Goal: Task Accomplishment & Management: Complete application form

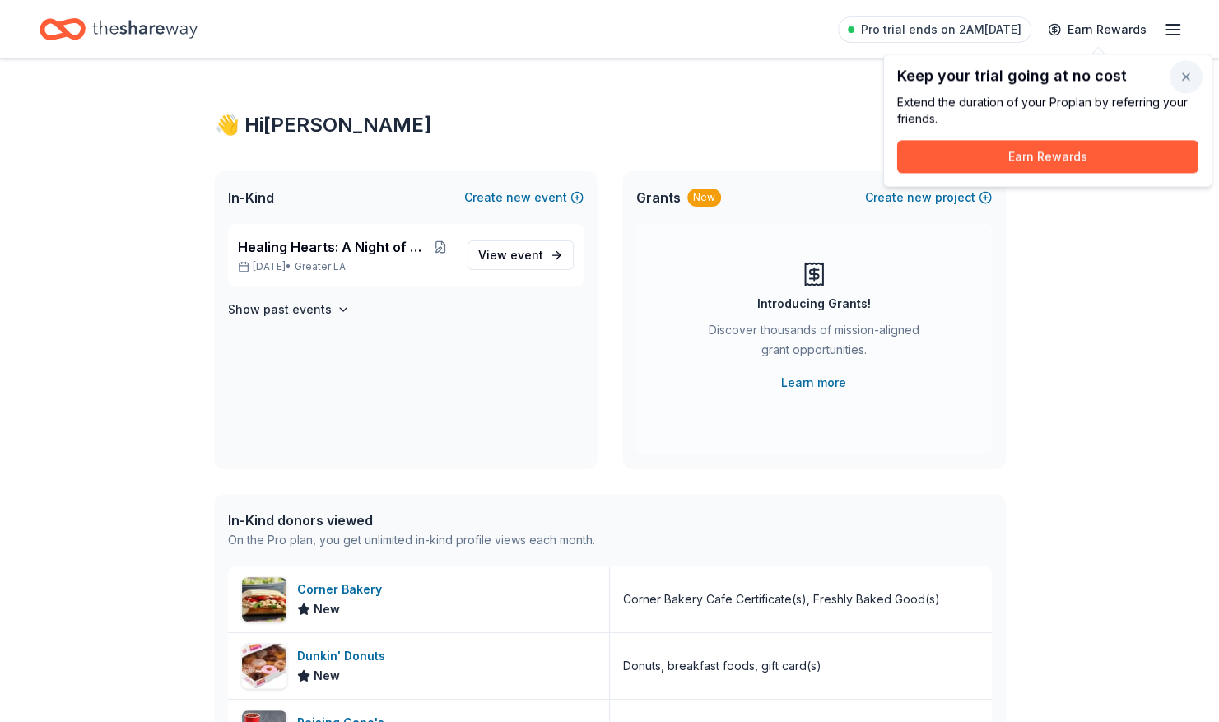
click at [1185, 80] on button "button" at bounding box center [1186, 76] width 33 height 33
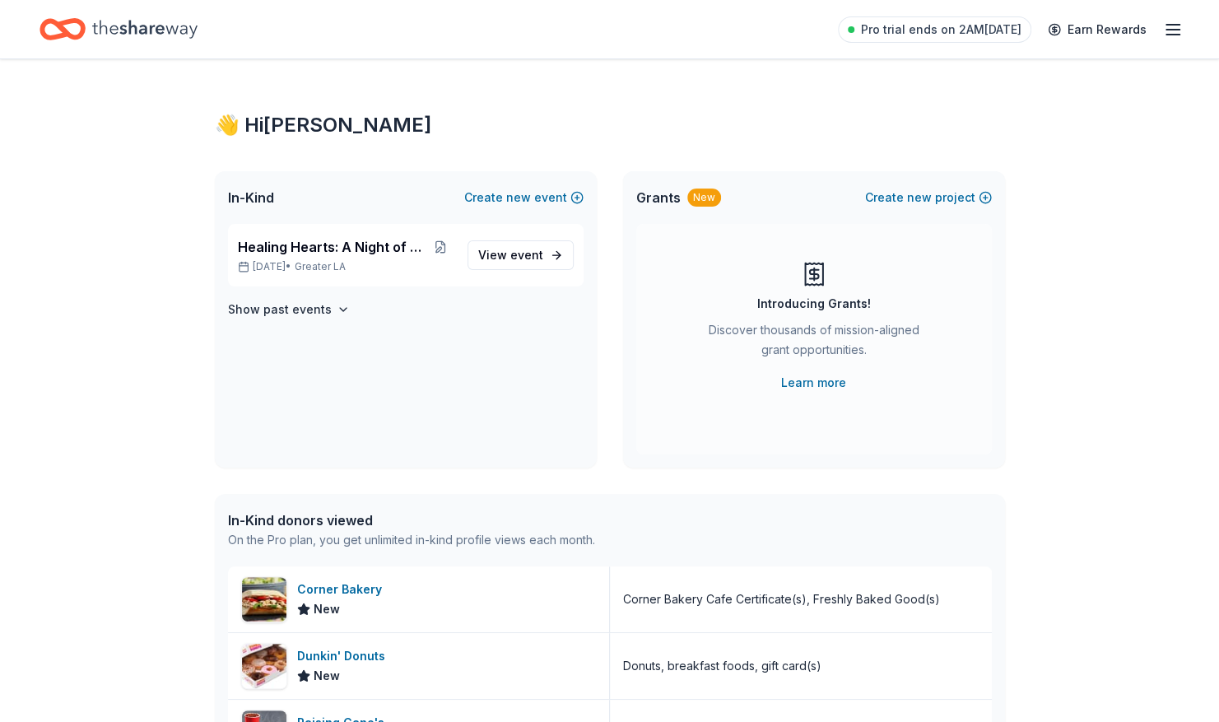
click at [1177, 35] on line "button" at bounding box center [1172, 35] width 13 height 0
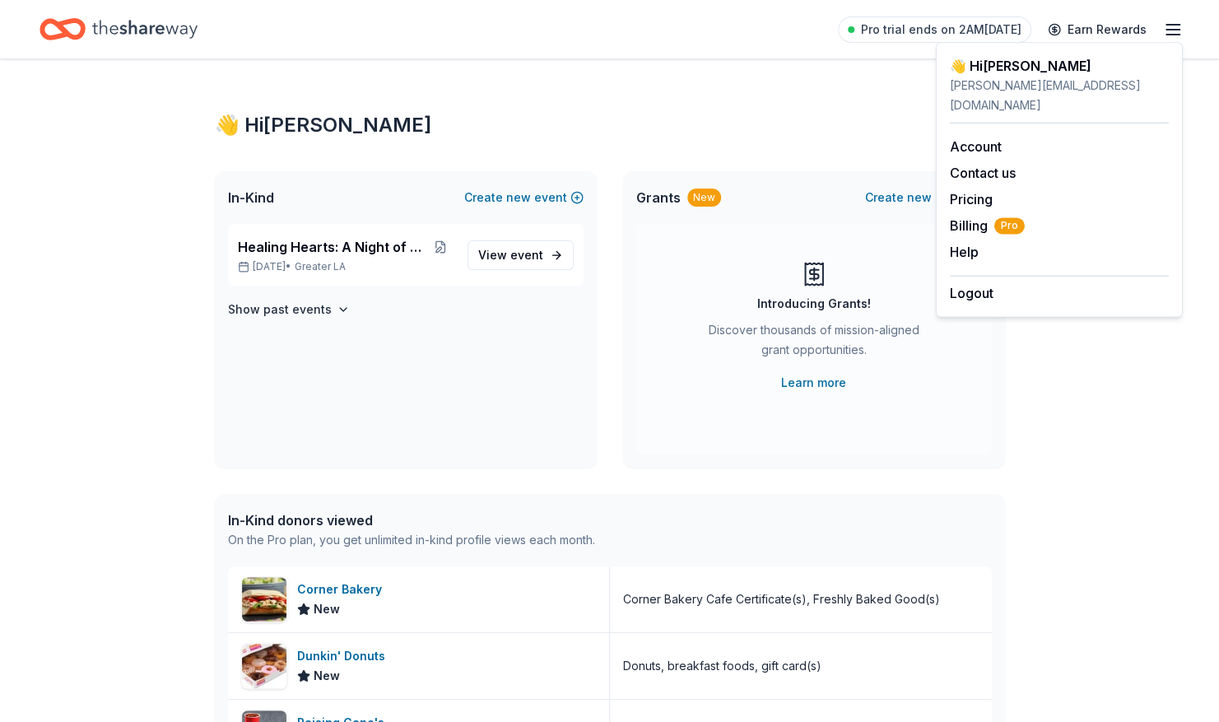
click at [1172, 35] on line "button" at bounding box center [1172, 35] width 13 height 0
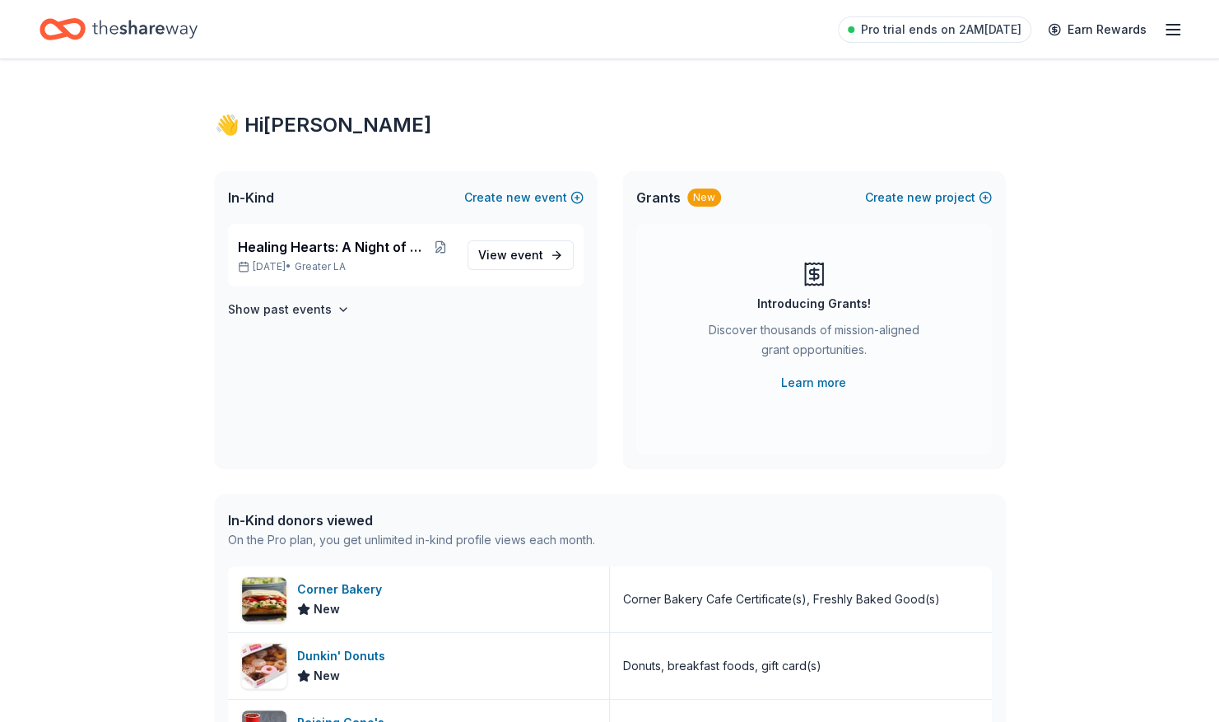
click at [151, 31] on icon "Home" at bounding box center [144, 29] width 105 height 18
click at [1174, 30] on line "button" at bounding box center [1172, 30] width 13 height 0
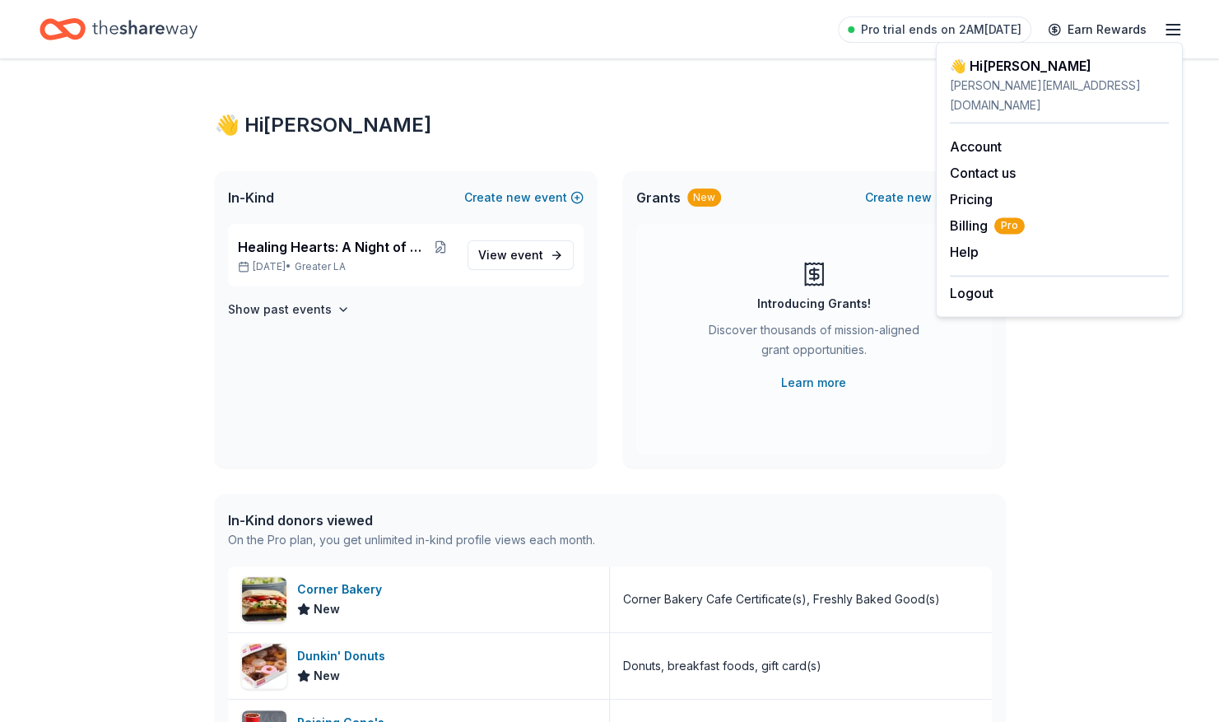
click at [853, 117] on div "👋 Hi Sarah" at bounding box center [610, 125] width 790 height 26
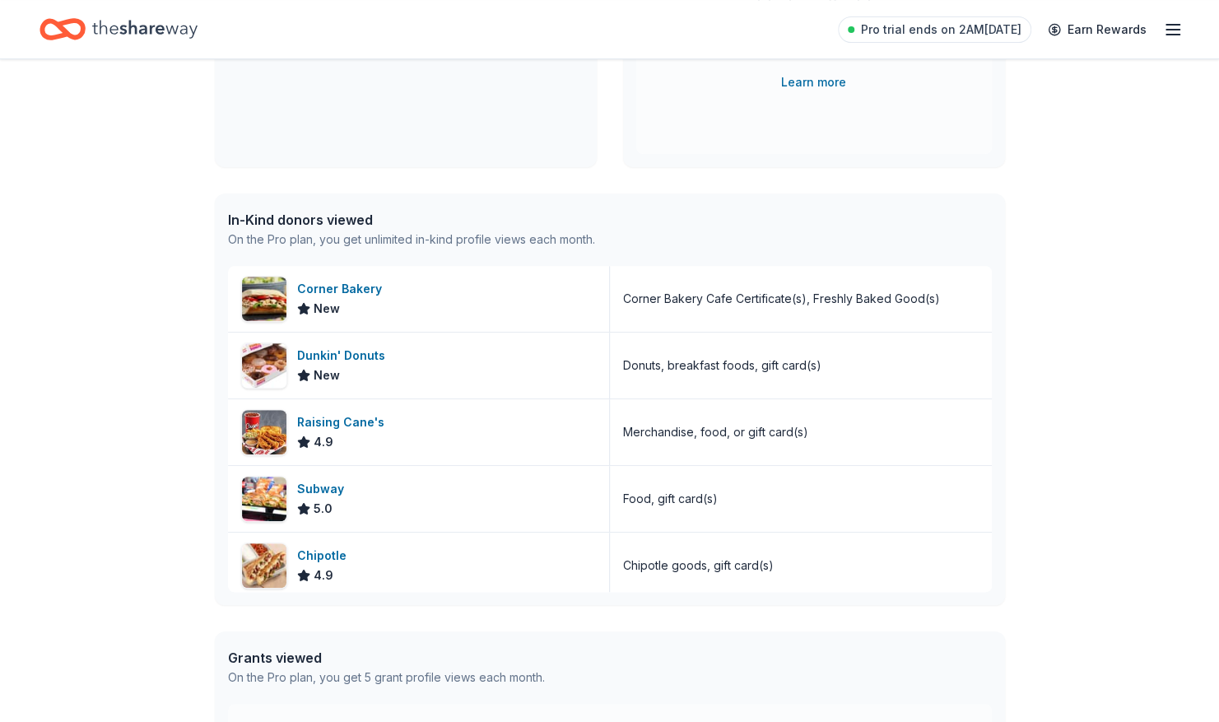
scroll to position [300, 0]
click at [337, 220] on div "In-Kind donors viewed" at bounding box center [411, 221] width 367 height 20
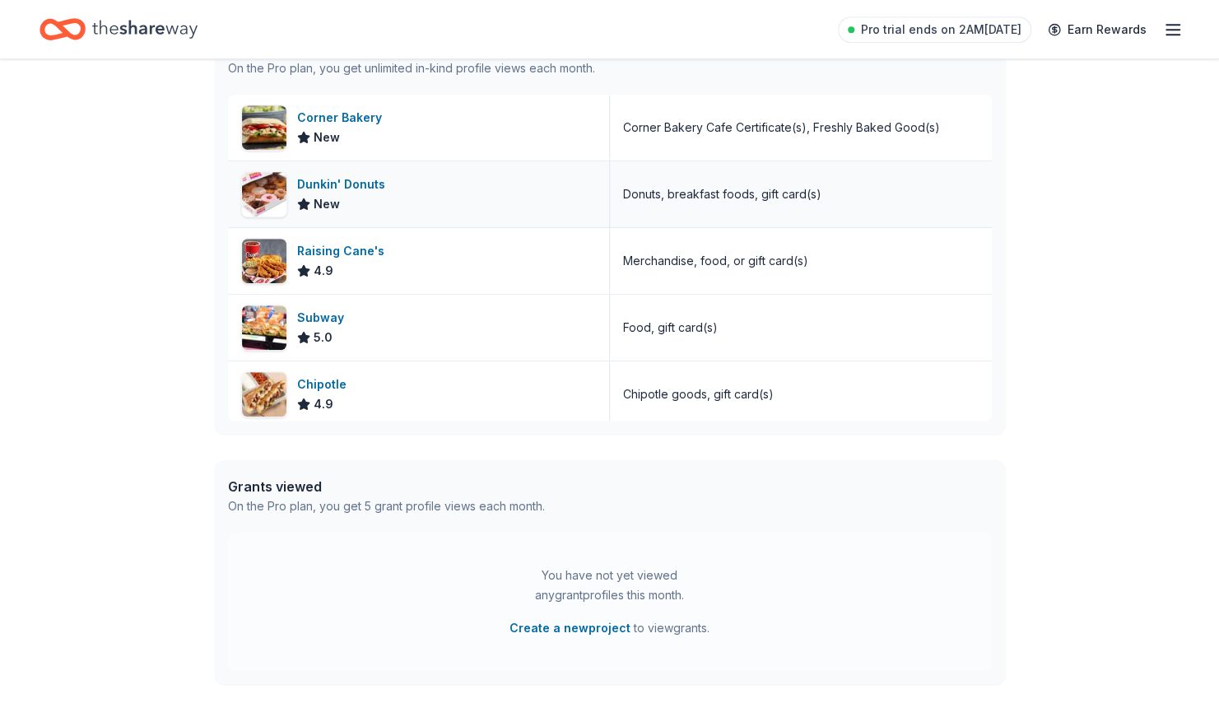
scroll to position [0, 0]
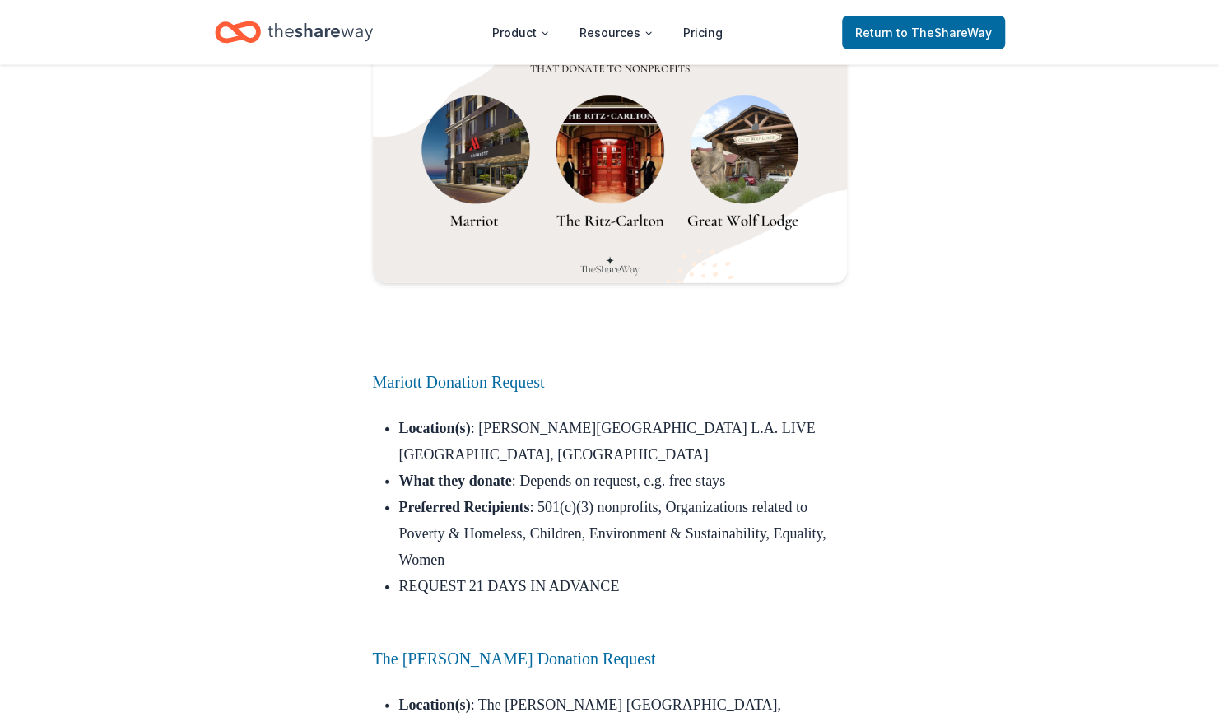
scroll to position [2236, 0]
click at [496, 174] on img at bounding box center [610, 151] width 474 height 268
click at [747, 249] on img at bounding box center [610, 151] width 474 height 268
click at [755, 176] on img at bounding box center [610, 151] width 474 height 268
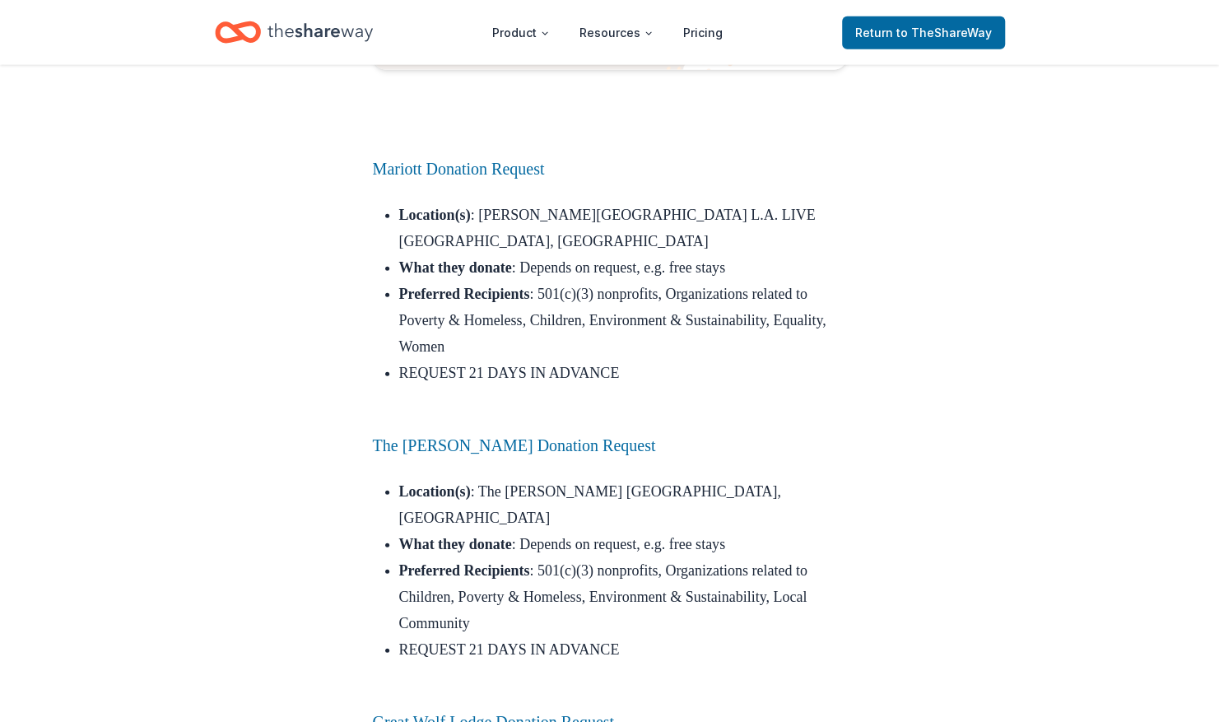
scroll to position [2449, 0]
click at [527, 179] on link "Mariott Donation Request" at bounding box center [459, 170] width 172 height 18
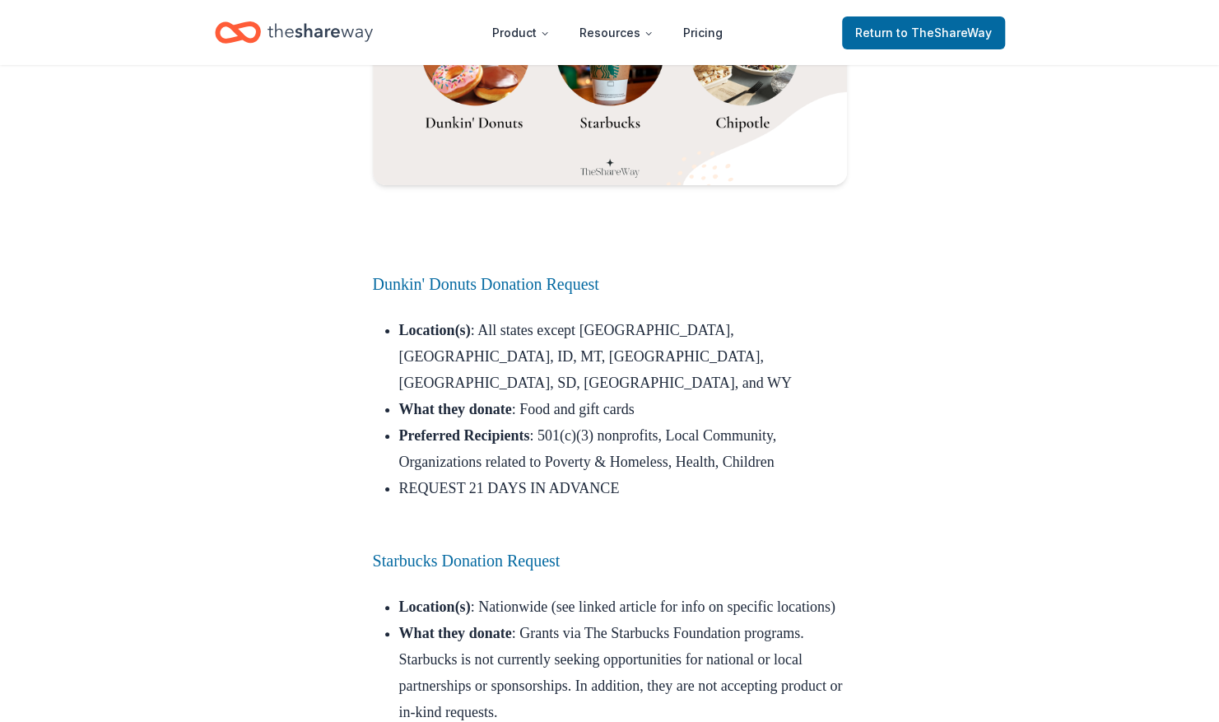
scroll to position [3604, 0]
click at [533, 551] on link "Starbucks Donation Request" at bounding box center [467, 560] width 188 height 18
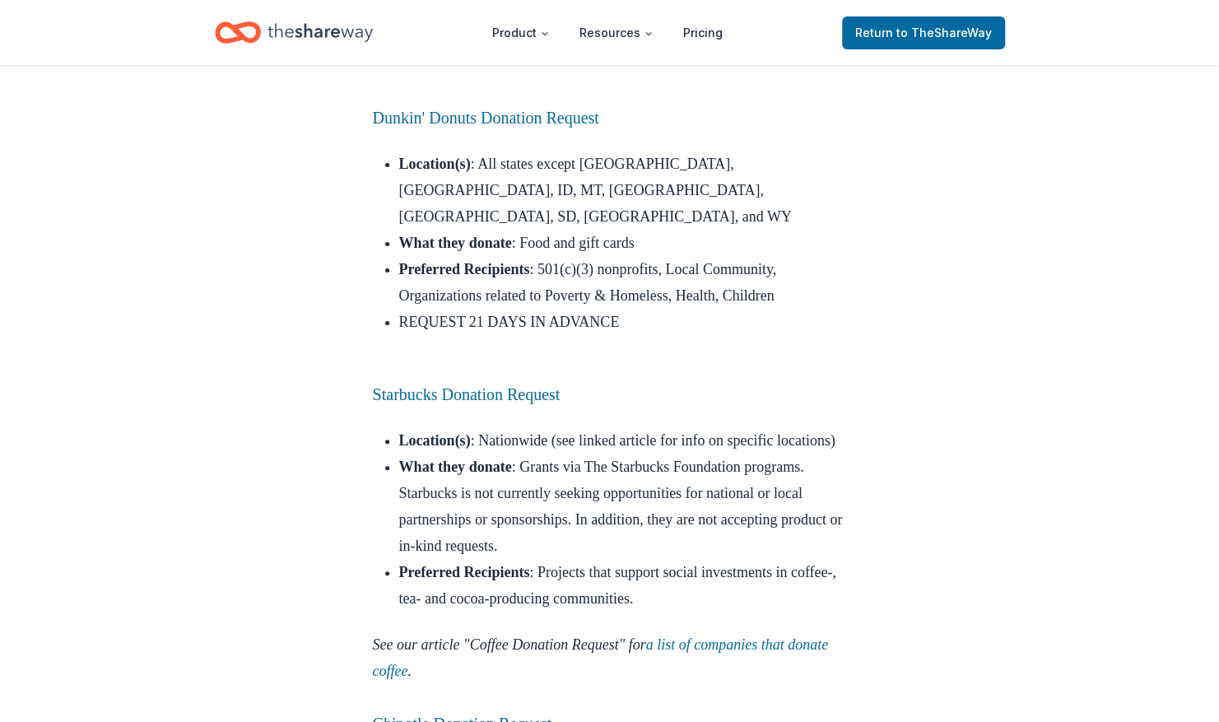
scroll to position [3769, 0]
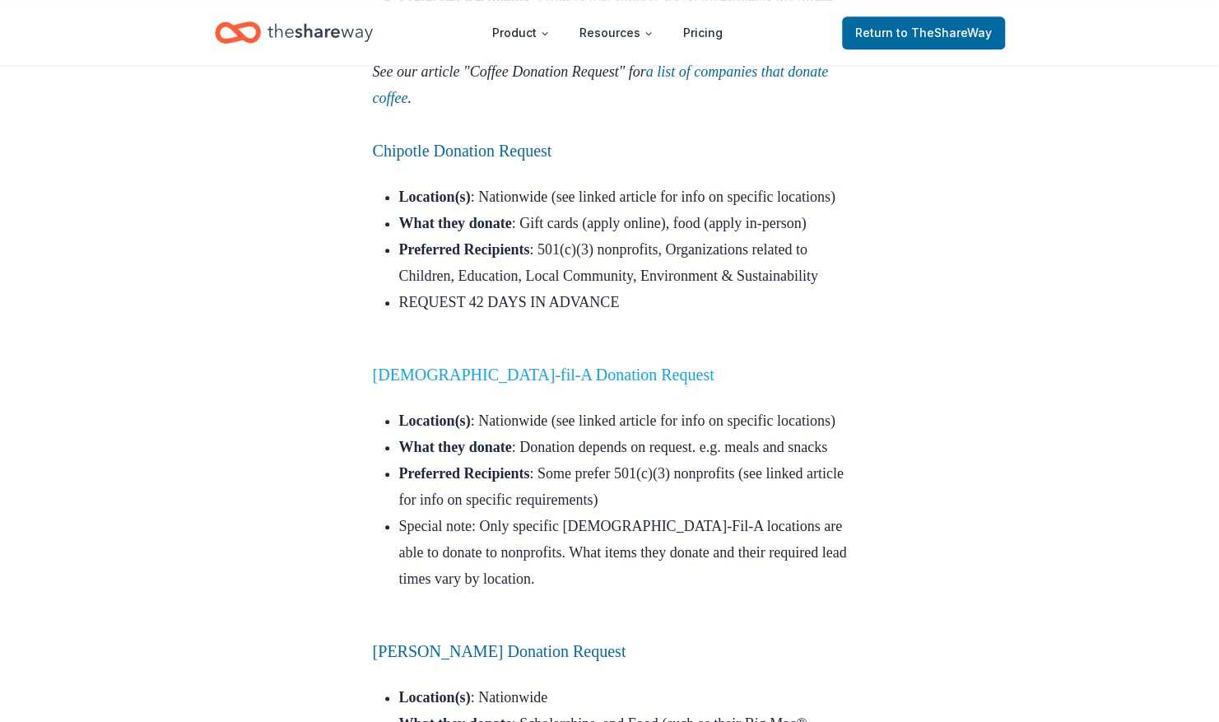
scroll to position [4343, 0]
click at [523, 383] on link "Chick-fil-A Donation Request" at bounding box center [544, 374] width 342 height 18
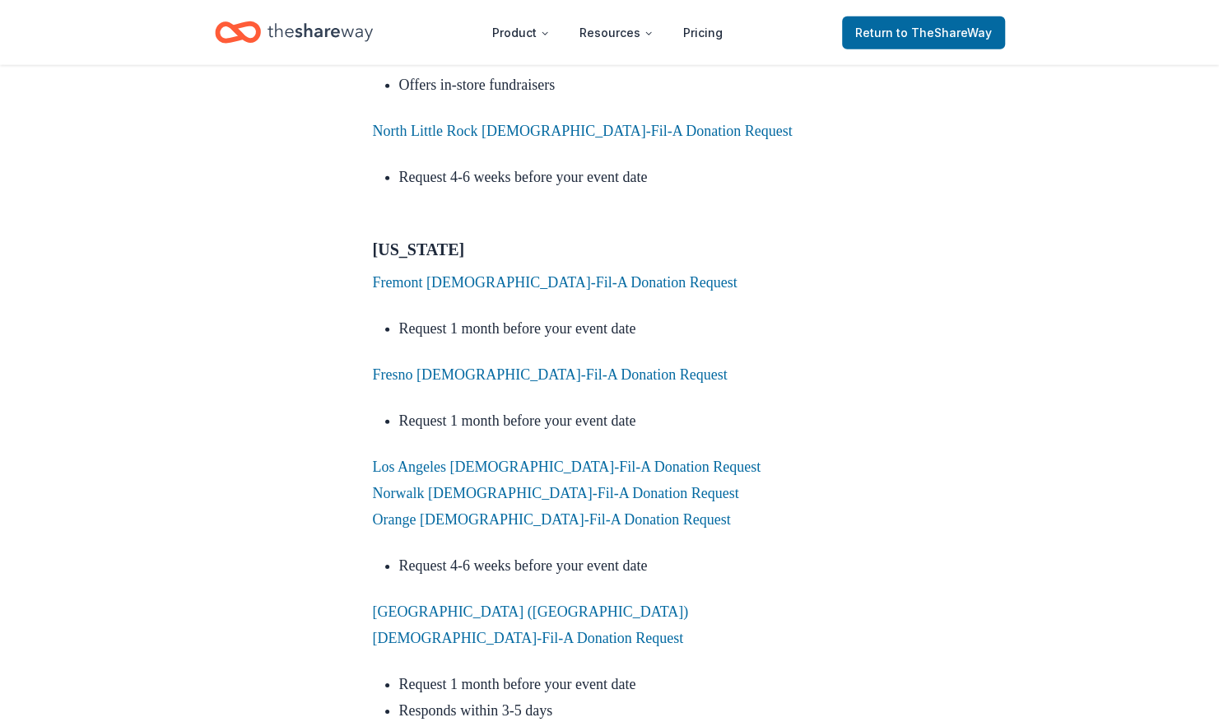
scroll to position [2723, 0]
click at [571, 509] on link "Orange [DEMOGRAPHIC_DATA]-Fil-A Donation Request" at bounding box center [552, 517] width 358 height 16
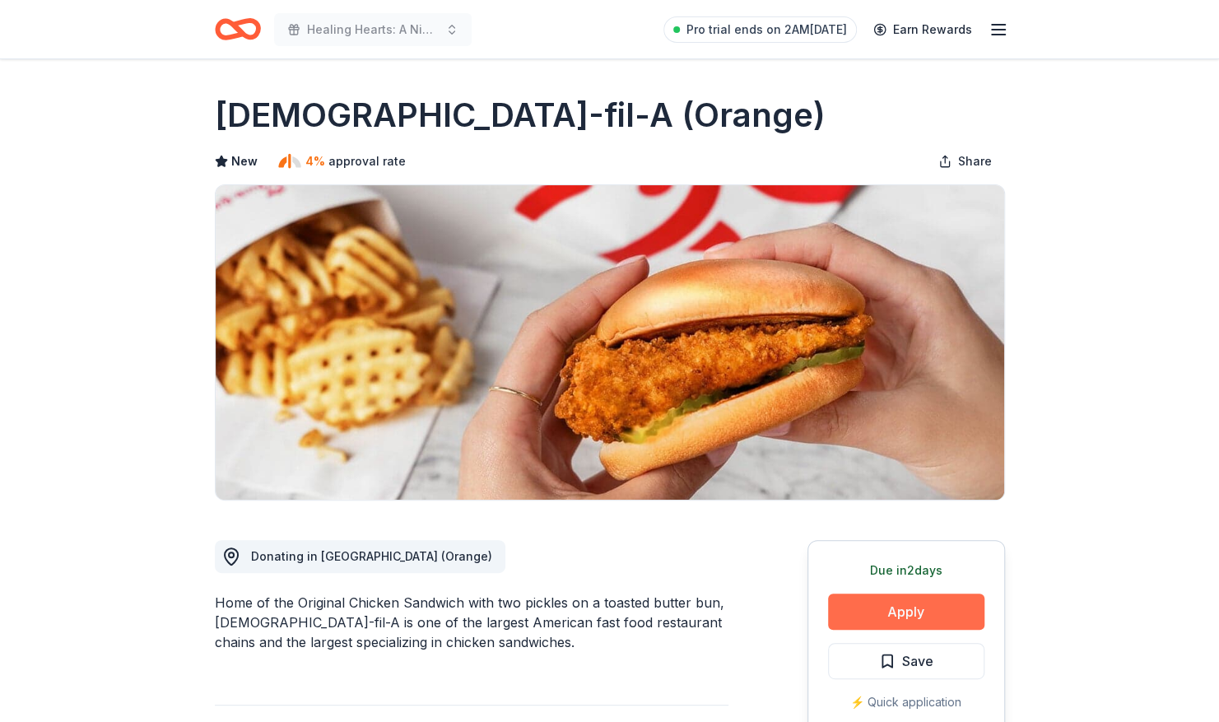
click at [909, 609] on button "Apply" at bounding box center [906, 611] width 156 height 36
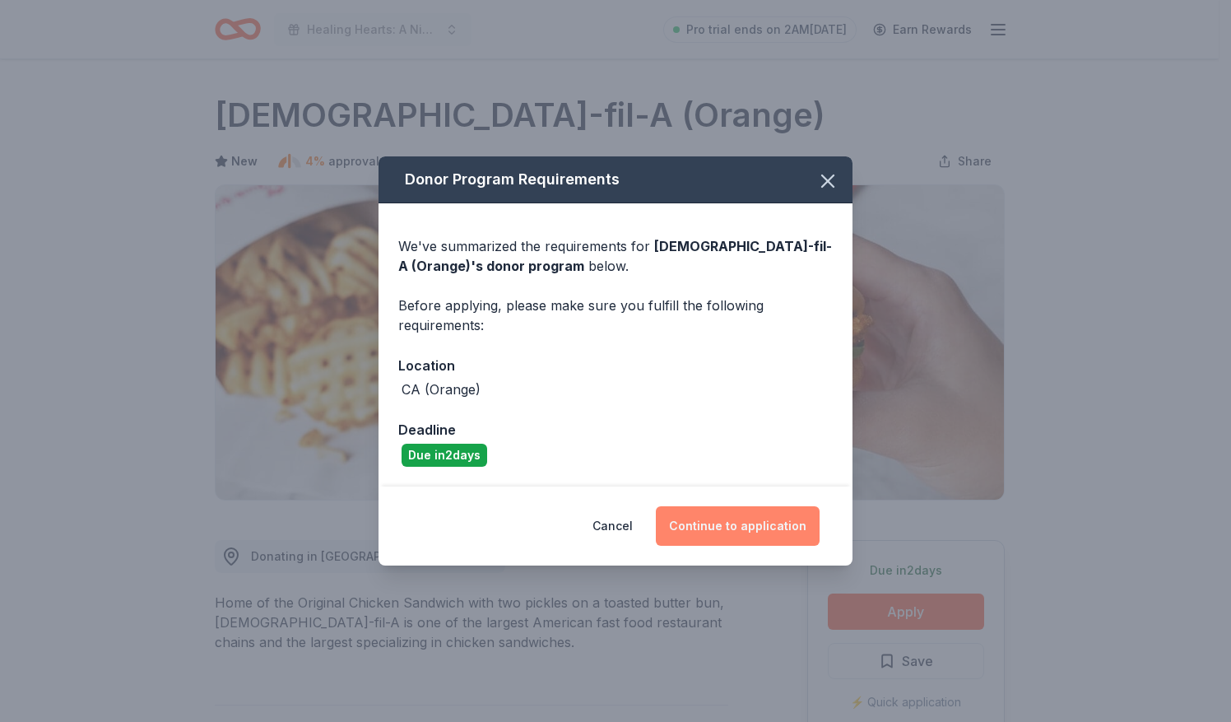
click at [742, 531] on button "Continue to application" at bounding box center [738, 526] width 164 height 40
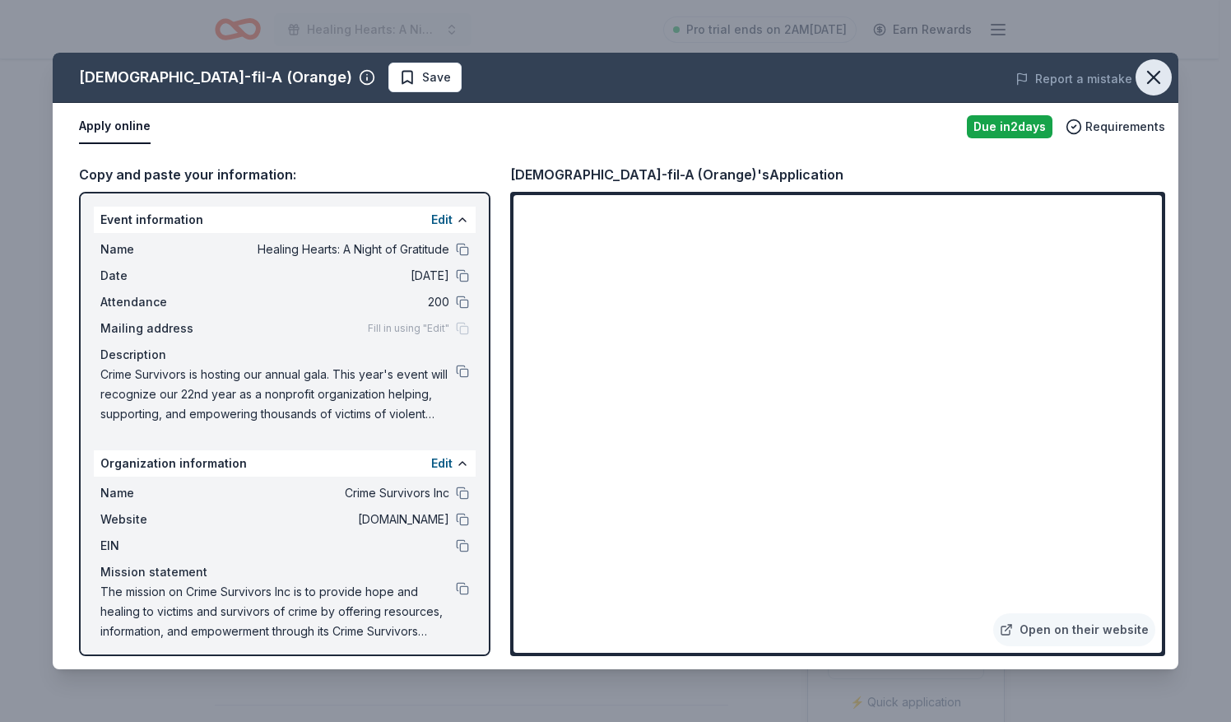
click at [1162, 79] on icon "button" at bounding box center [1153, 77] width 23 height 23
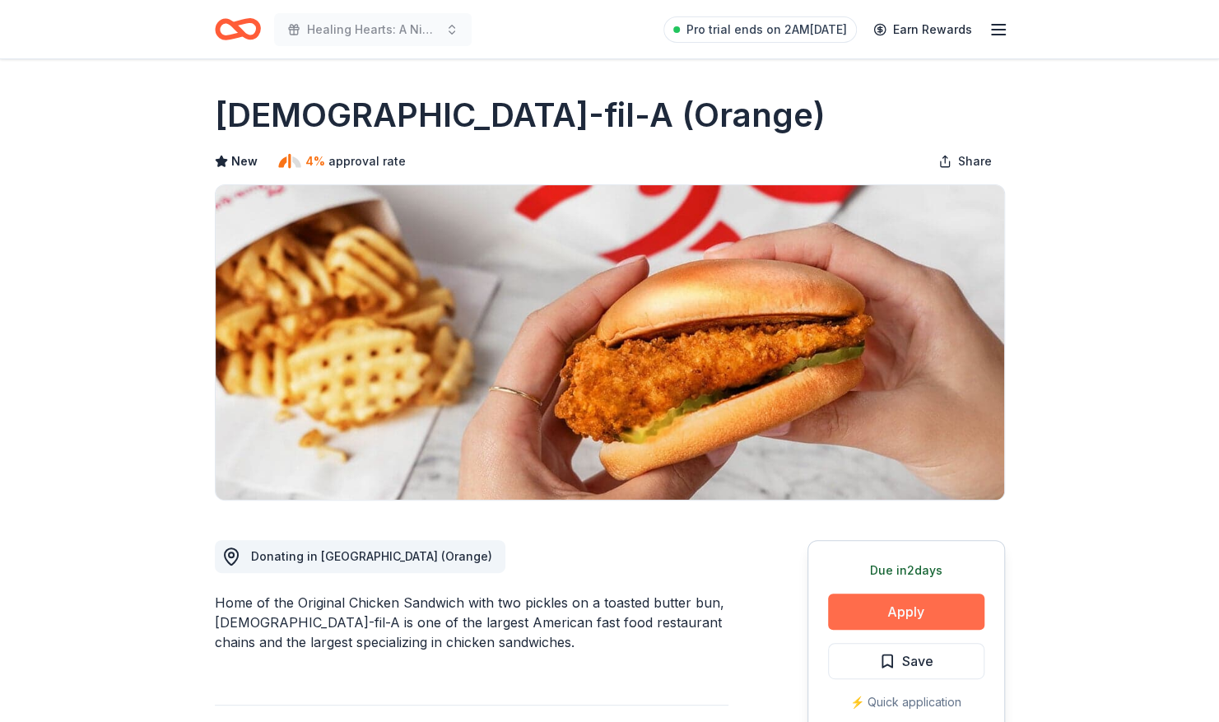
click at [921, 611] on button "Apply" at bounding box center [906, 611] width 156 height 36
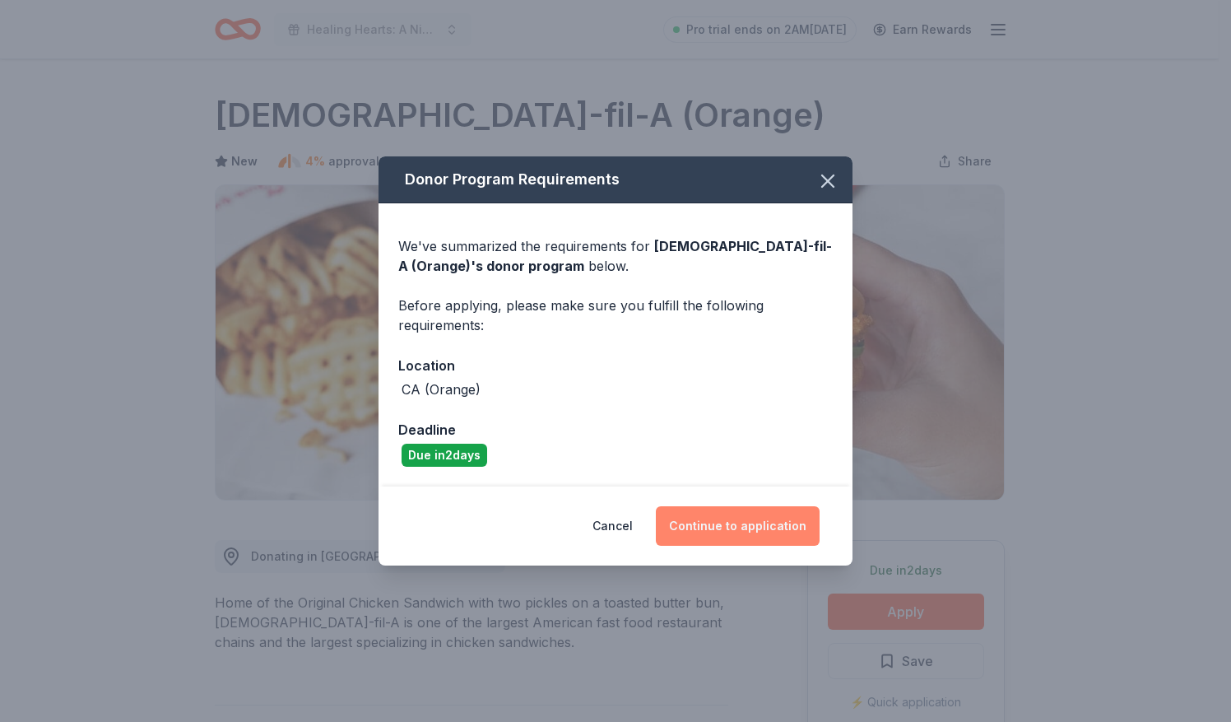
click at [746, 530] on button "Continue to application" at bounding box center [738, 526] width 164 height 40
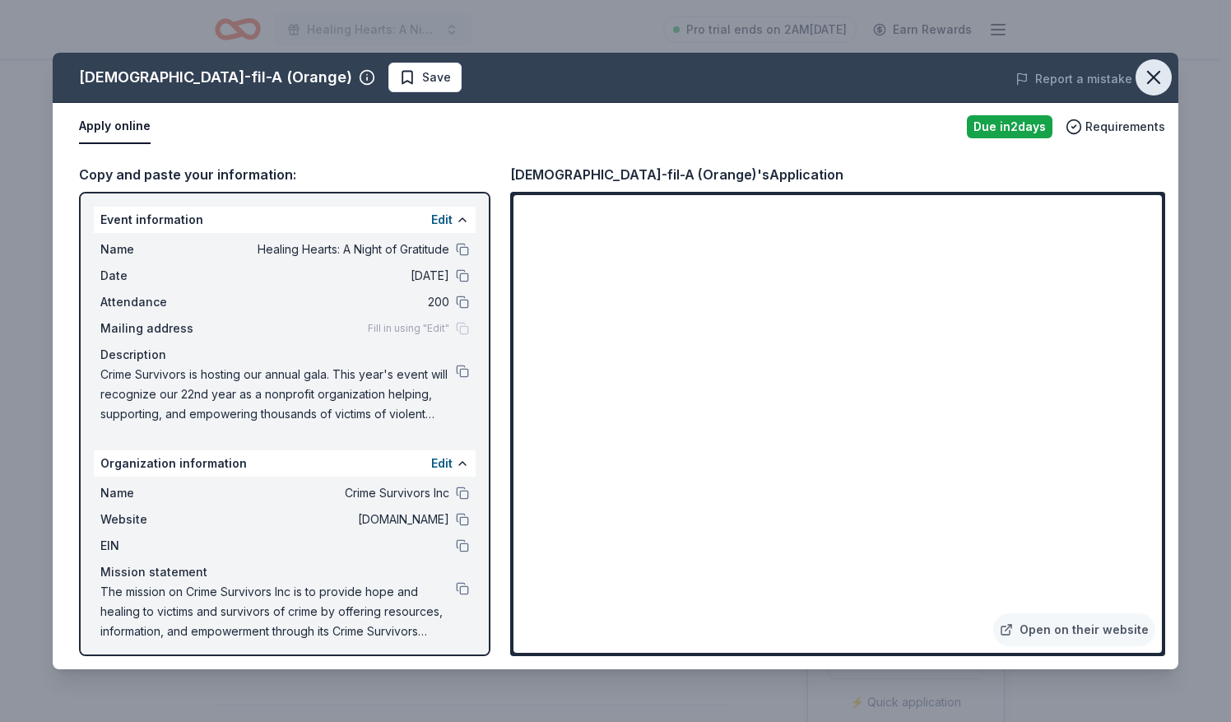
click at [1161, 72] on icon "button" at bounding box center [1153, 77] width 23 height 23
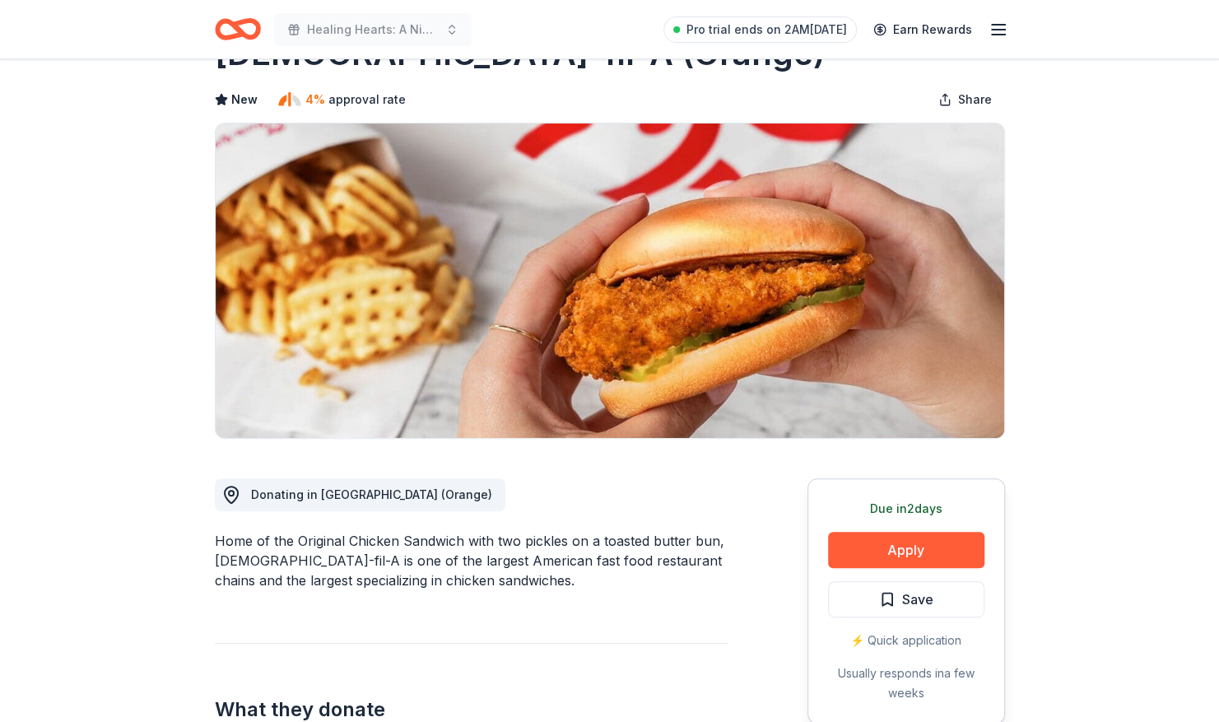
scroll to position [61, 0]
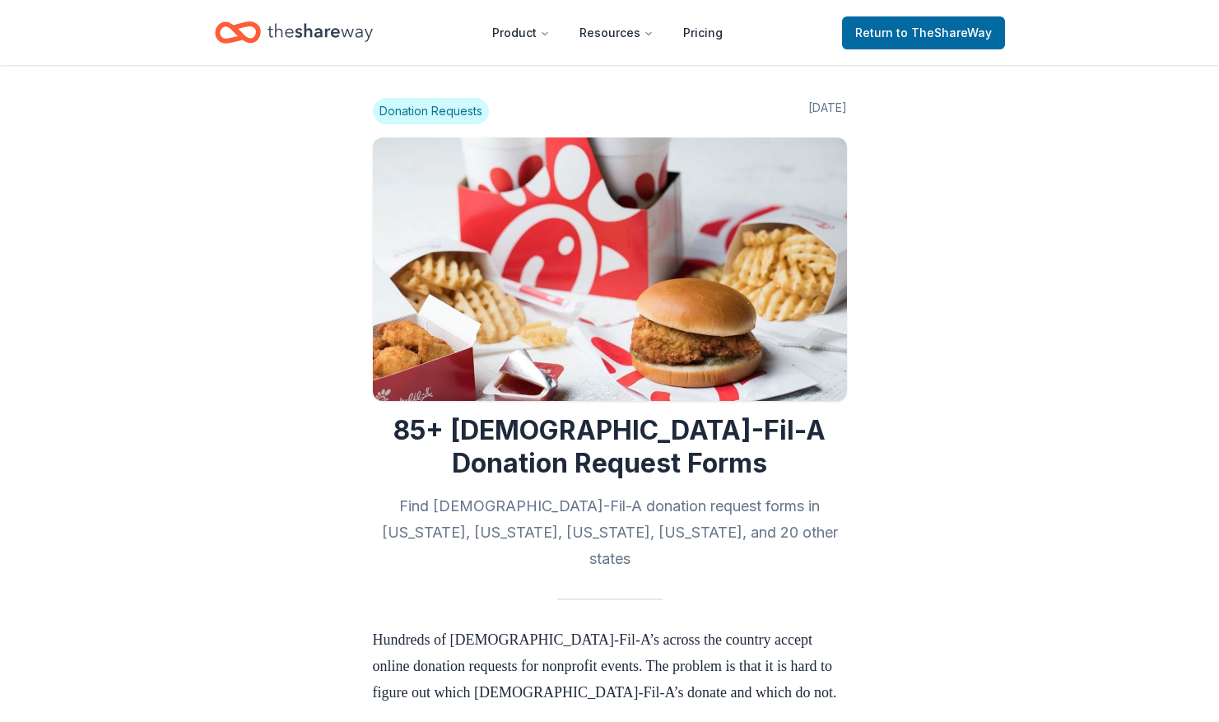
scroll to position [2723, 0]
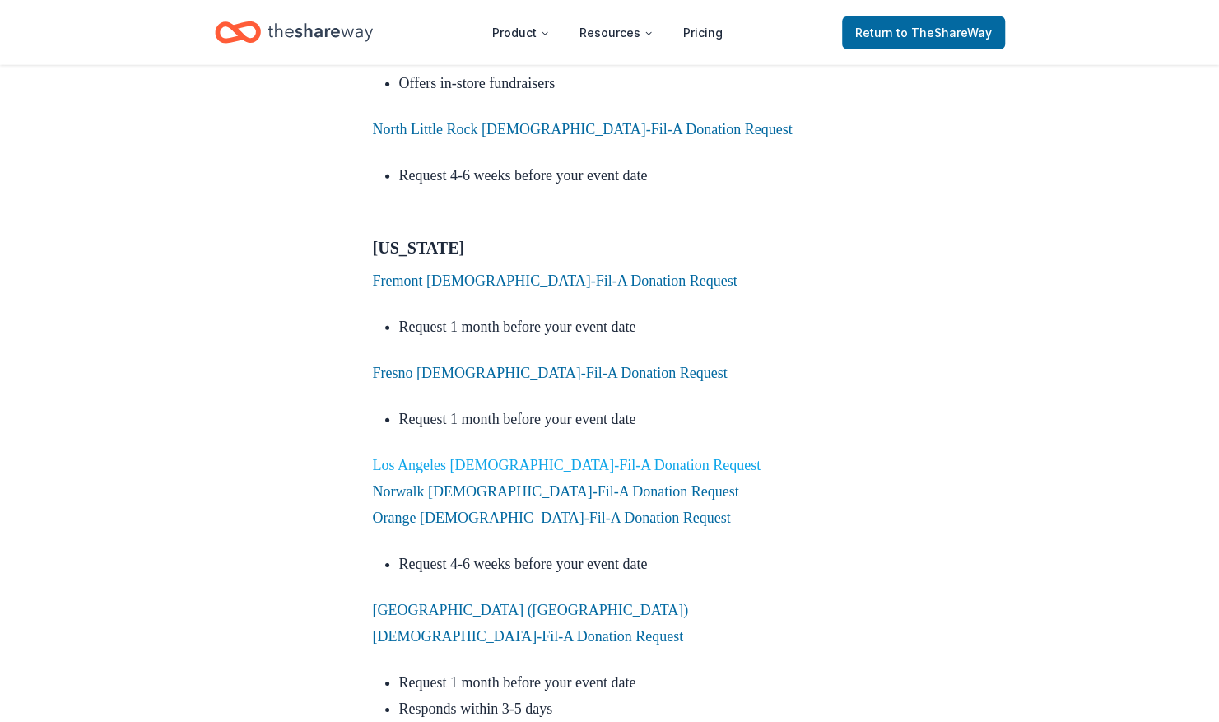
click at [531, 457] on link "Los Angeles [DEMOGRAPHIC_DATA]-Fil-A Donation Request" at bounding box center [567, 465] width 388 height 16
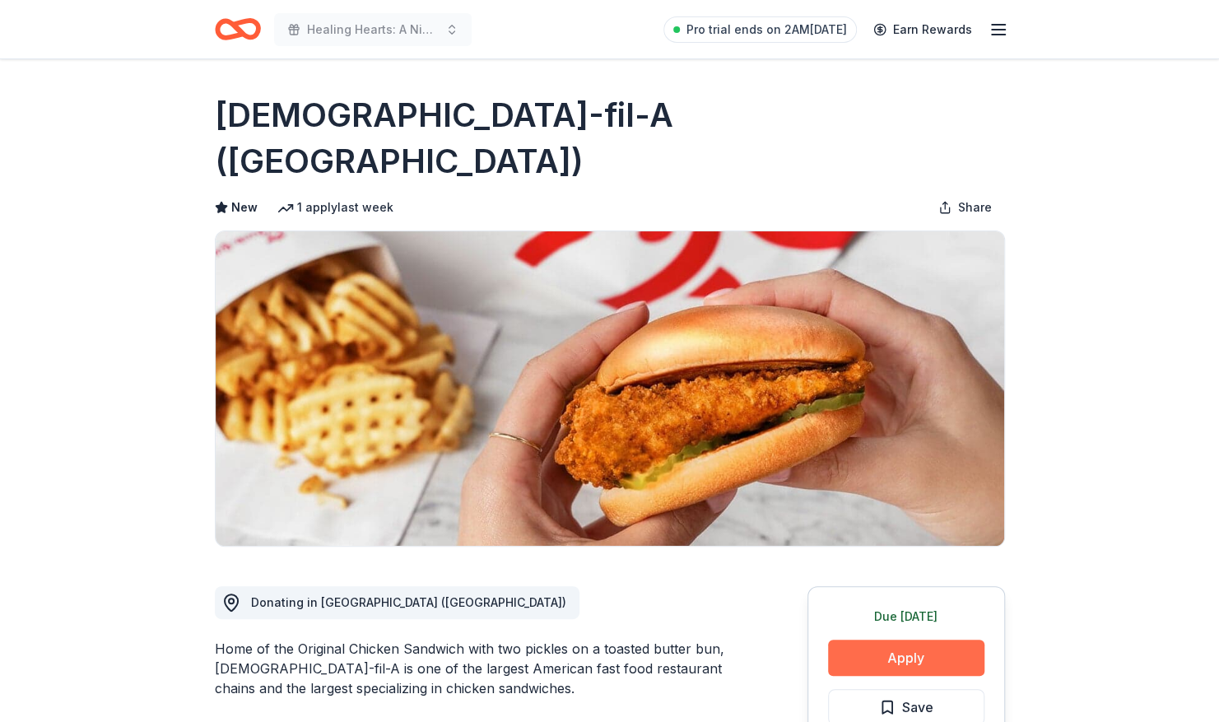
click at [883, 640] on button "Apply" at bounding box center [906, 658] width 156 height 36
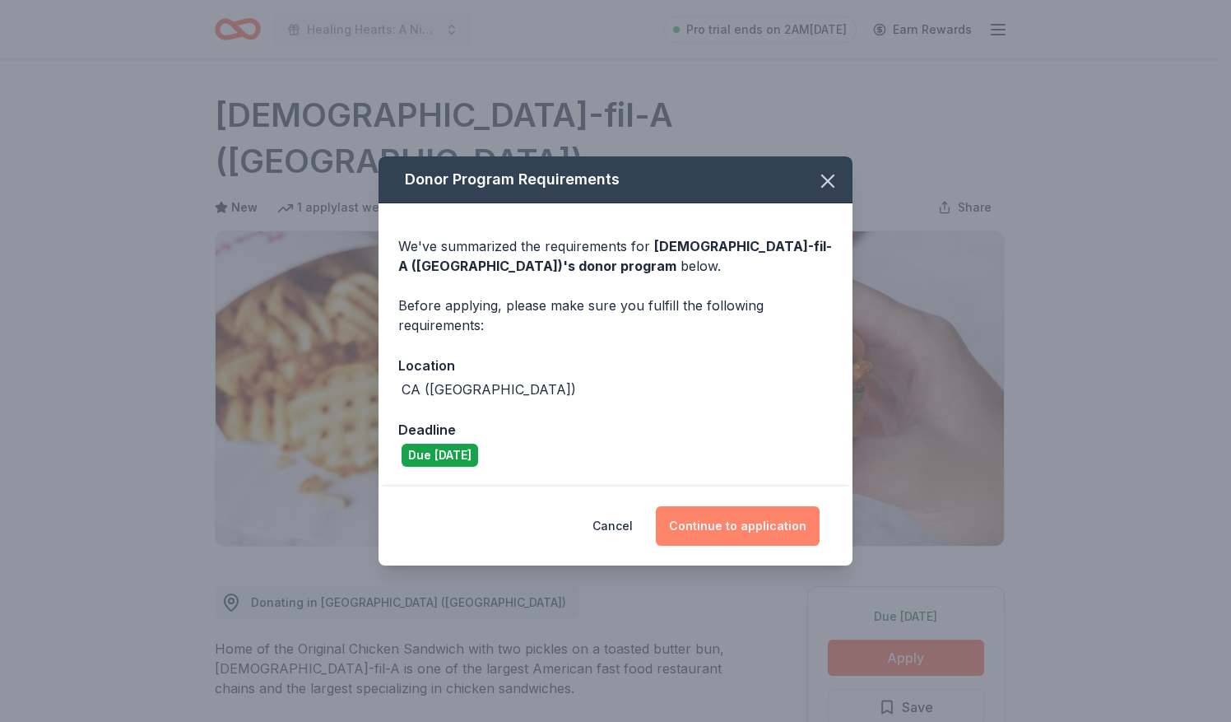
click at [779, 525] on button "Continue to application" at bounding box center [738, 526] width 164 height 40
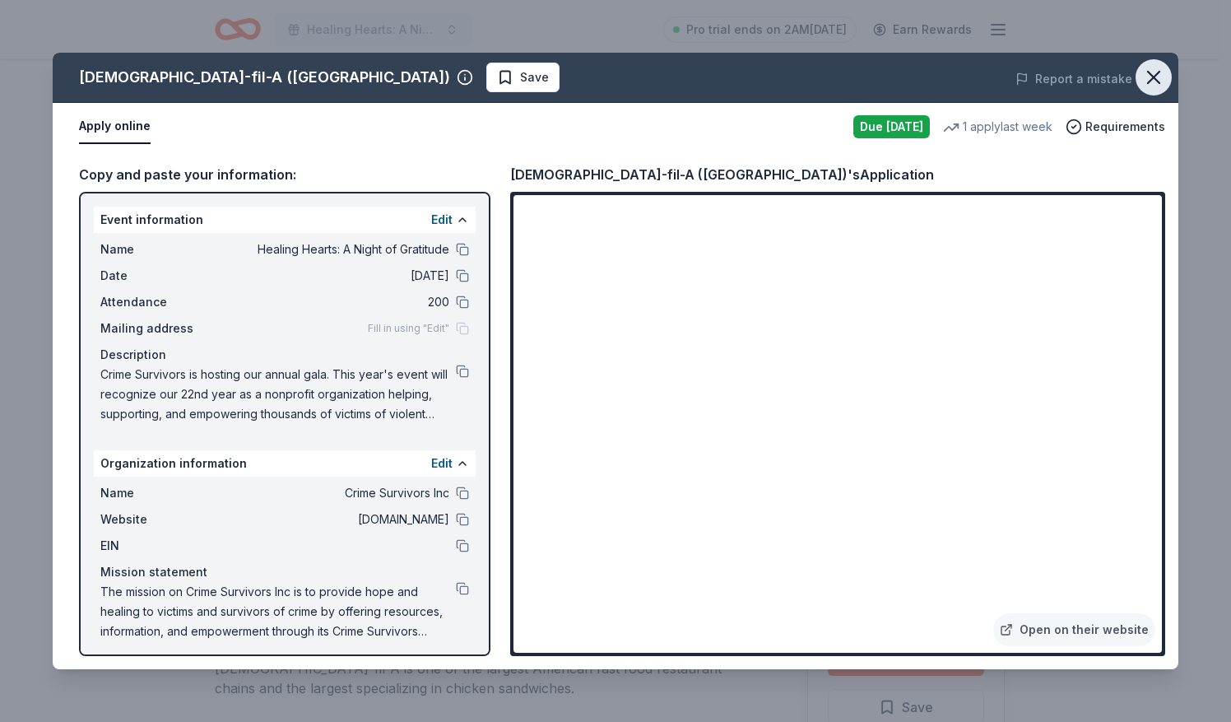
click at [1156, 82] on icon "button" at bounding box center [1153, 77] width 23 height 23
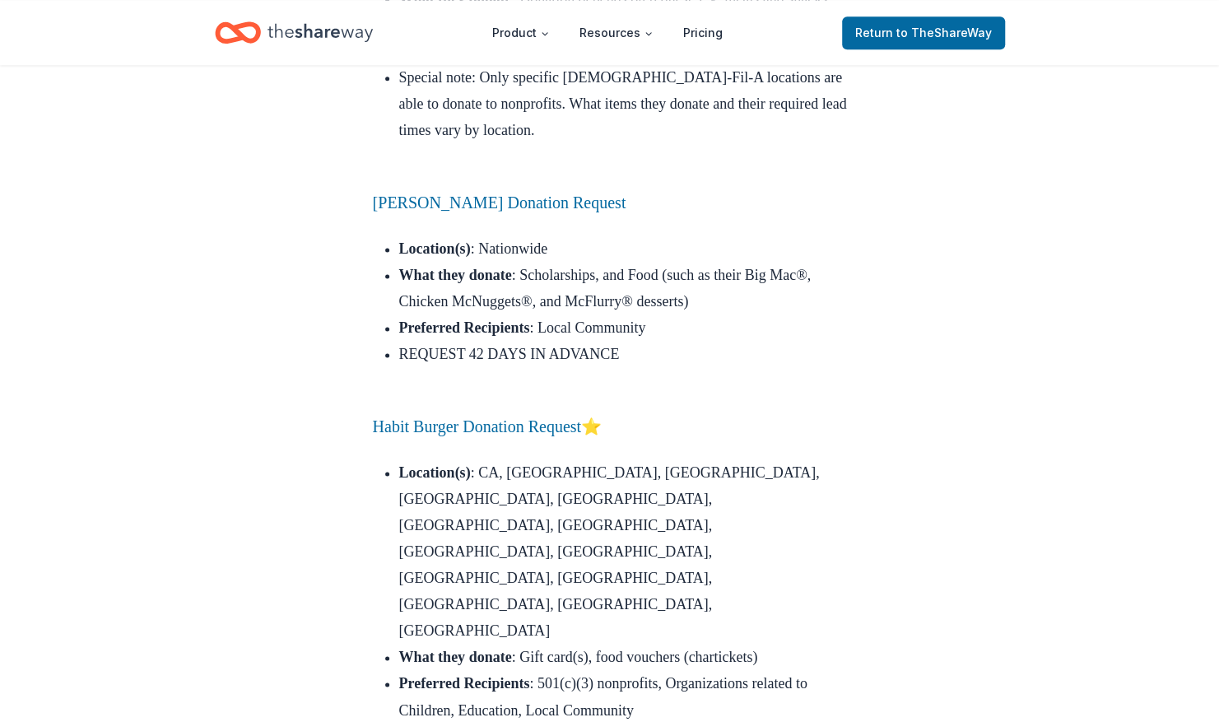
scroll to position [4792, 0]
click at [517, 211] on link "[PERSON_NAME] Donation Request" at bounding box center [500, 202] width 254 height 18
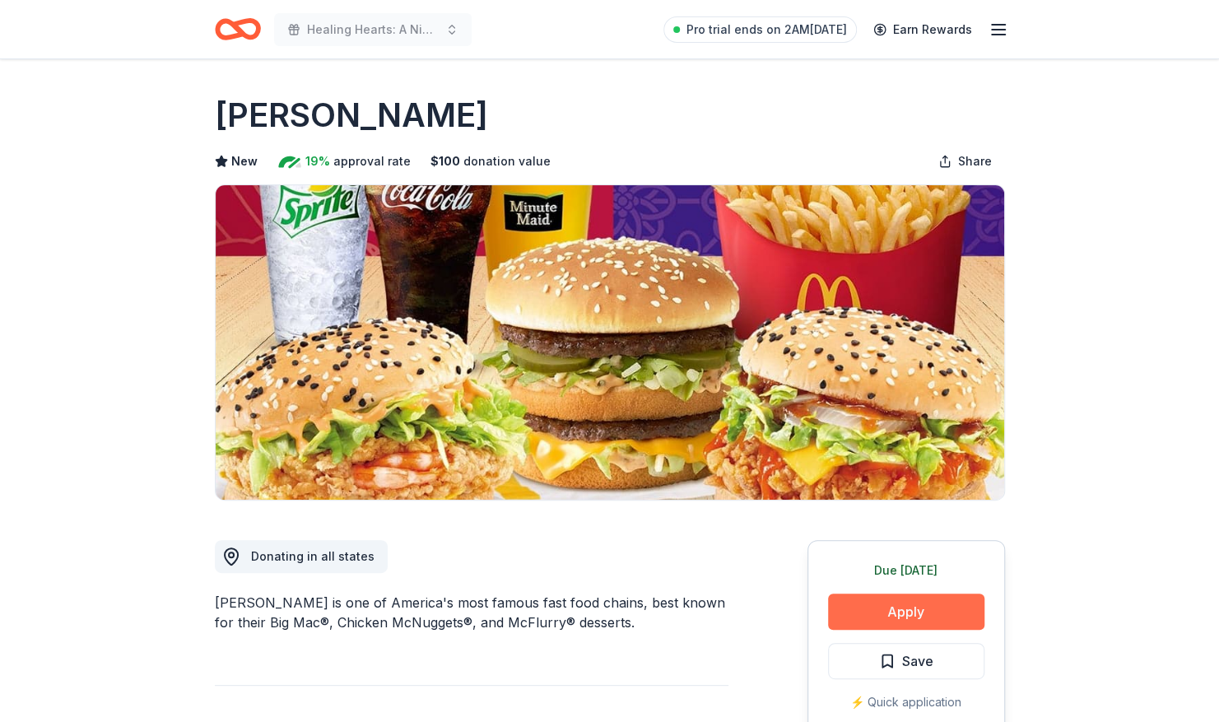
click at [914, 615] on button "Apply" at bounding box center [906, 611] width 156 height 36
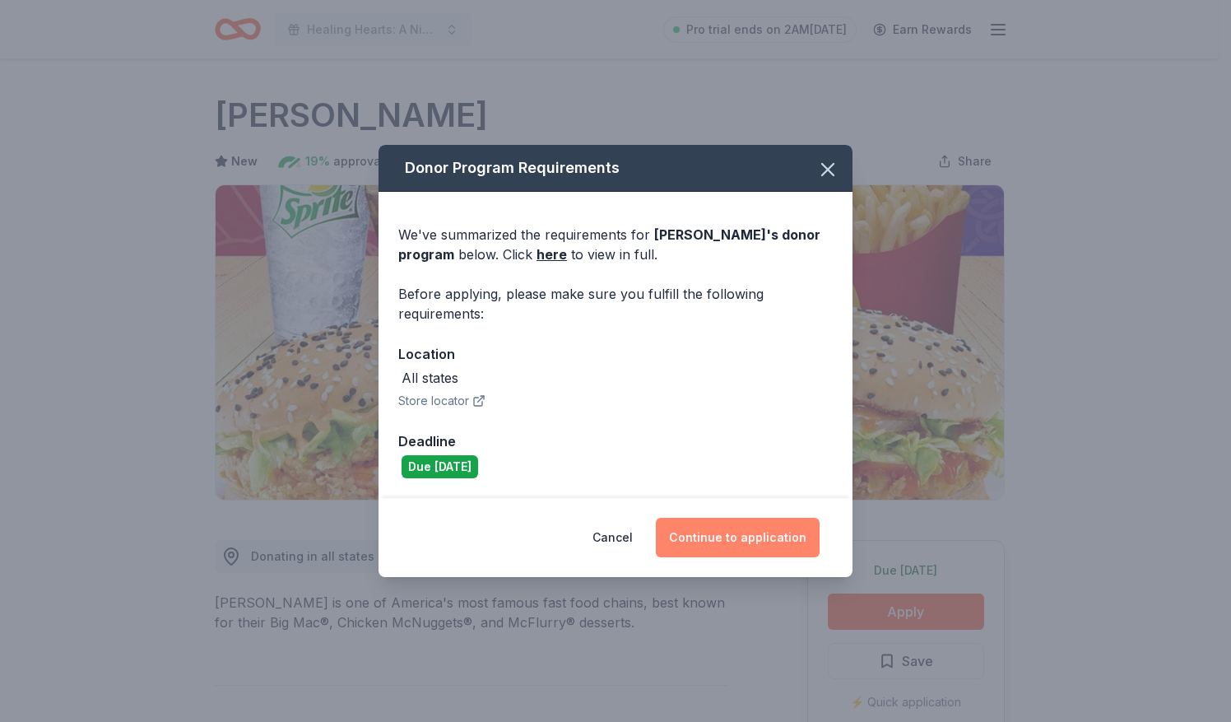
click at [749, 530] on button "Continue to application" at bounding box center [738, 538] width 164 height 40
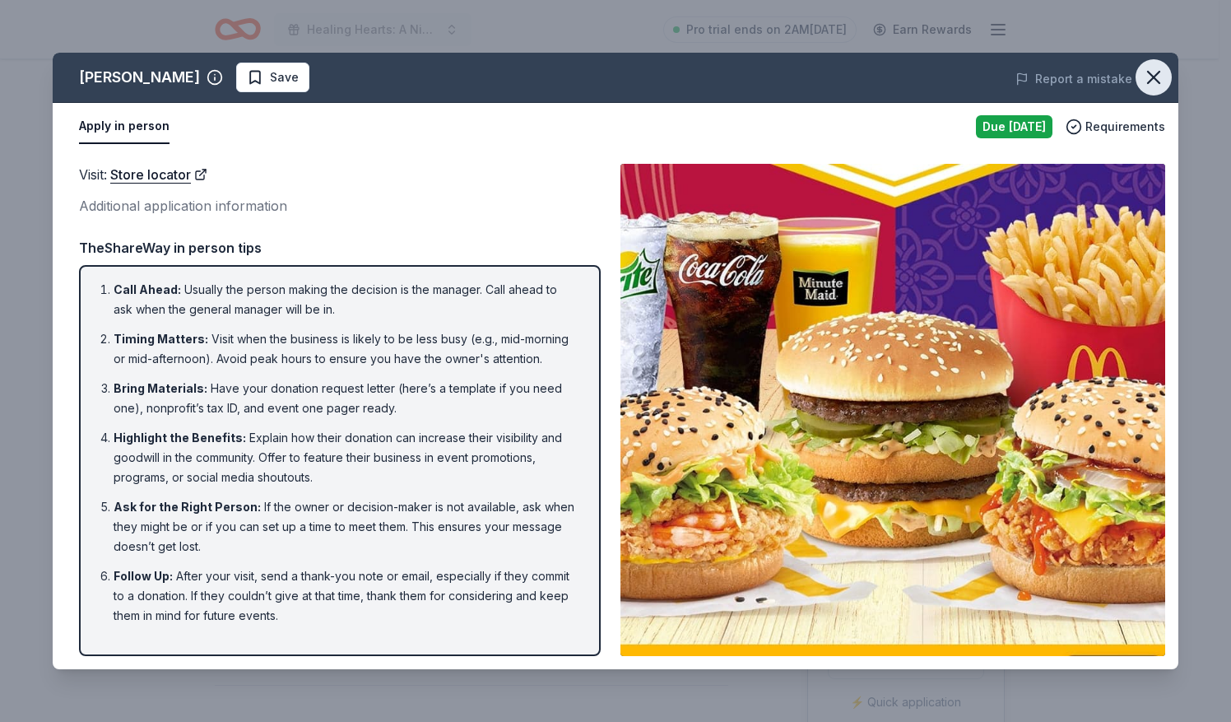
click at [1161, 76] on icon "button" at bounding box center [1153, 77] width 23 height 23
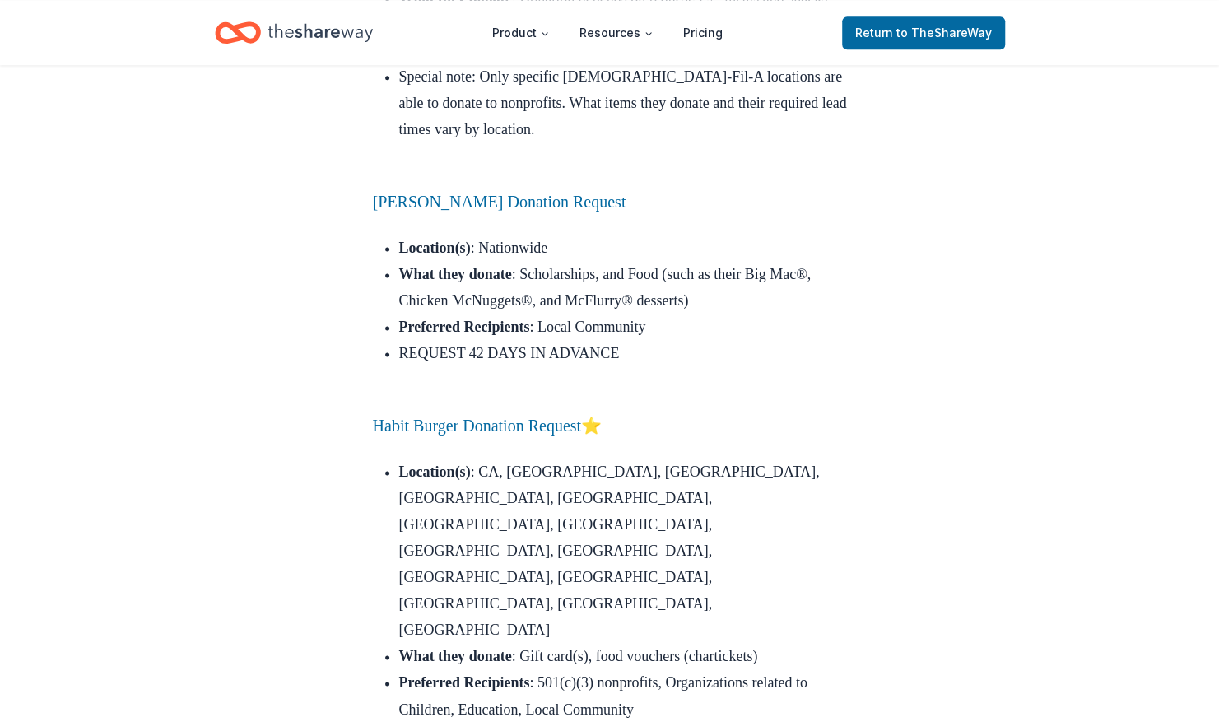
scroll to position [5041, 0]
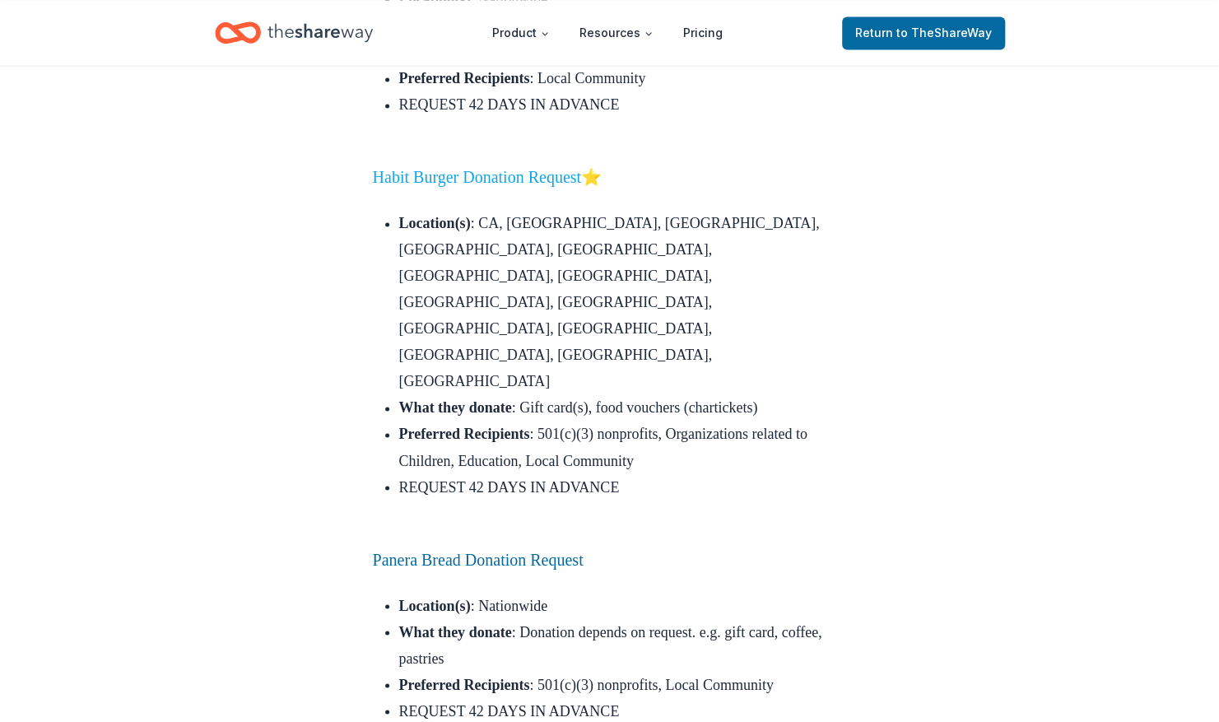
click at [502, 186] on link "Habit Burger Donation Request" at bounding box center [477, 177] width 208 height 18
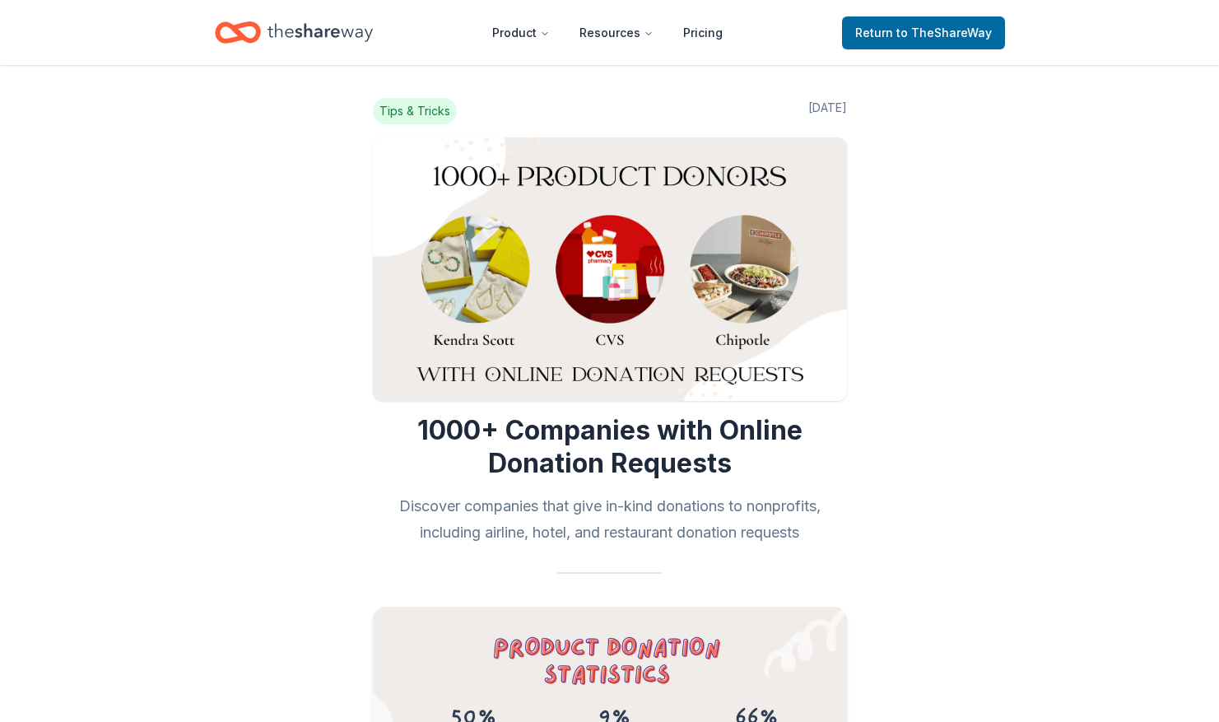
scroll to position [5041, 0]
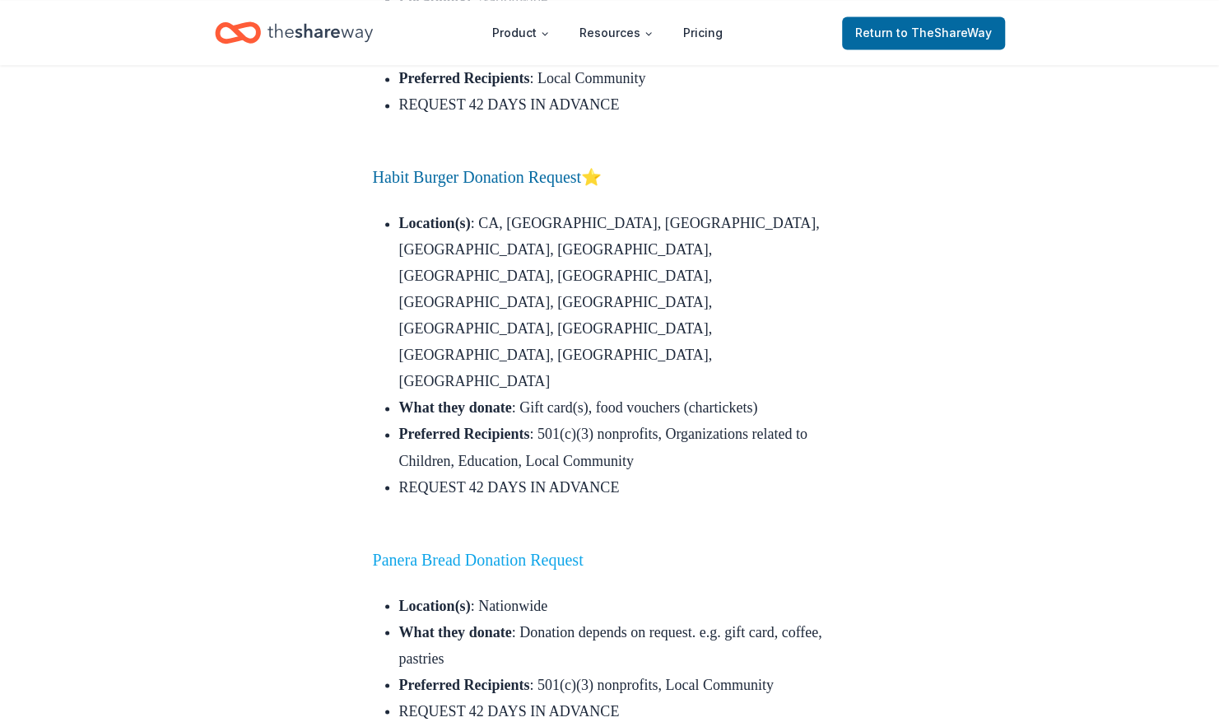
click at [432, 550] on link "Panera Bread Donation Request" at bounding box center [478, 559] width 211 height 18
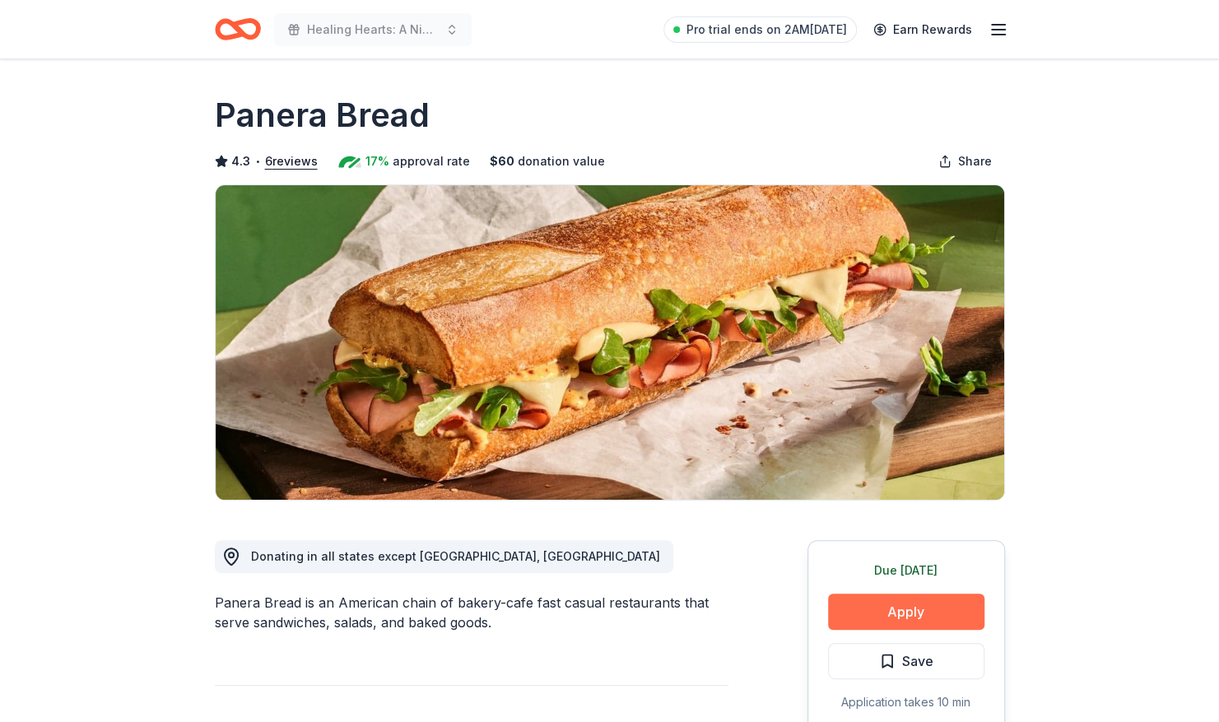
click at [877, 612] on button "Apply" at bounding box center [906, 611] width 156 height 36
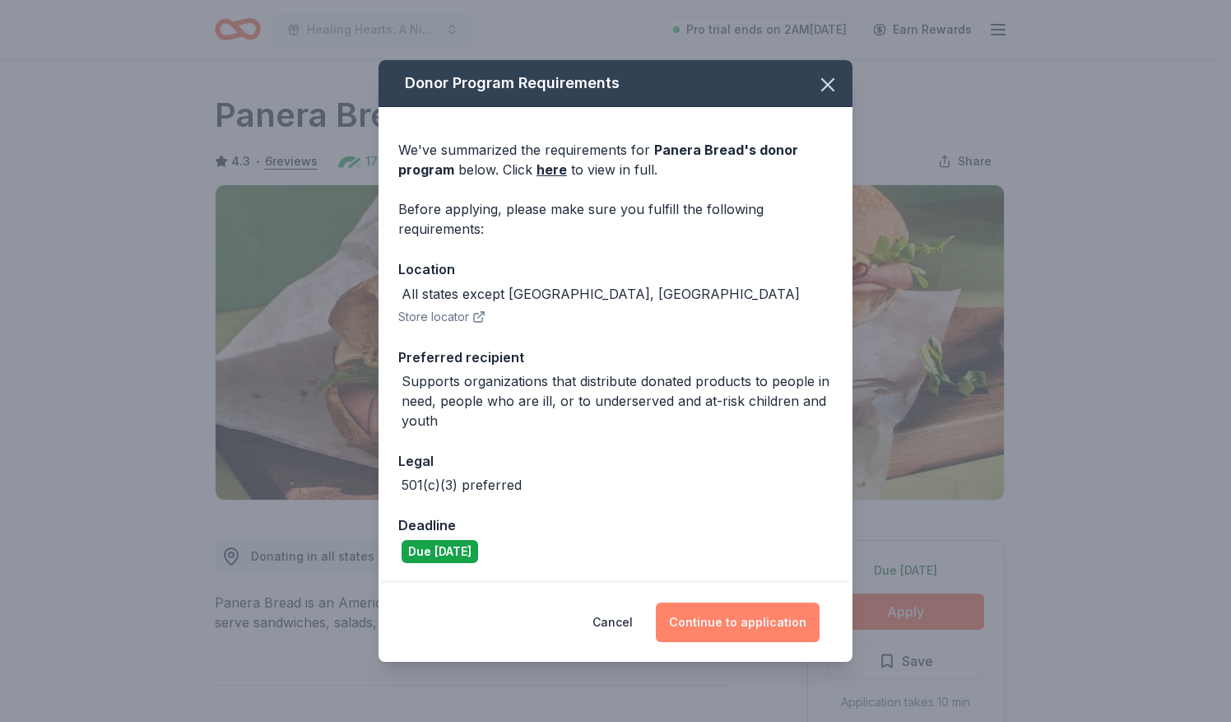
click at [719, 624] on button "Continue to application" at bounding box center [738, 623] width 164 height 40
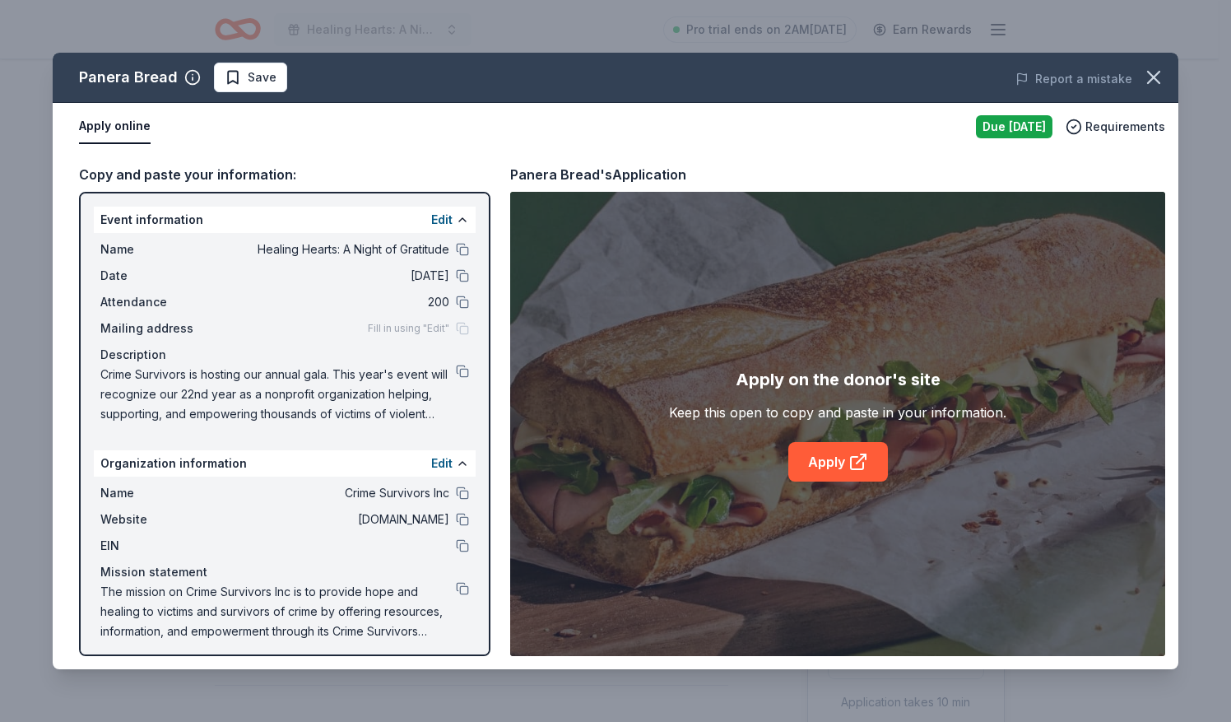
click at [719, 624] on div "Apply on the donor's site Keep this open to copy and paste in your information.…" at bounding box center [837, 424] width 655 height 464
click at [813, 459] on link "Apply" at bounding box center [839, 462] width 100 height 40
click at [1162, 77] on icon "button" at bounding box center [1153, 77] width 23 height 23
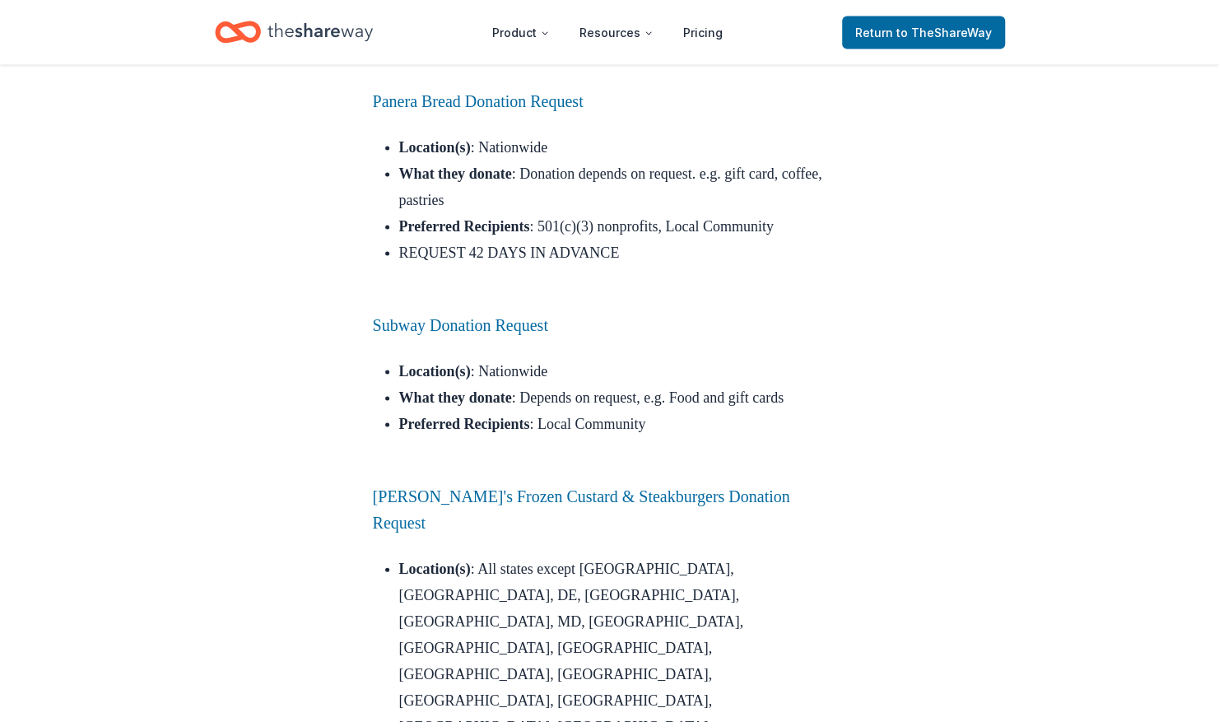
scroll to position [5500, 0]
click at [481, 314] on link "Subway Donation Request" at bounding box center [460, 323] width 175 height 18
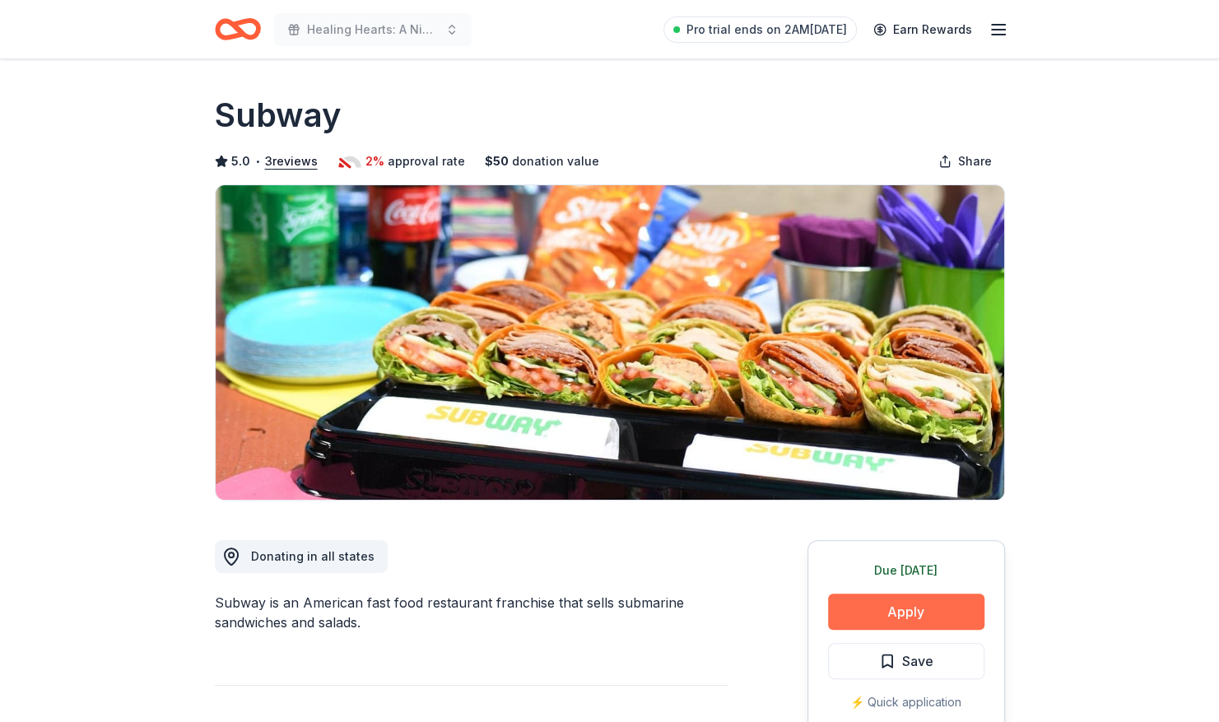
click at [891, 616] on button "Apply" at bounding box center [906, 611] width 156 height 36
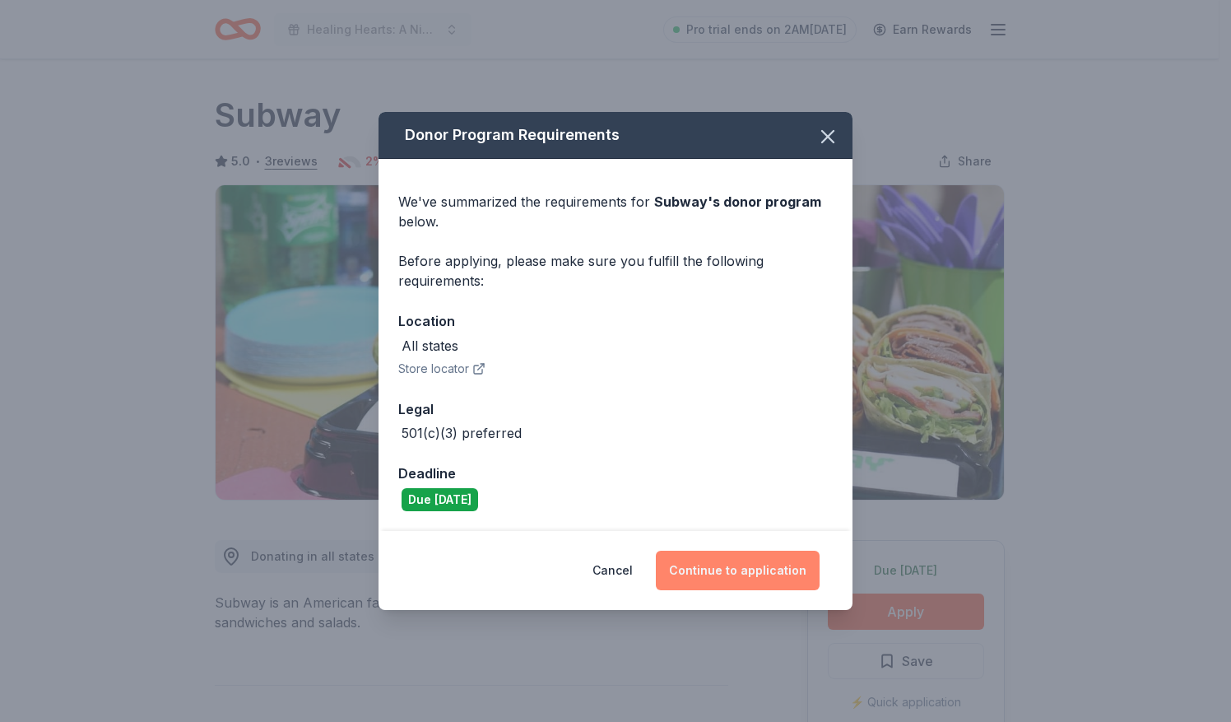
click at [734, 566] on button "Continue to application" at bounding box center [738, 571] width 164 height 40
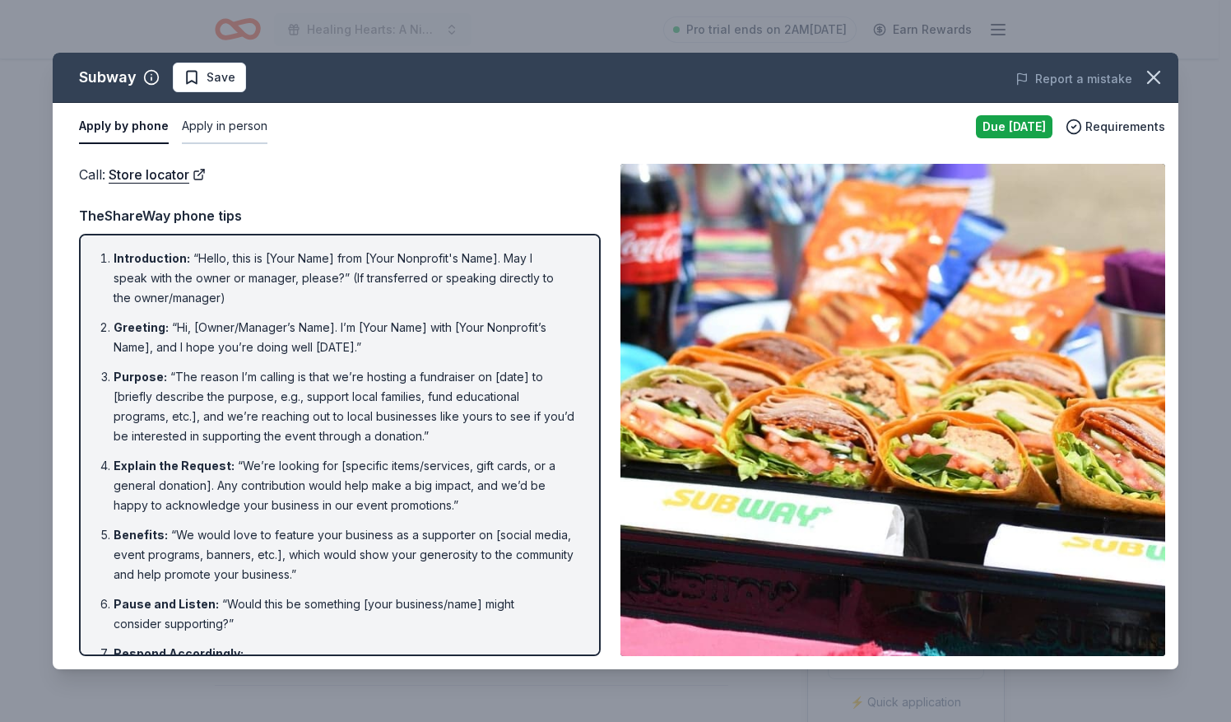
click at [235, 128] on button "Apply in person" at bounding box center [225, 126] width 86 height 35
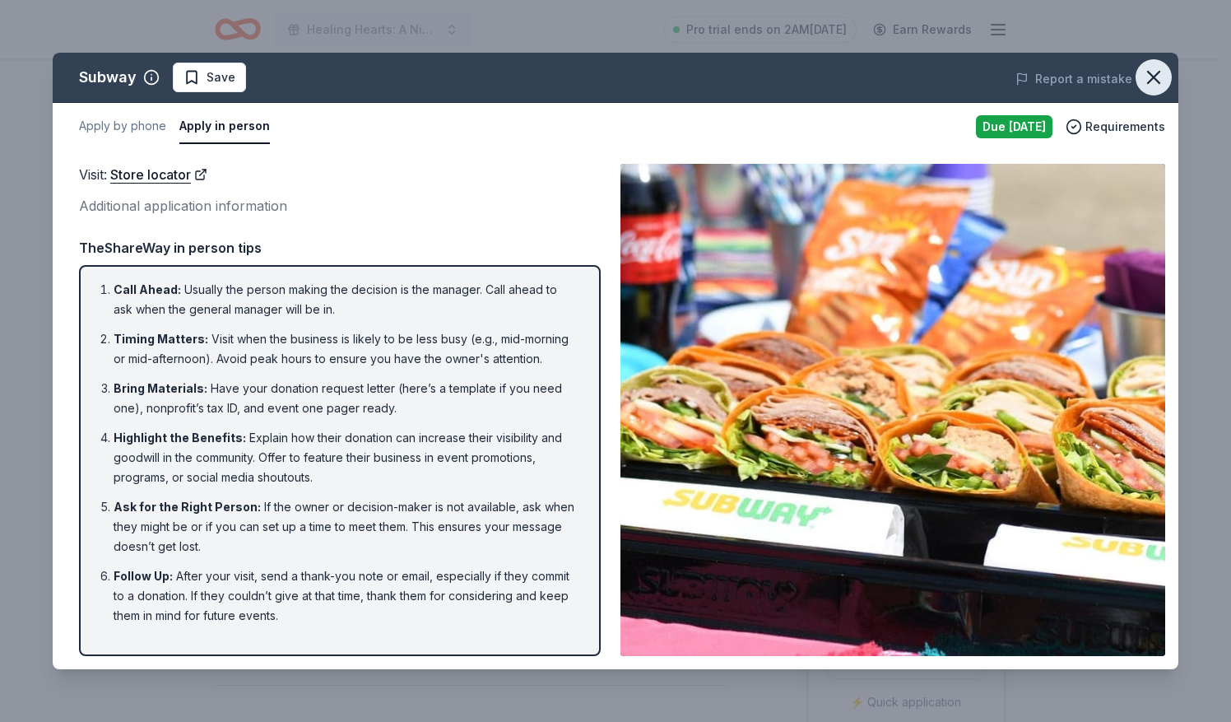
click at [1156, 78] on icon "button" at bounding box center [1154, 78] width 12 height 12
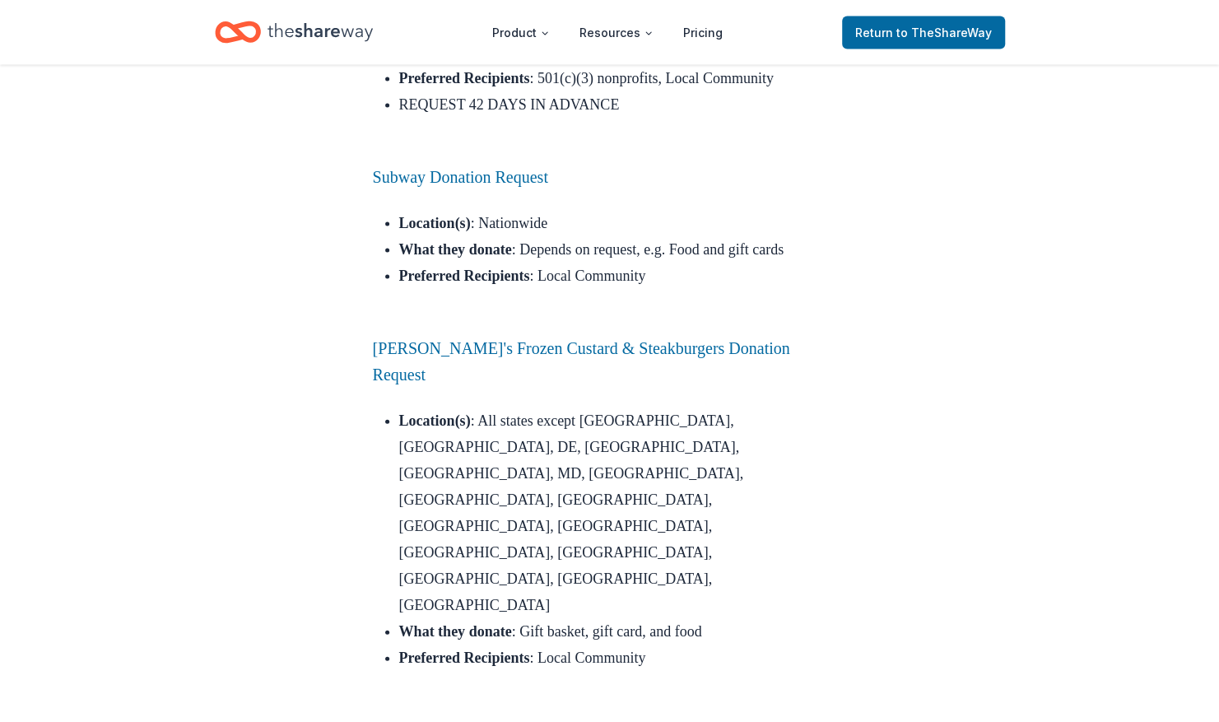
scroll to position [5647, 0]
click at [477, 338] on link "[PERSON_NAME]'s Frozen Custard & Steakburgers Donation Request" at bounding box center [581, 360] width 417 height 44
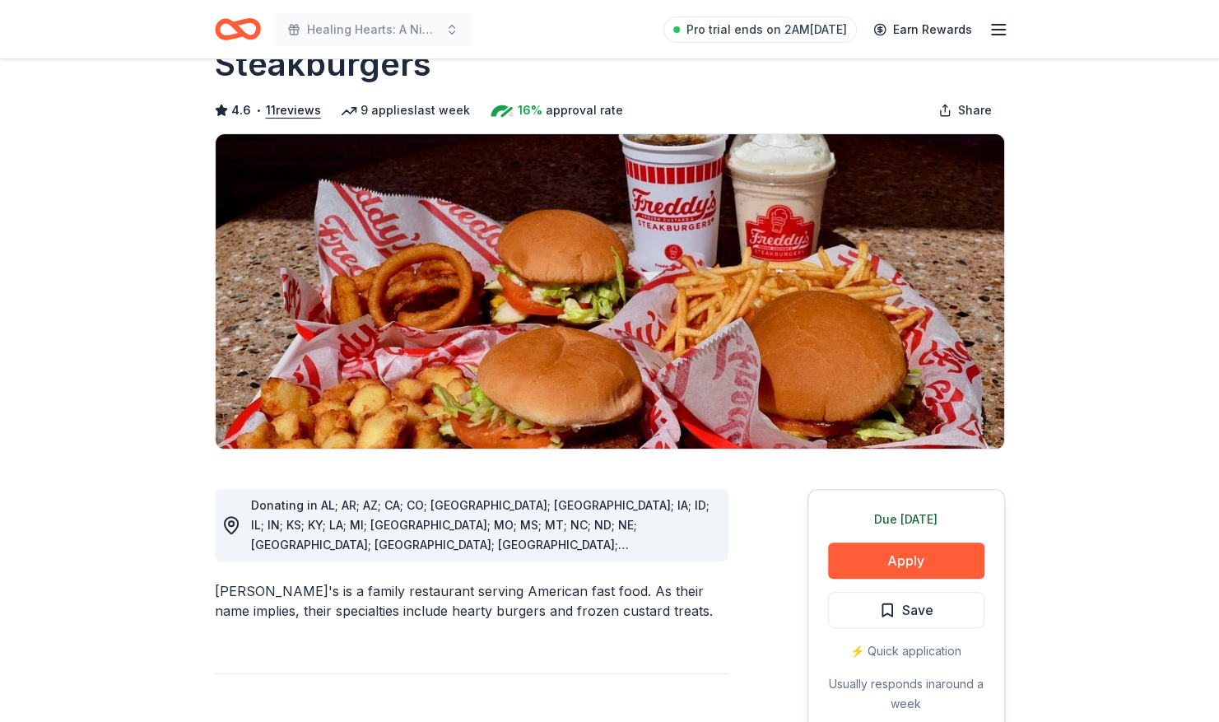
scroll to position [98, 0]
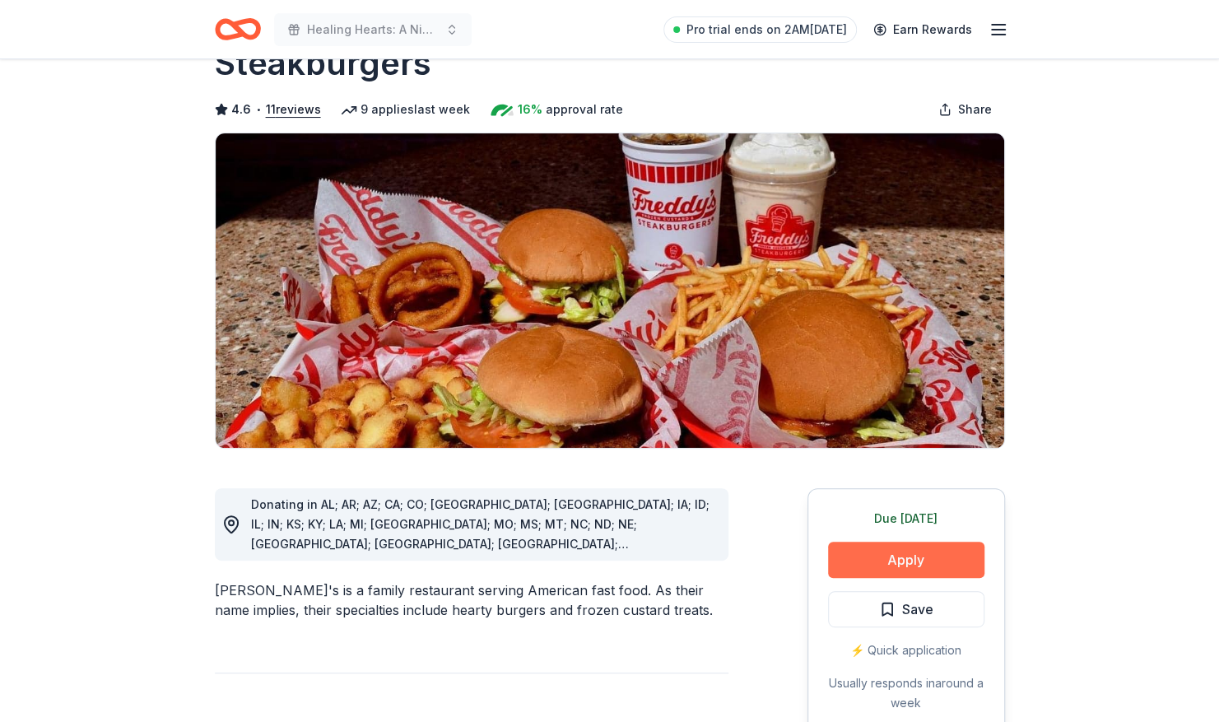
click at [922, 542] on button "Apply" at bounding box center [906, 560] width 156 height 36
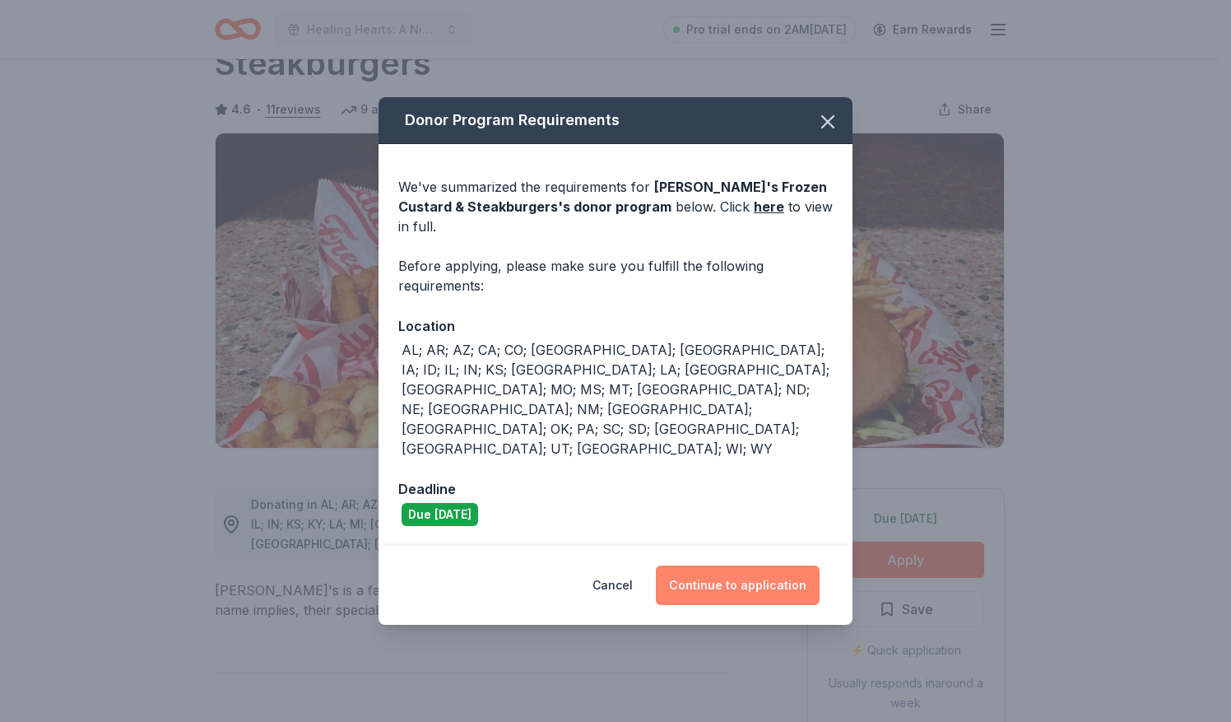
click at [766, 565] on button "Continue to application" at bounding box center [738, 585] width 164 height 40
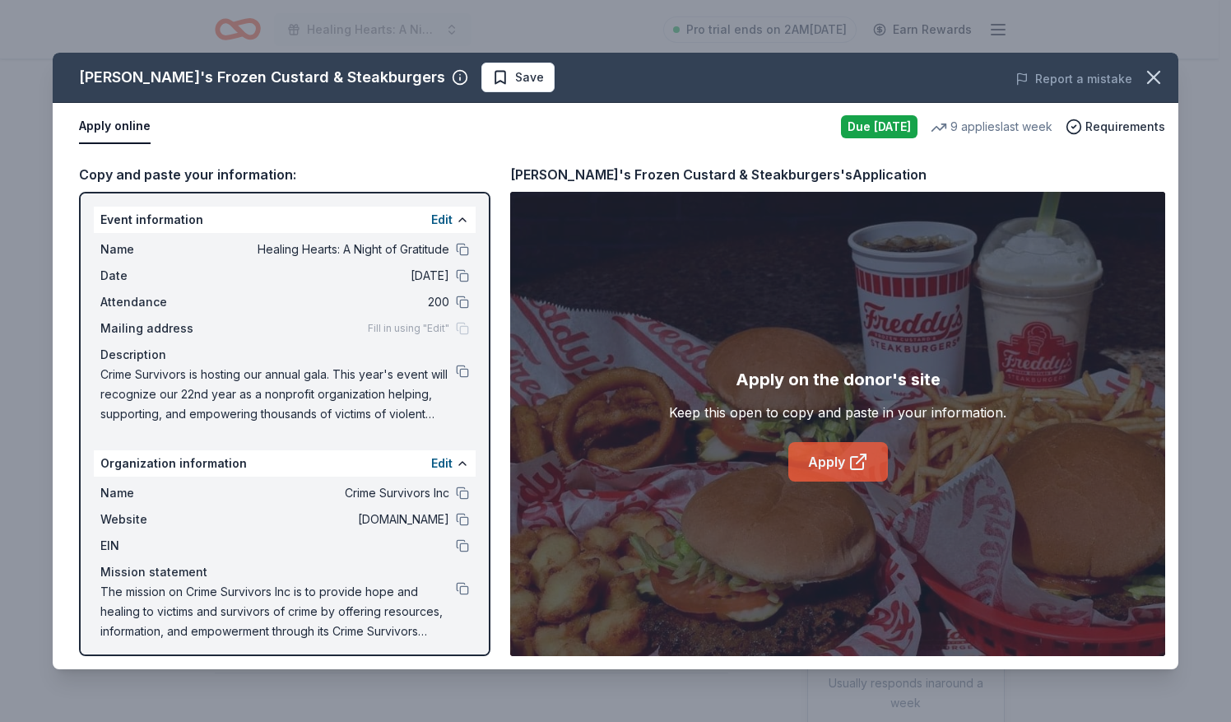
click at [830, 451] on link "Apply" at bounding box center [839, 462] width 100 height 40
click at [1156, 76] on icon "button" at bounding box center [1153, 77] width 23 height 23
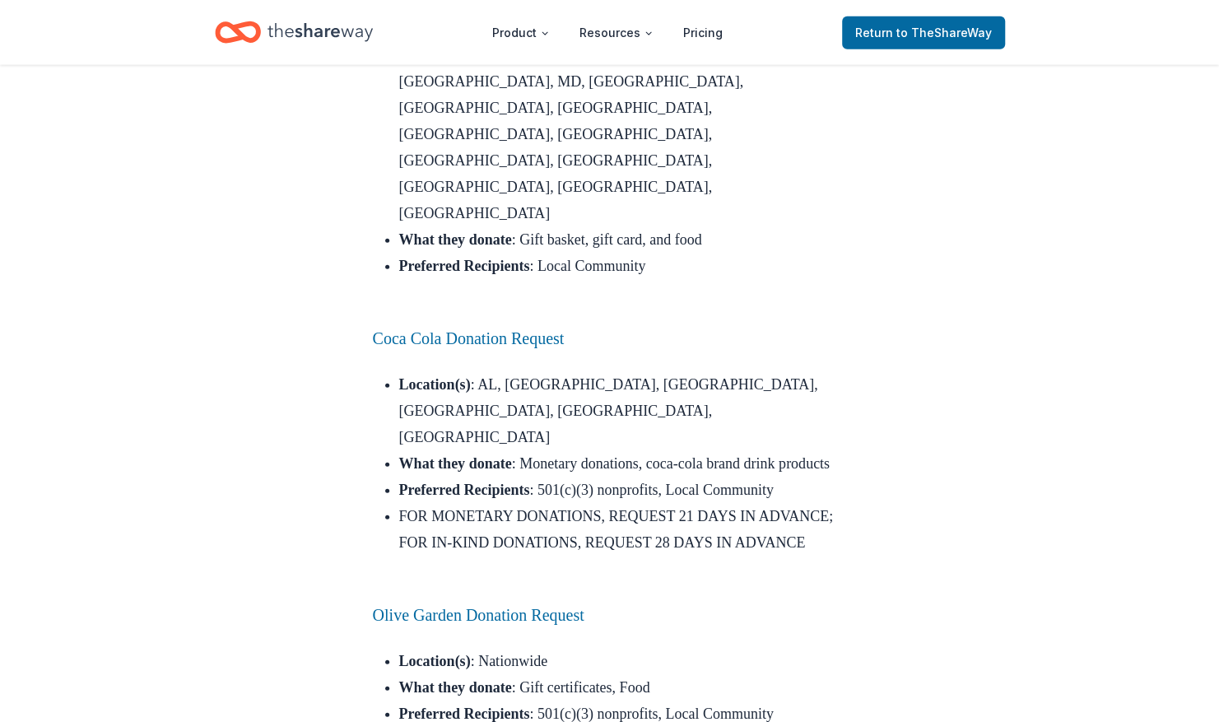
scroll to position [6072, 0]
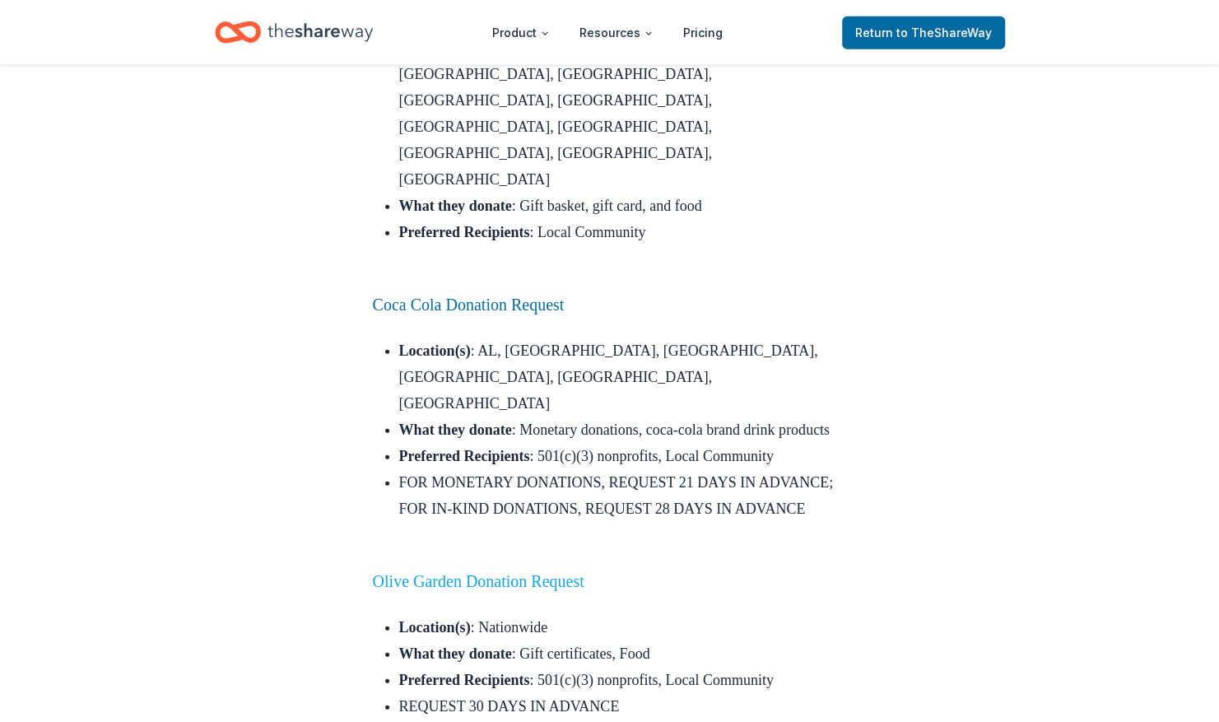
click at [501, 572] on link "Olive Garden Donation Request" at bounding box center [479, 581] width 212 height 18
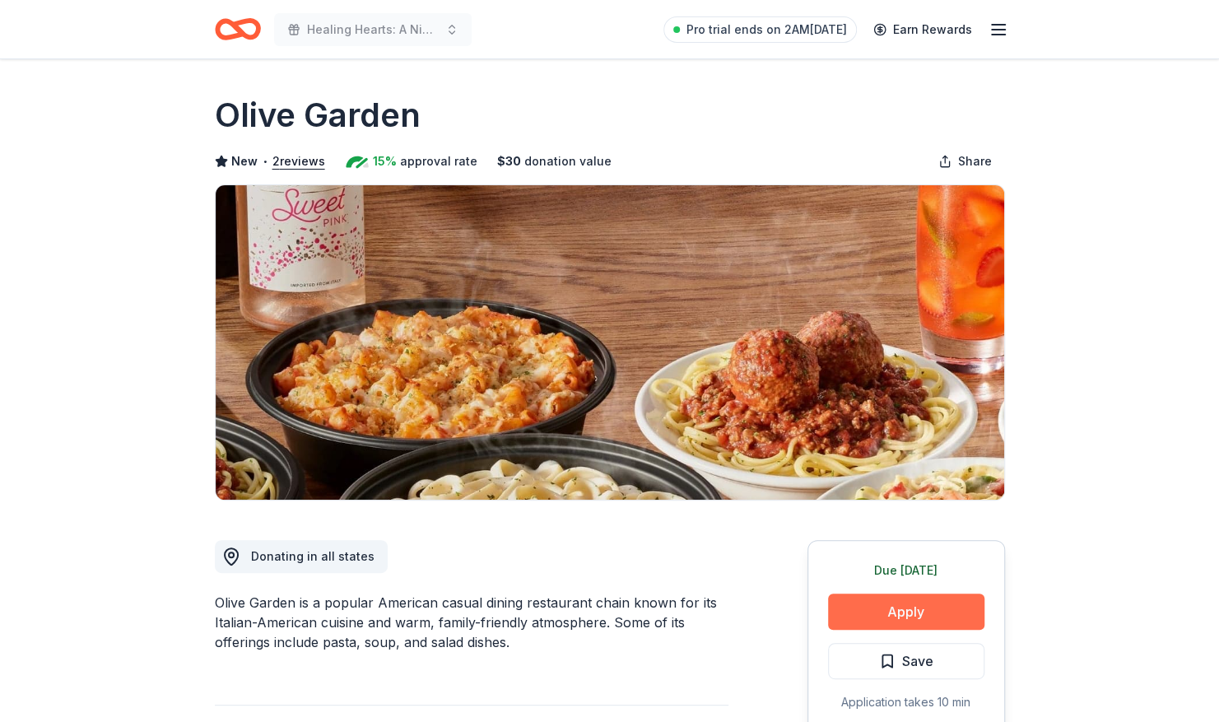
click at [903, 614] on button "Apply" at bounding box center [906, 611] width 156 height 36
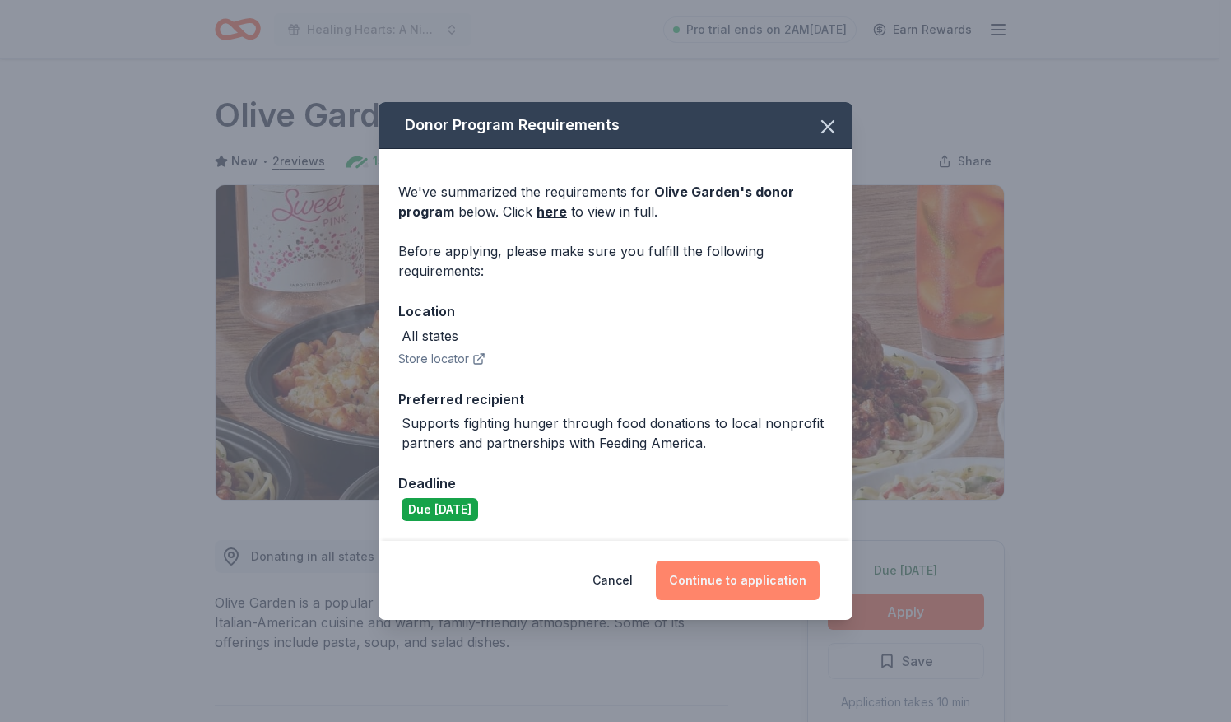
click at [763, 579] on button "Continue to application" at bounding box center [738, 581] width 164 height 40
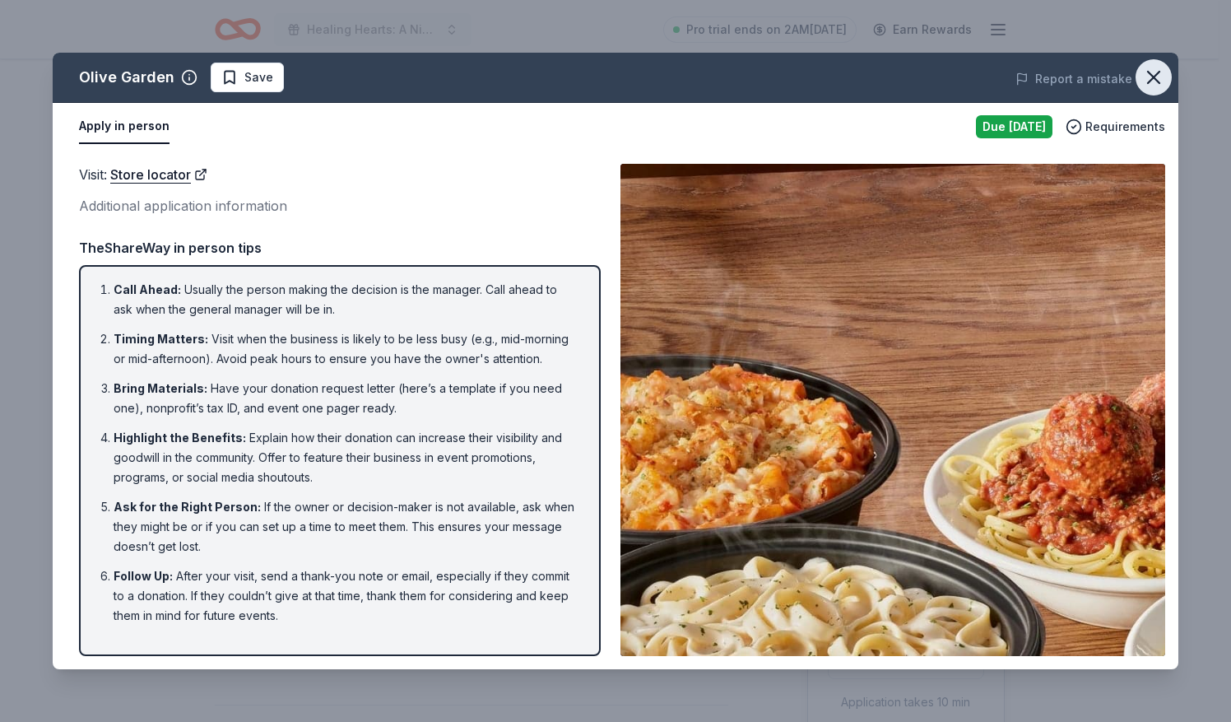
click at [1144, 73] on icon "button" at bounding box center [1153, 77] width 23 height 23
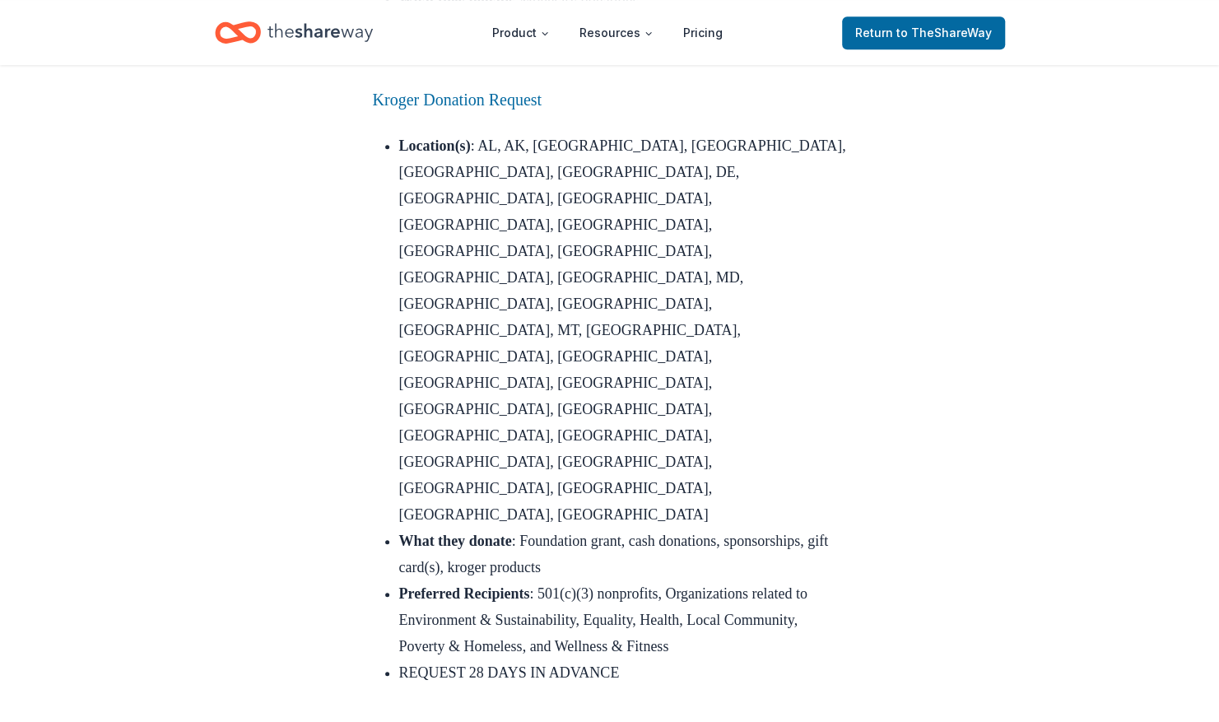
scroll to position [7755, 0]
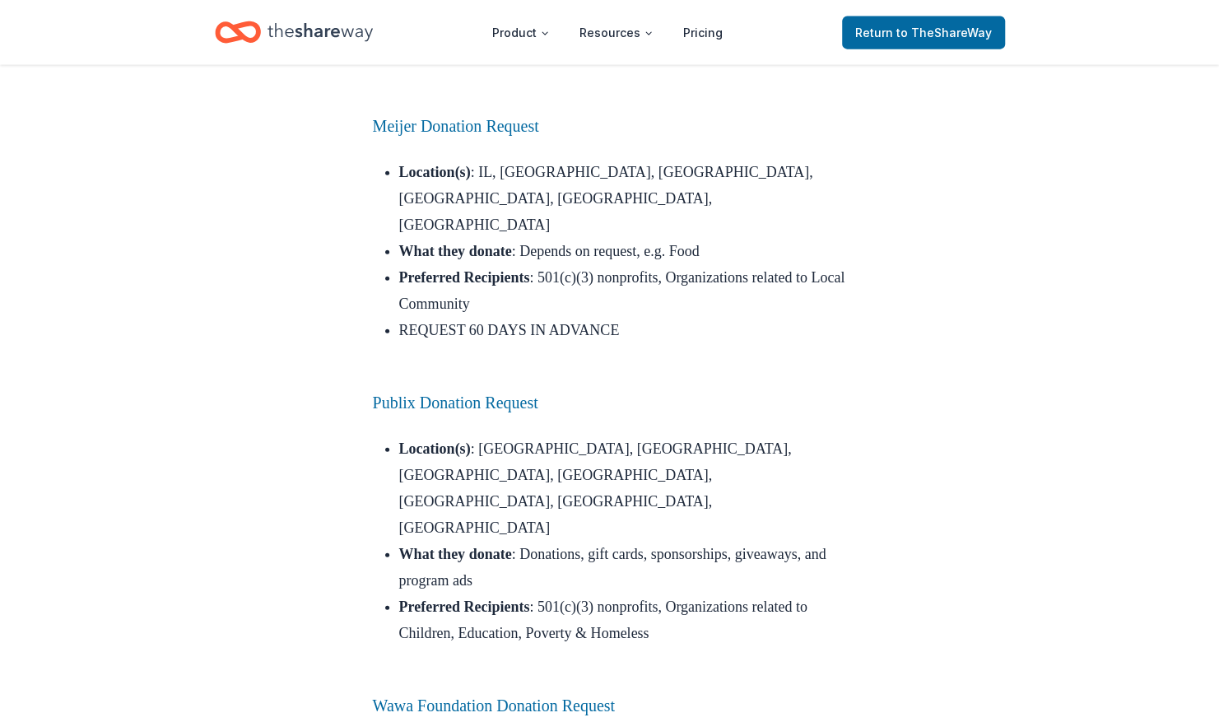
scroll to position [9573, 0]
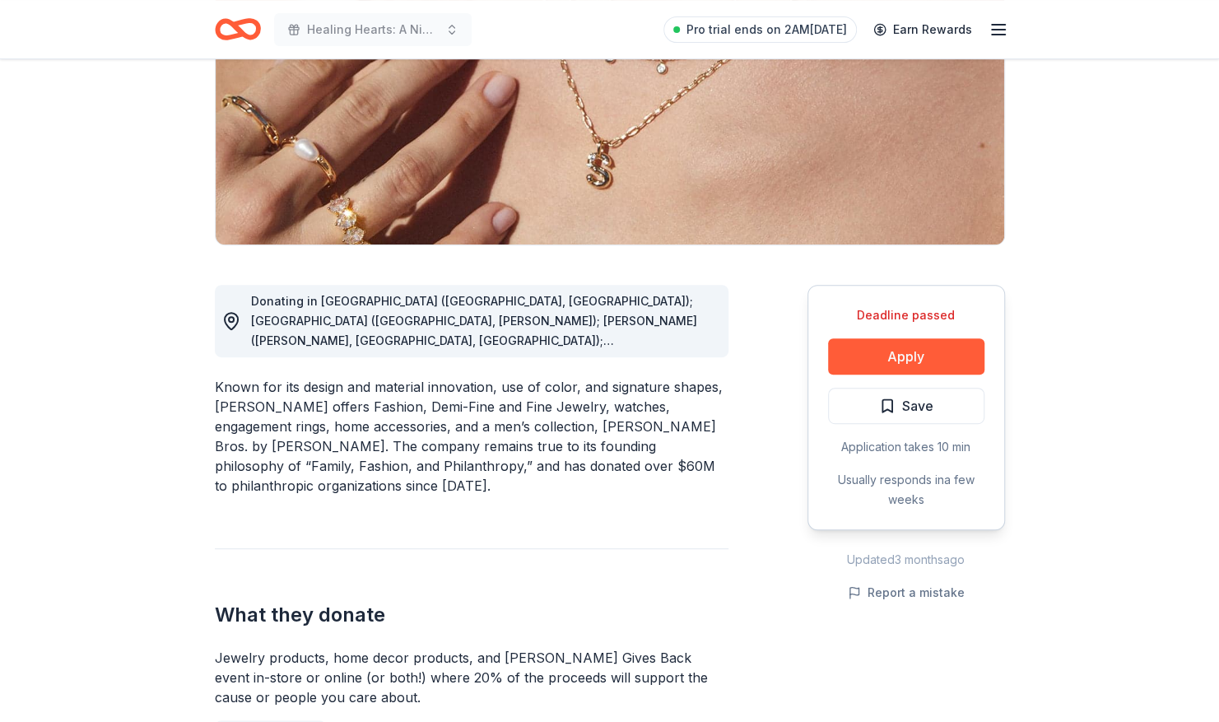
scroll to position [256, 0]
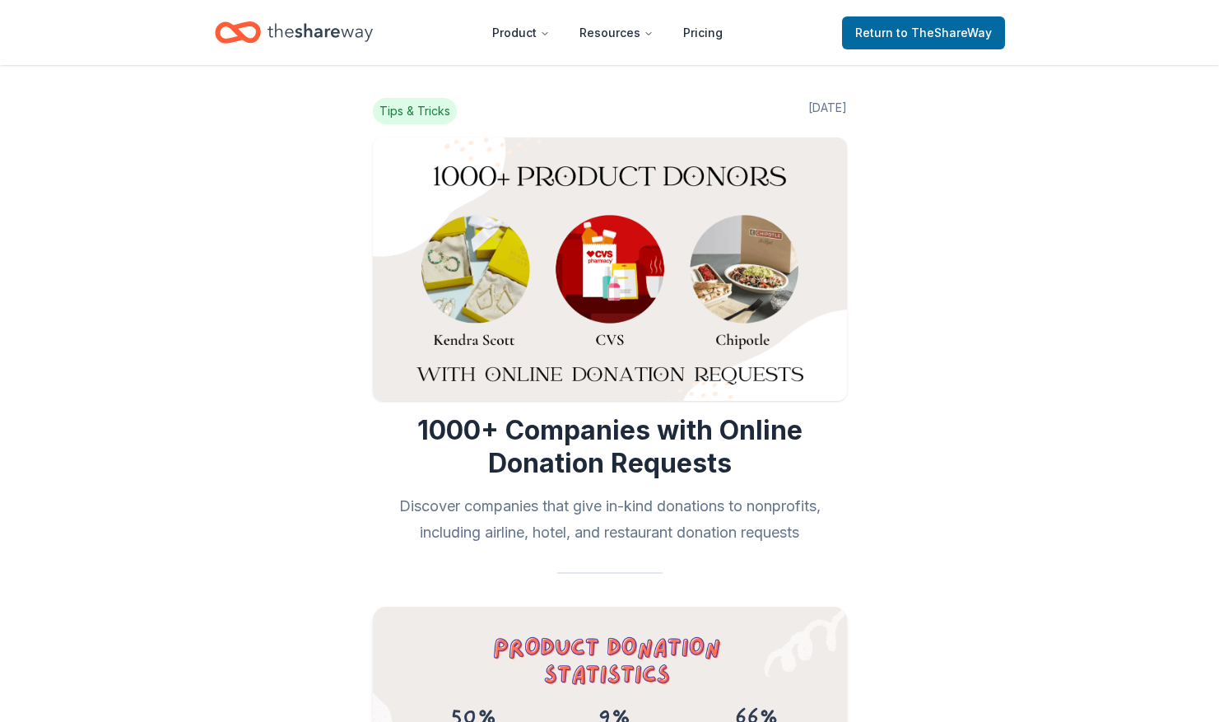
scroll to position [9573, 0]
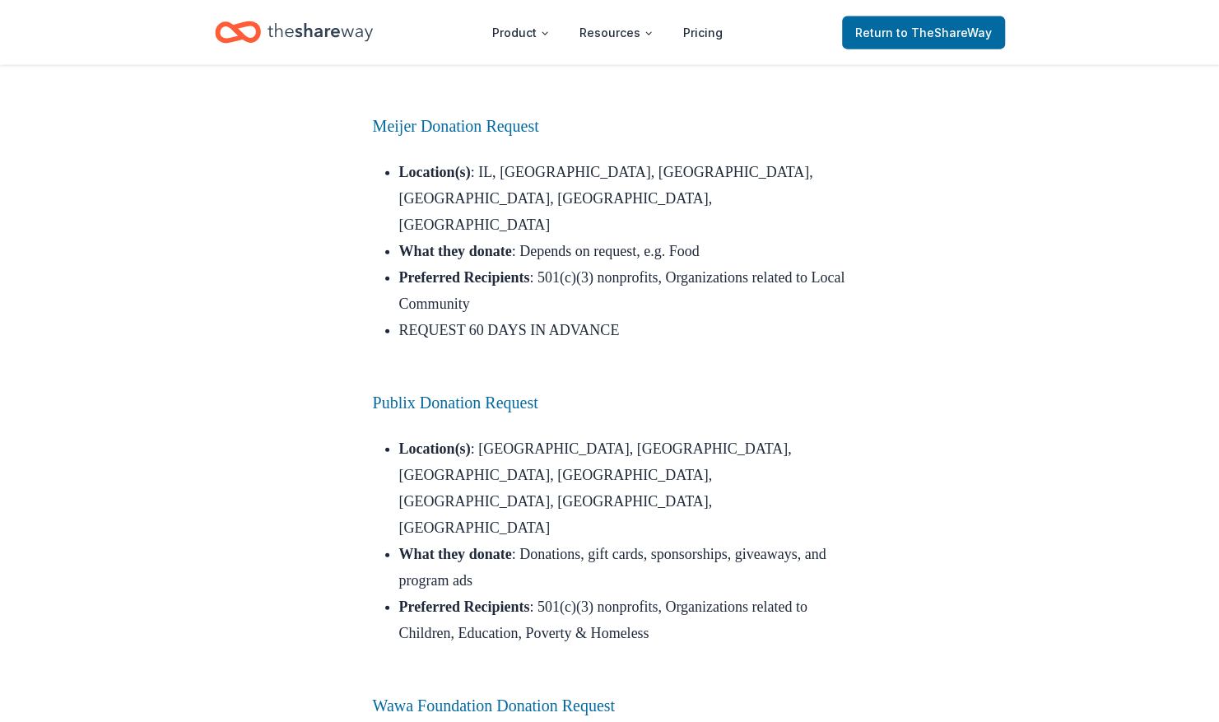
drag, startPoint x: 483, startPoint y: 472, endPoint x: 331, endPoint y: 468, distance: 152.3
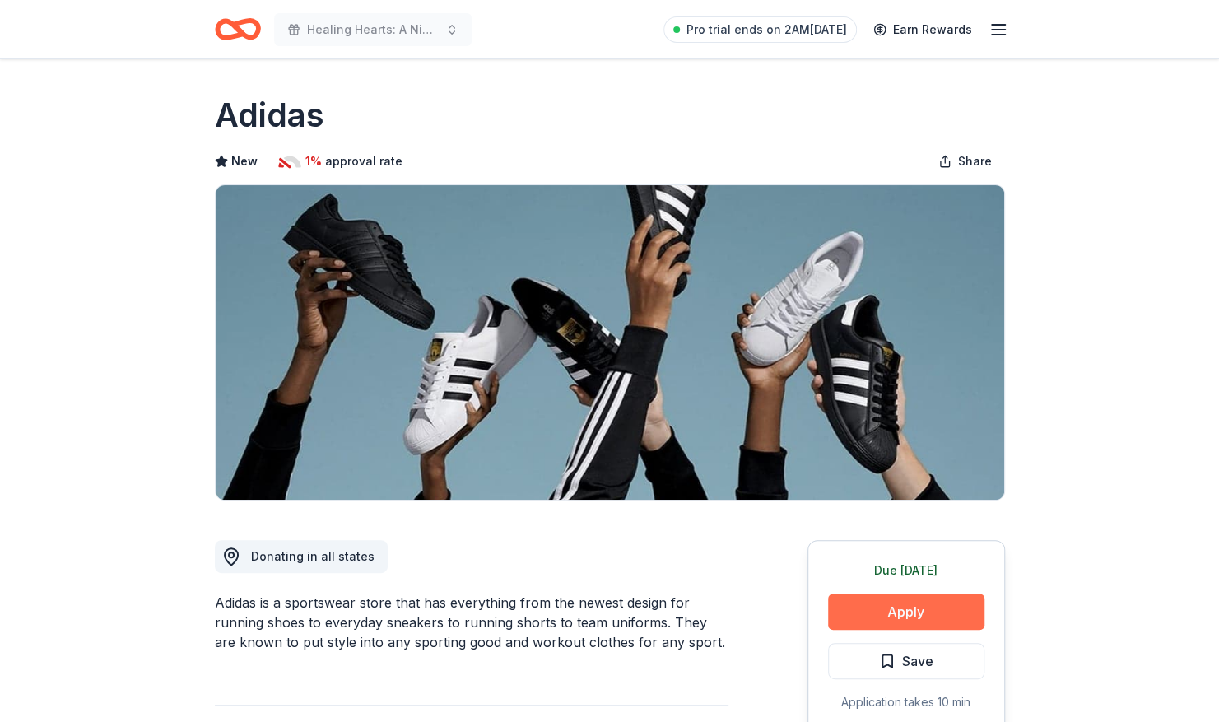
click at [916, 612] on button "Apply" at bounding box center [906, 611] width 156 height 36
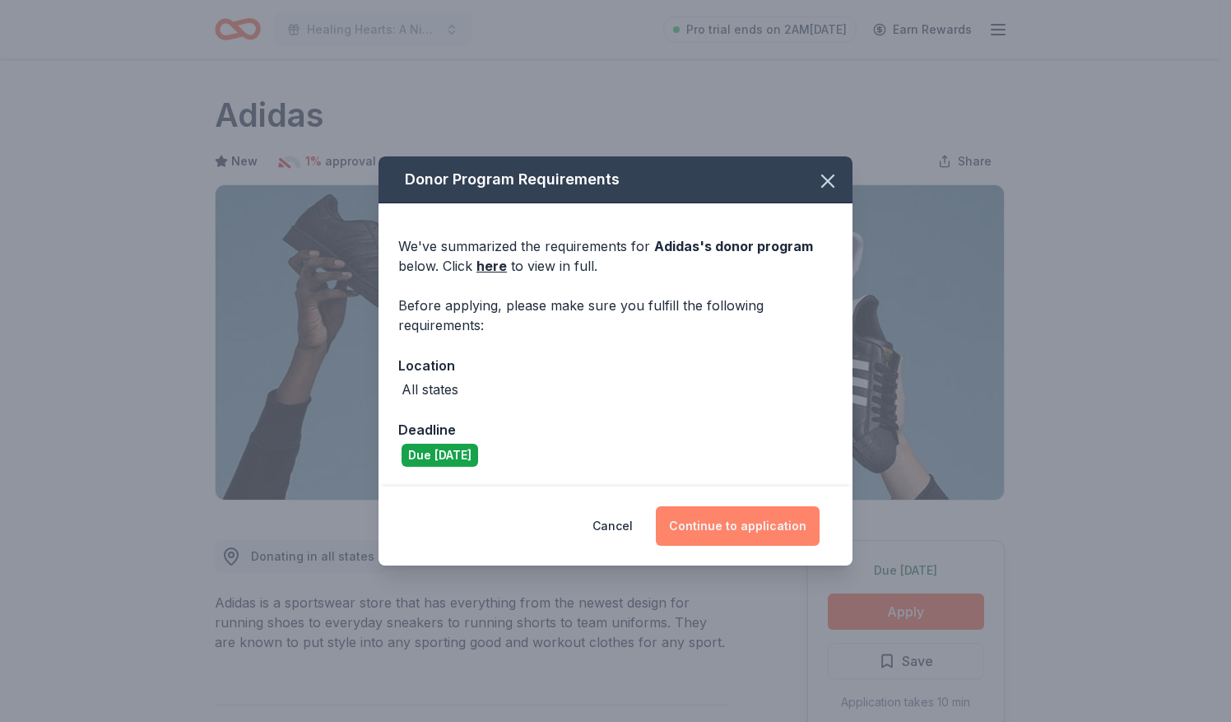
click at [776, 527] on button "Continue to application" at bounding box center [738, 526] width 164 height 40
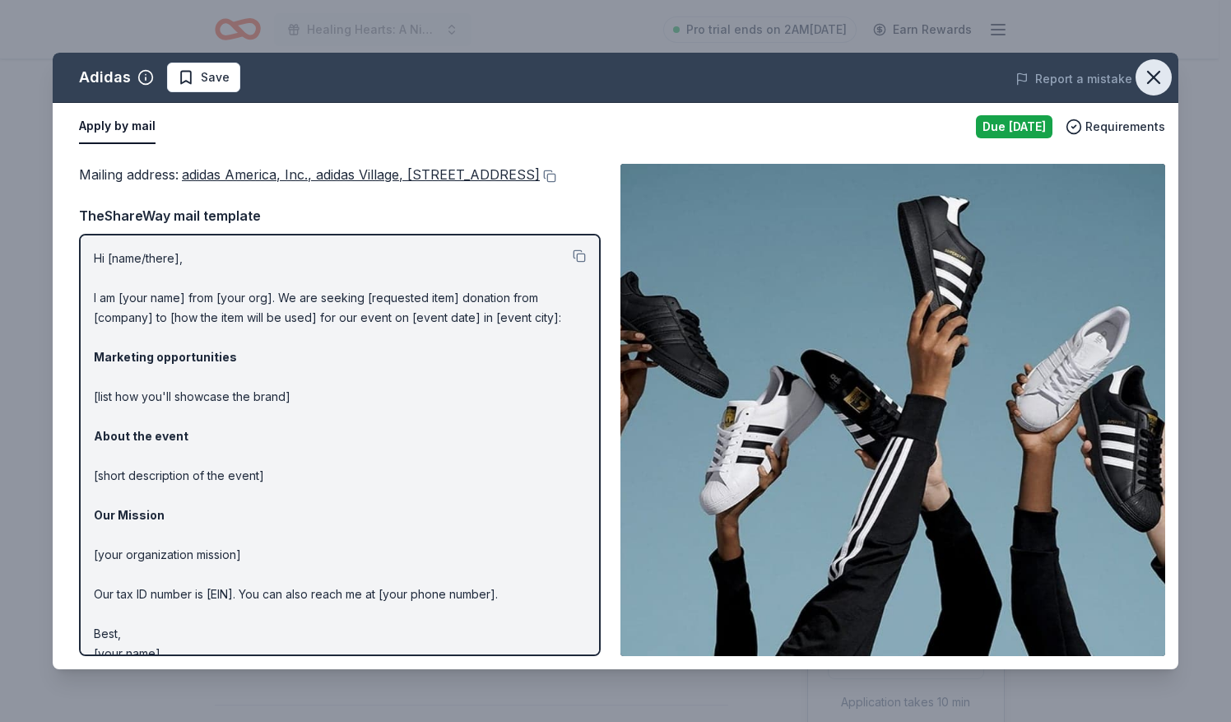
click at [1152, 79] on icon "button" at bounding box center [1154, 78] width 12 height 12
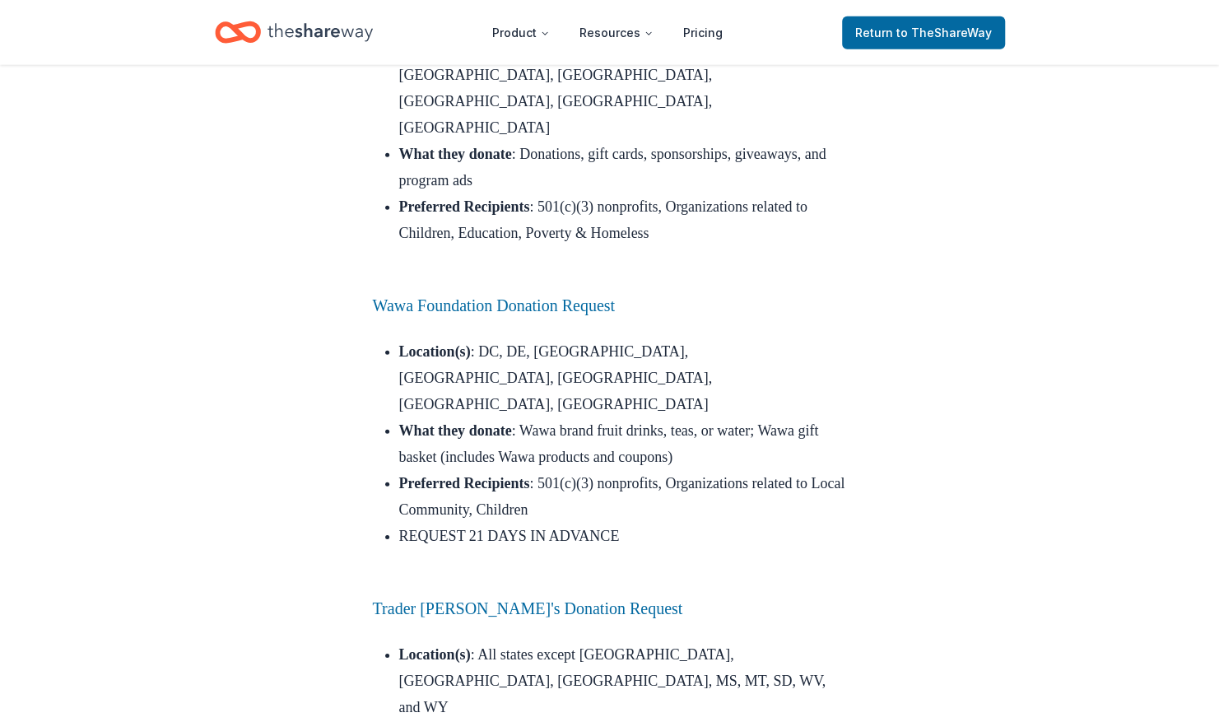
scroll to position [9974, 0]
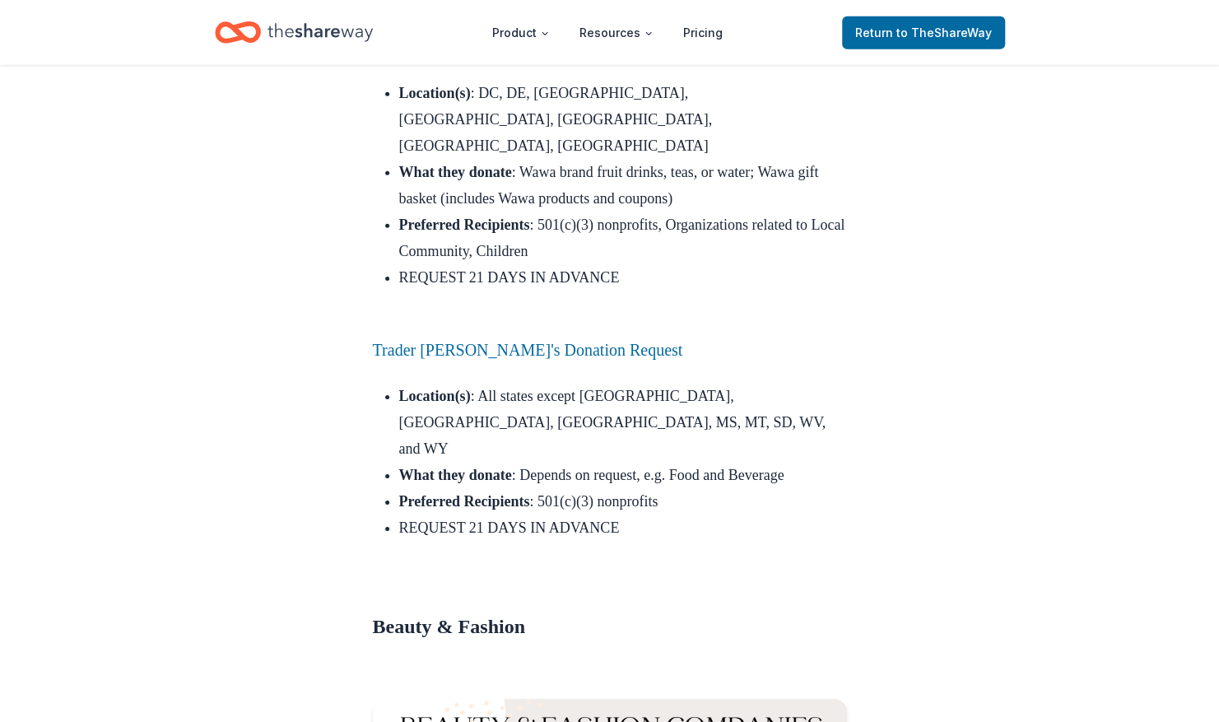
scroll to position [10231, 0]
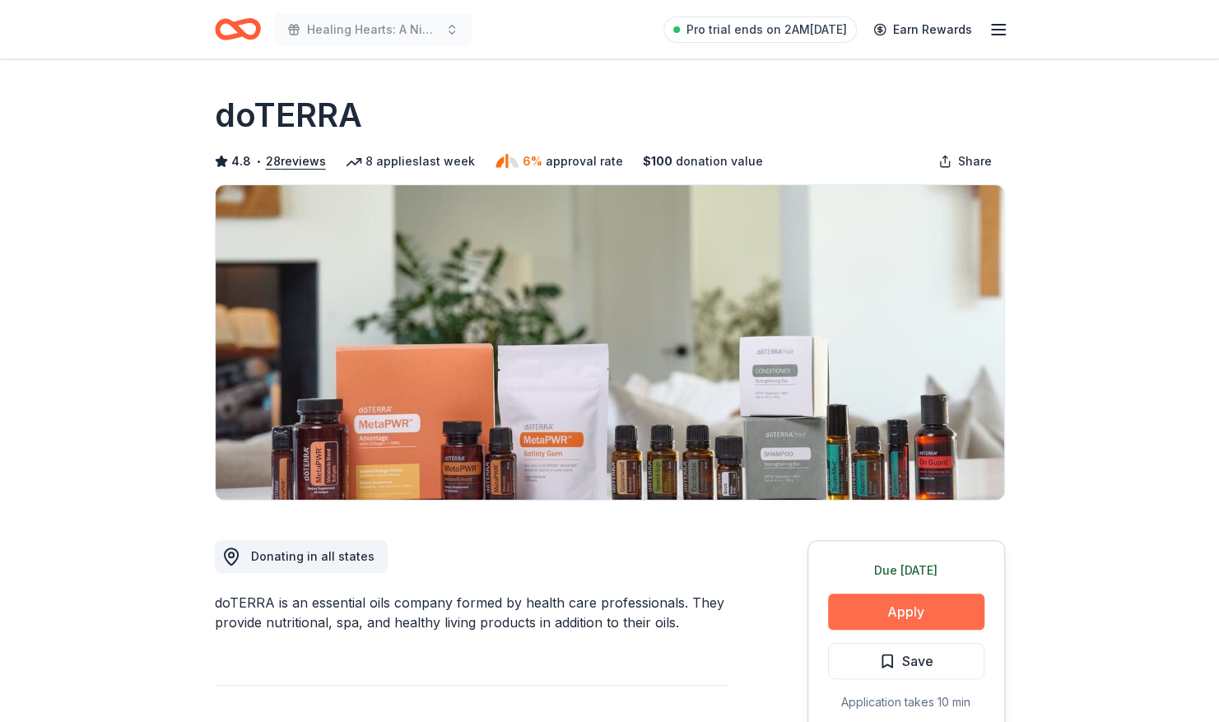
click at [896, 616] on button "Apply" at bounding box center [906, 611] width 156 height 36
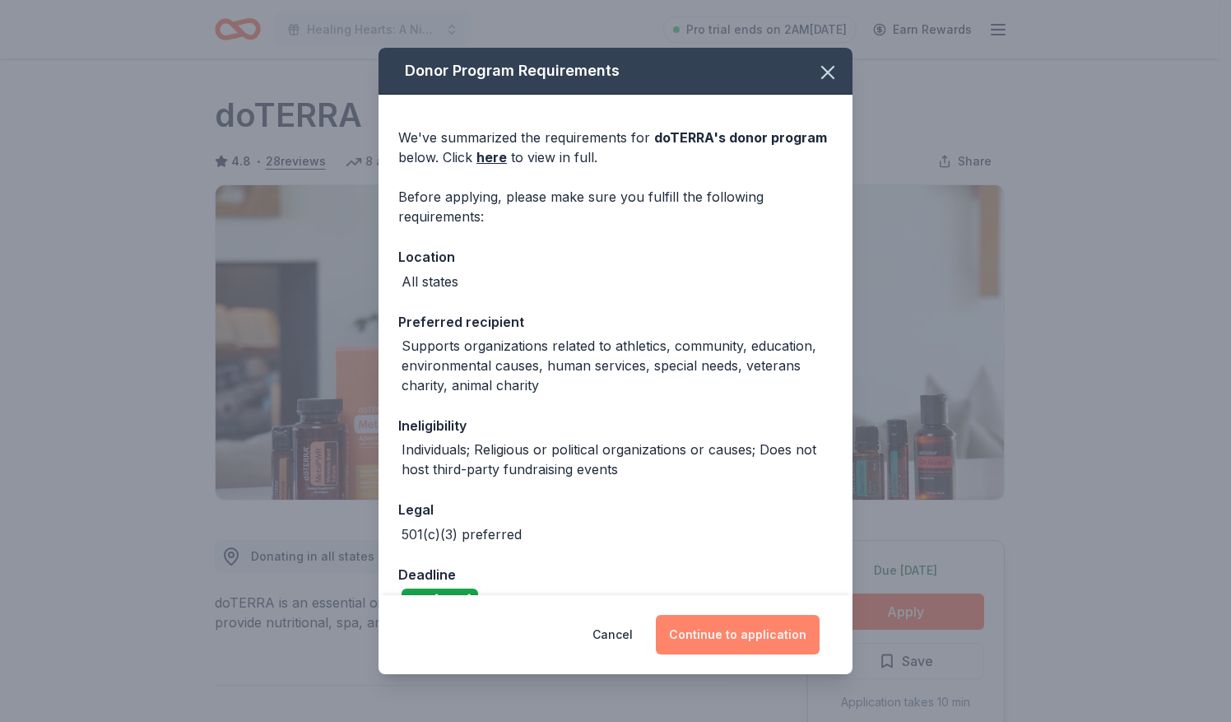
click at [764, 644] on button "Continue to application" at bounding box center [738, 635] width 164 height 40
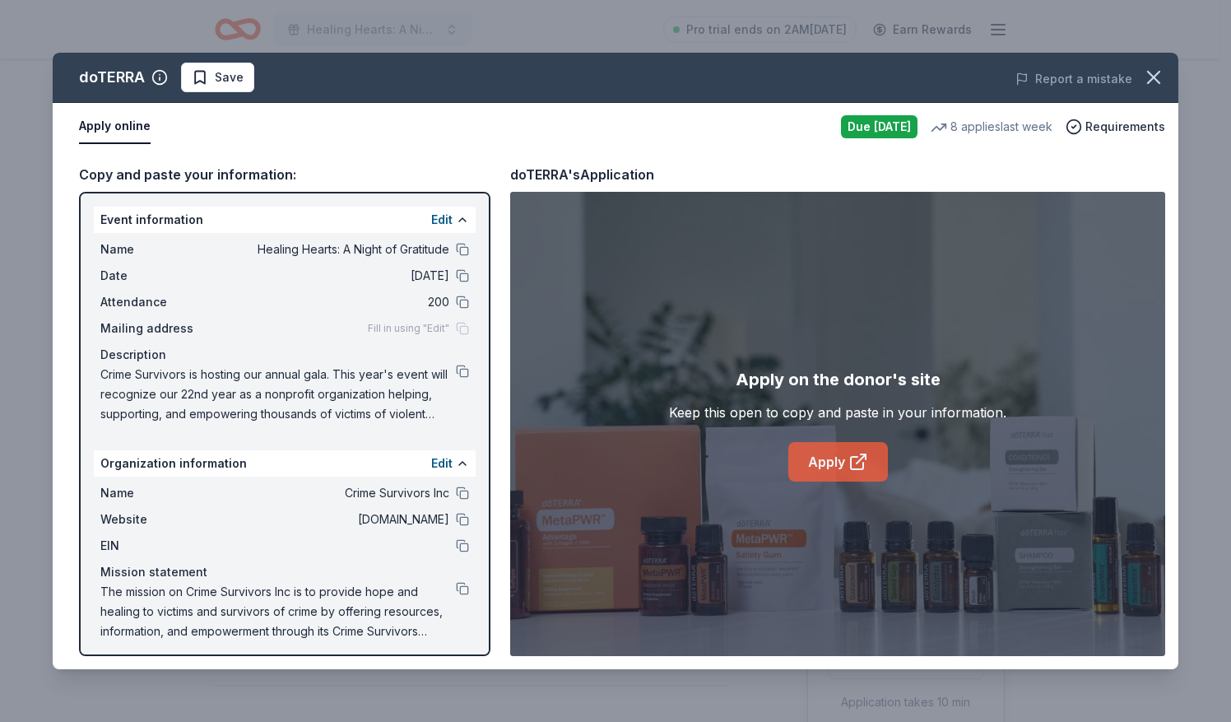
click at [849, 461] on icon at bounding box center [859, 462] width 20 height 20
click at [1158, 89] on button "button" at bounding box center [1154, 77] width 36 height 36
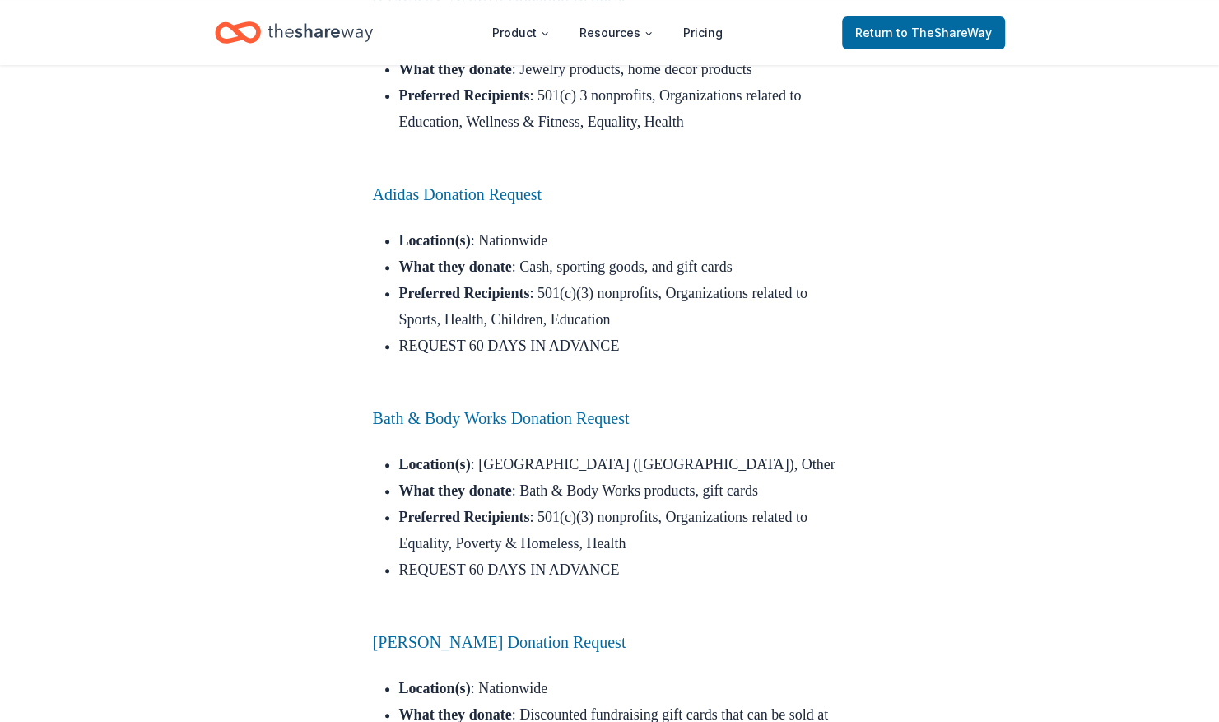
scroll to position [11306, 0]
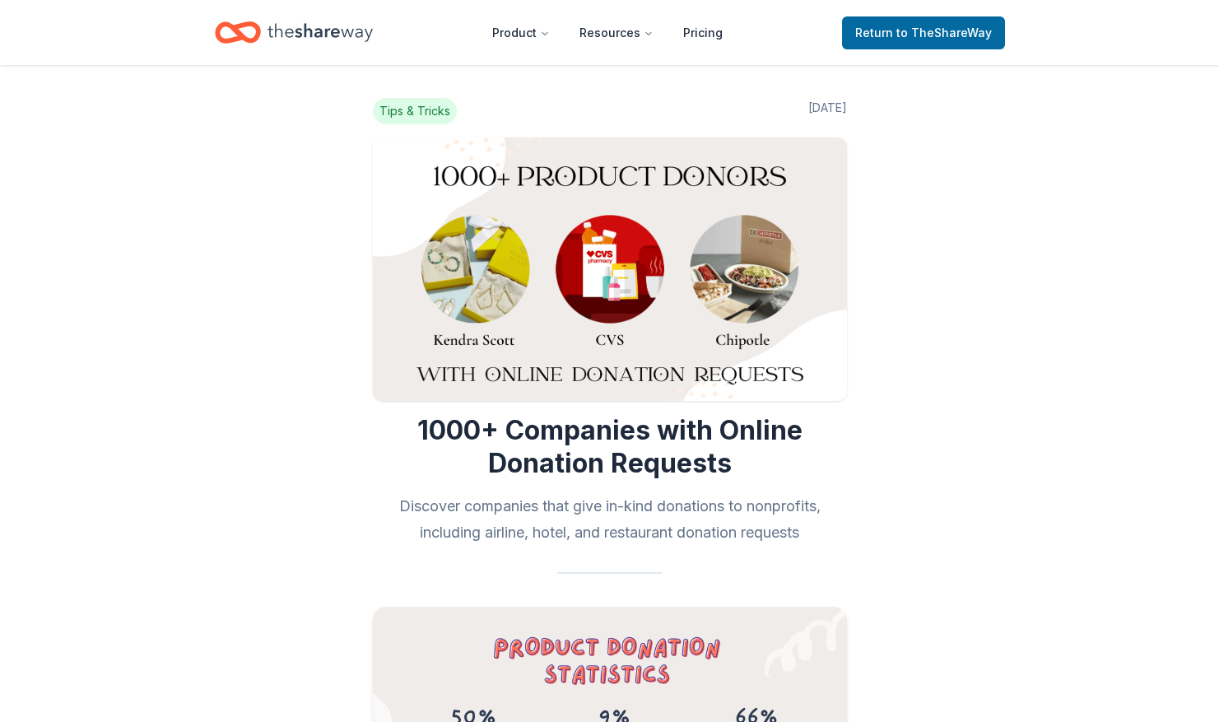
scroll to position [11306, 0]
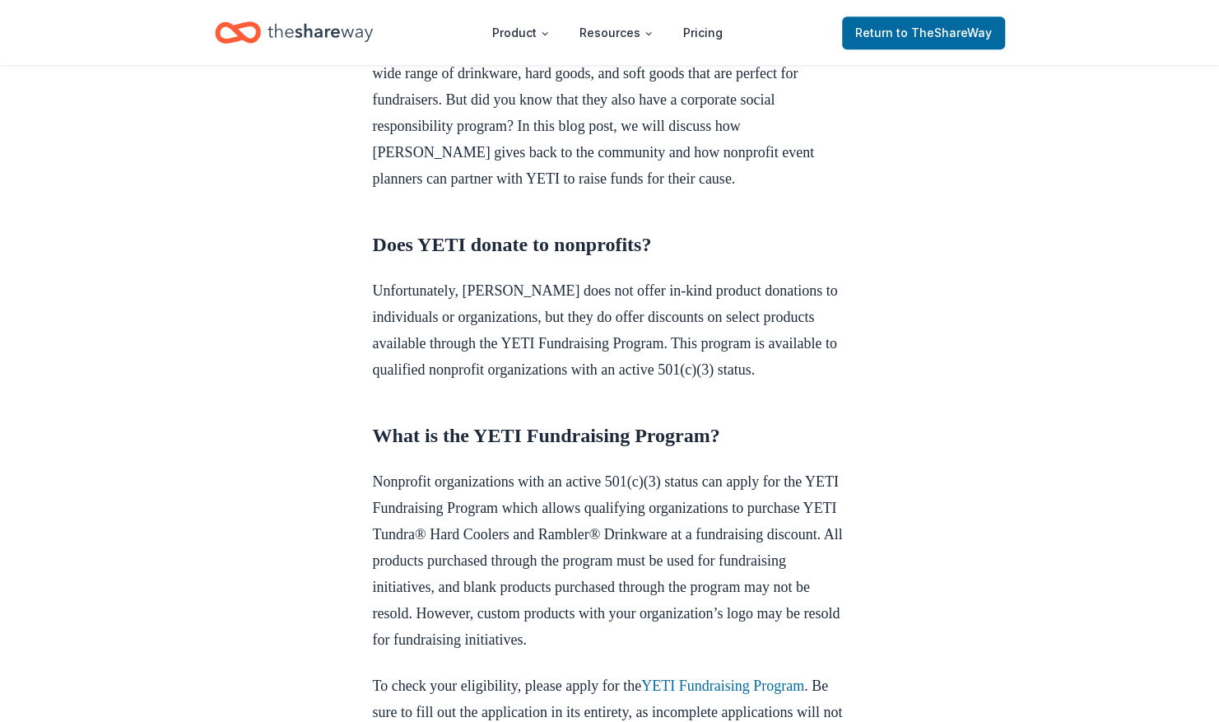
scroll to position [561, 0]
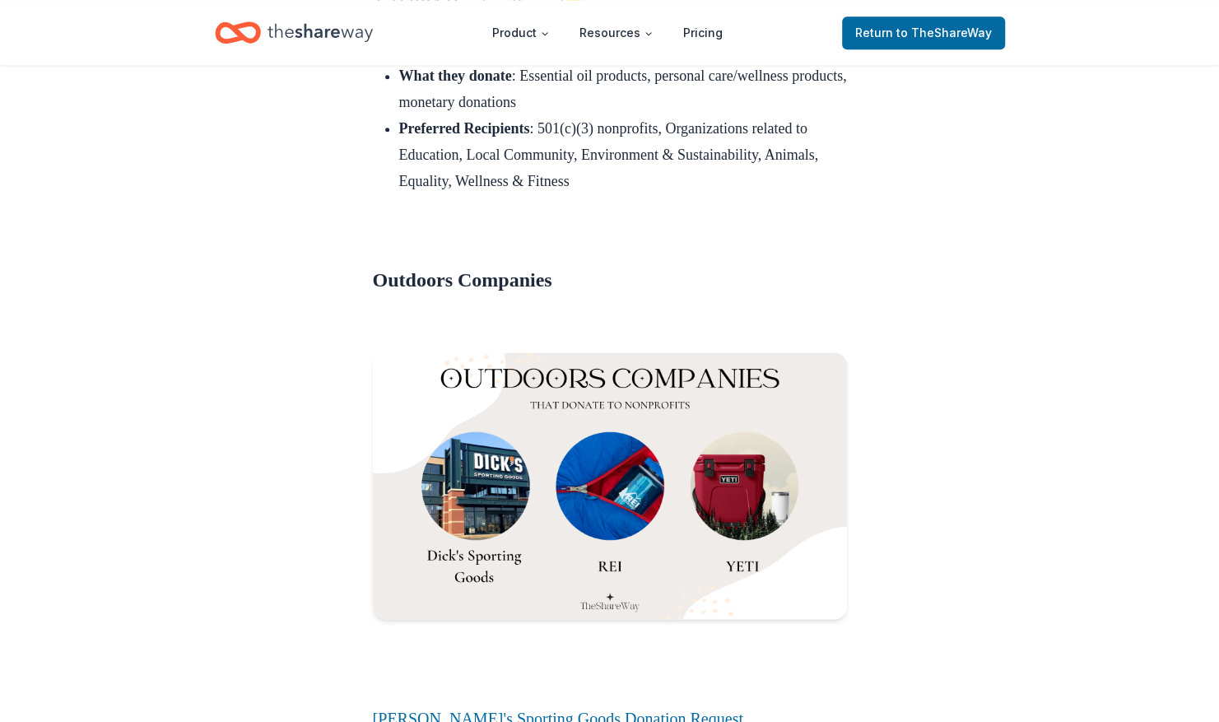
scroll to position [12162, 0]
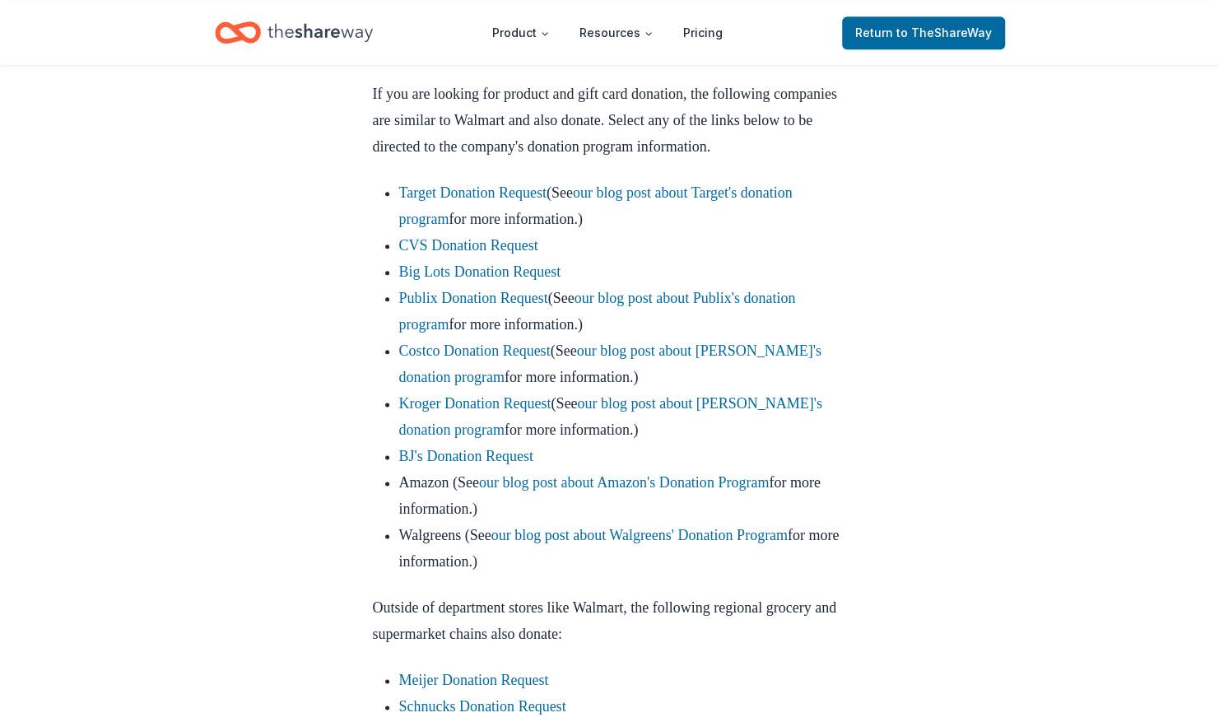
scroll to position [995, 0]
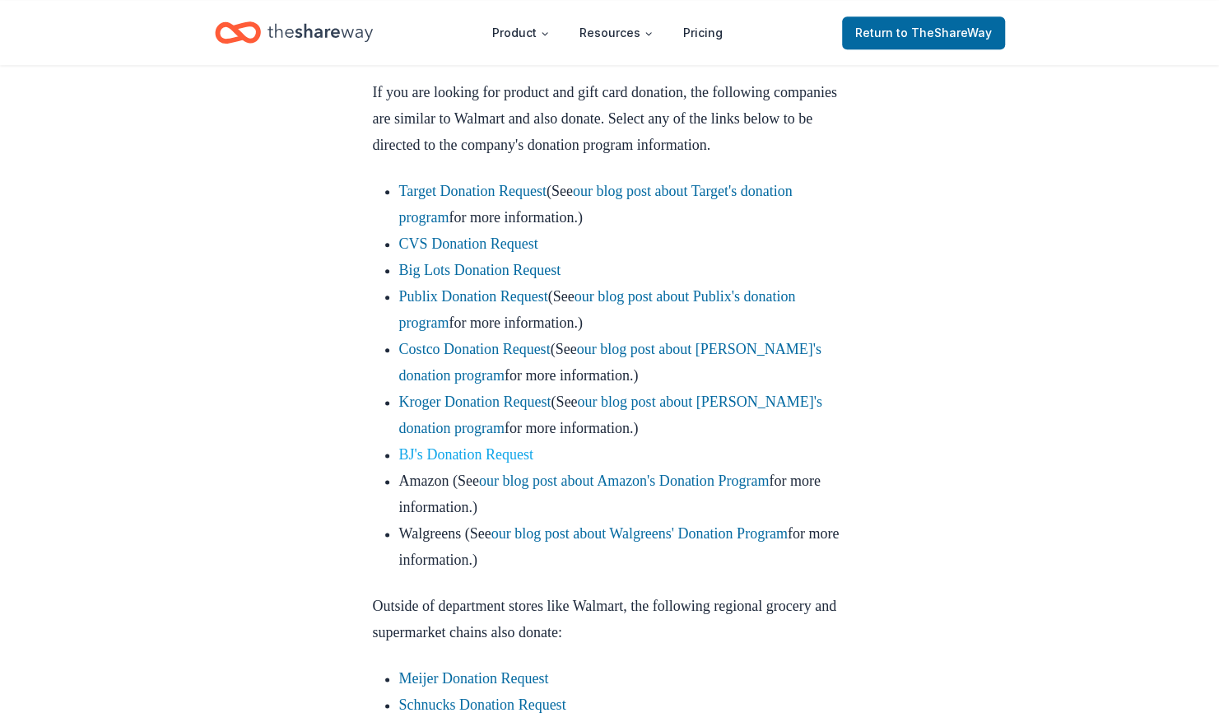
click at [451, 463] on link "BJ's Donation Request" at bounding box center [466, 454] width 134 height 16
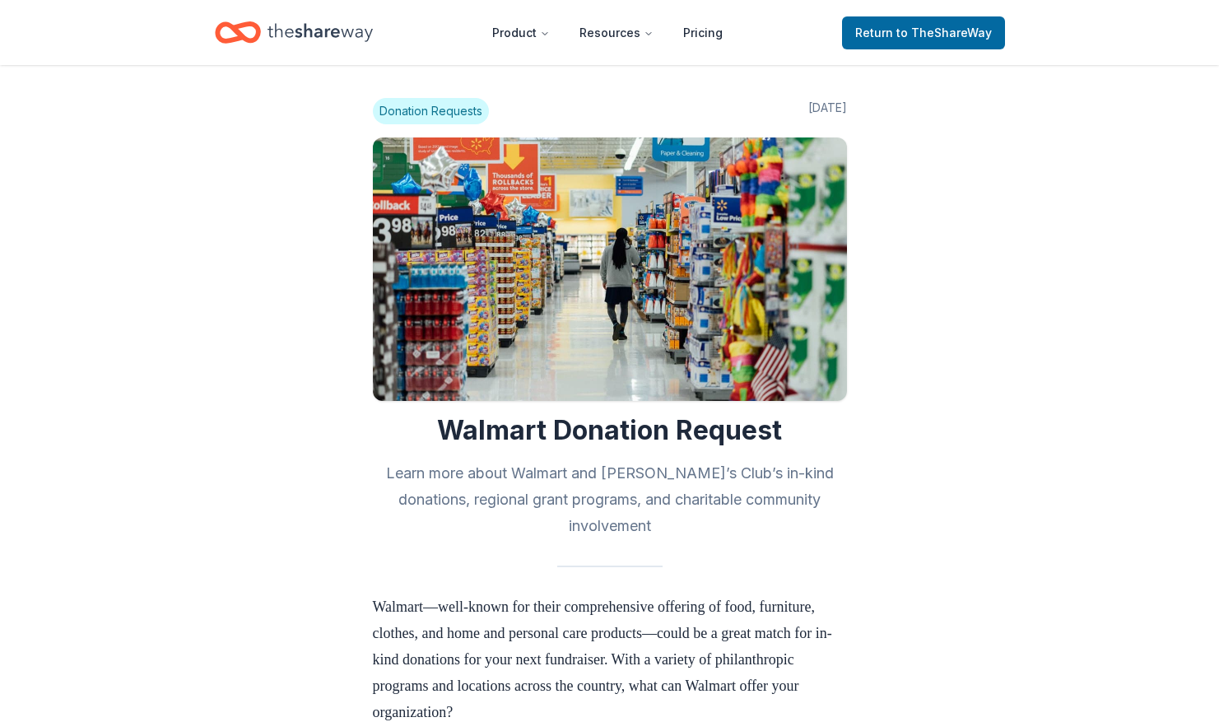
scroll to position [995, 0]
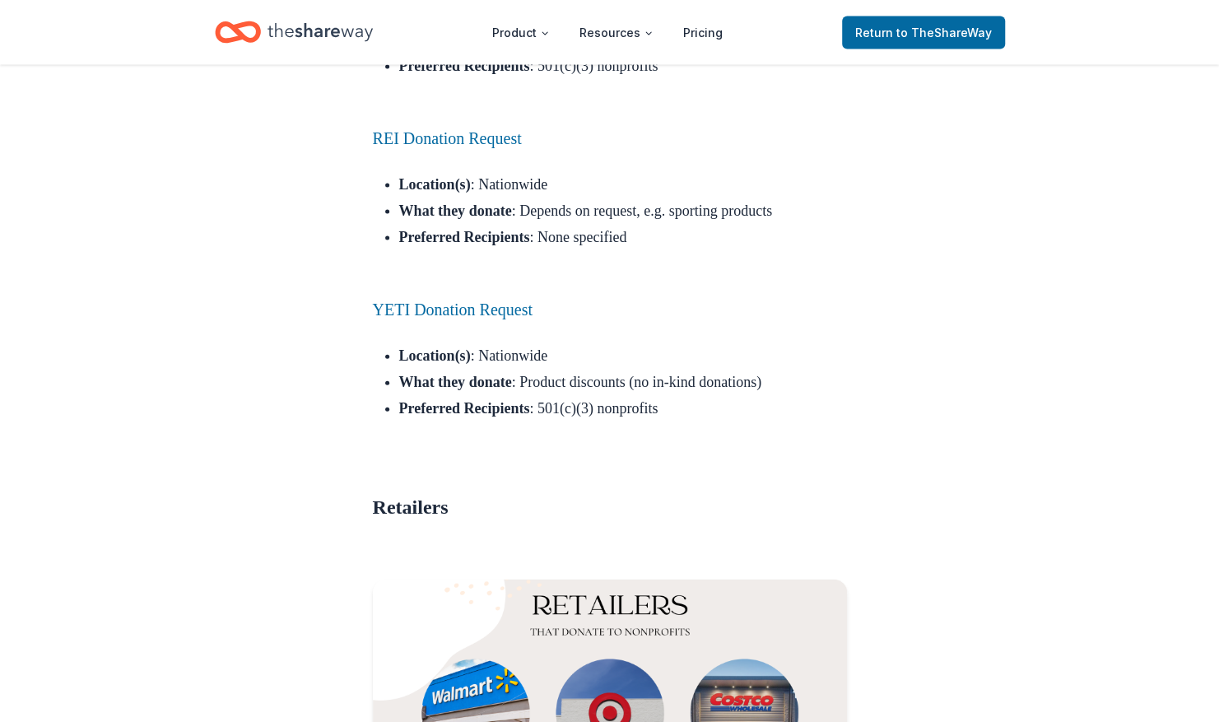
scroll to position [12946, 0]
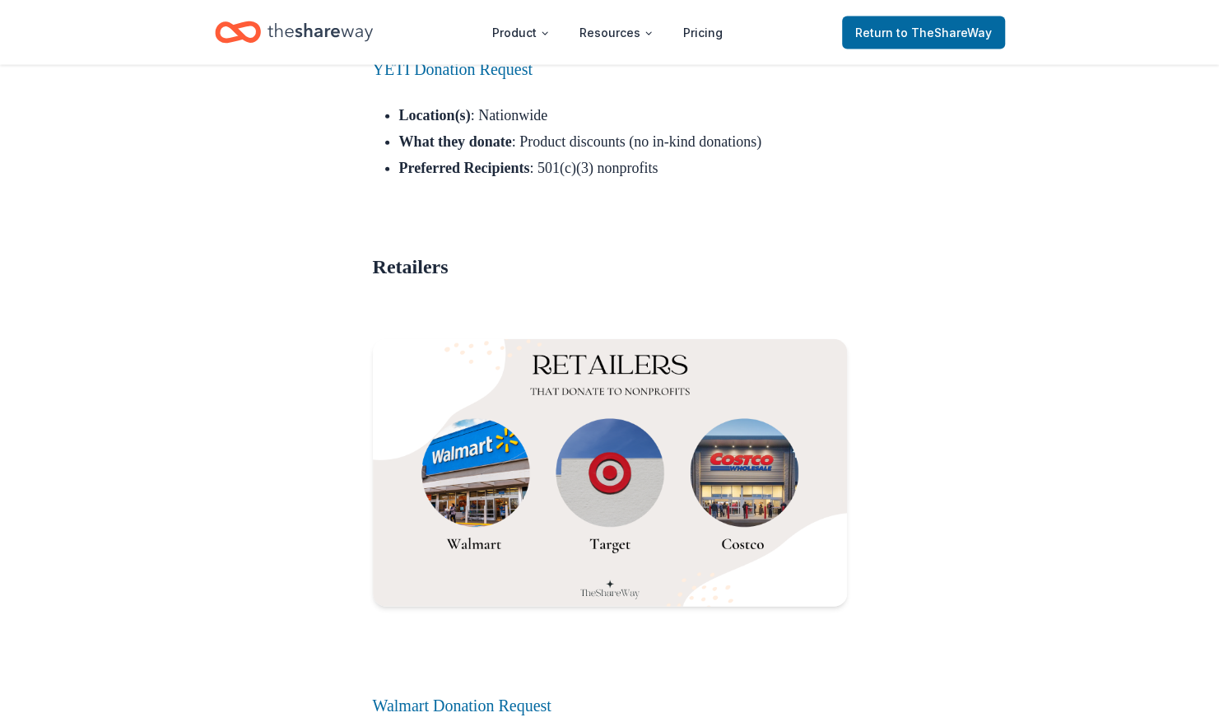
scroll to position [13334, 0]
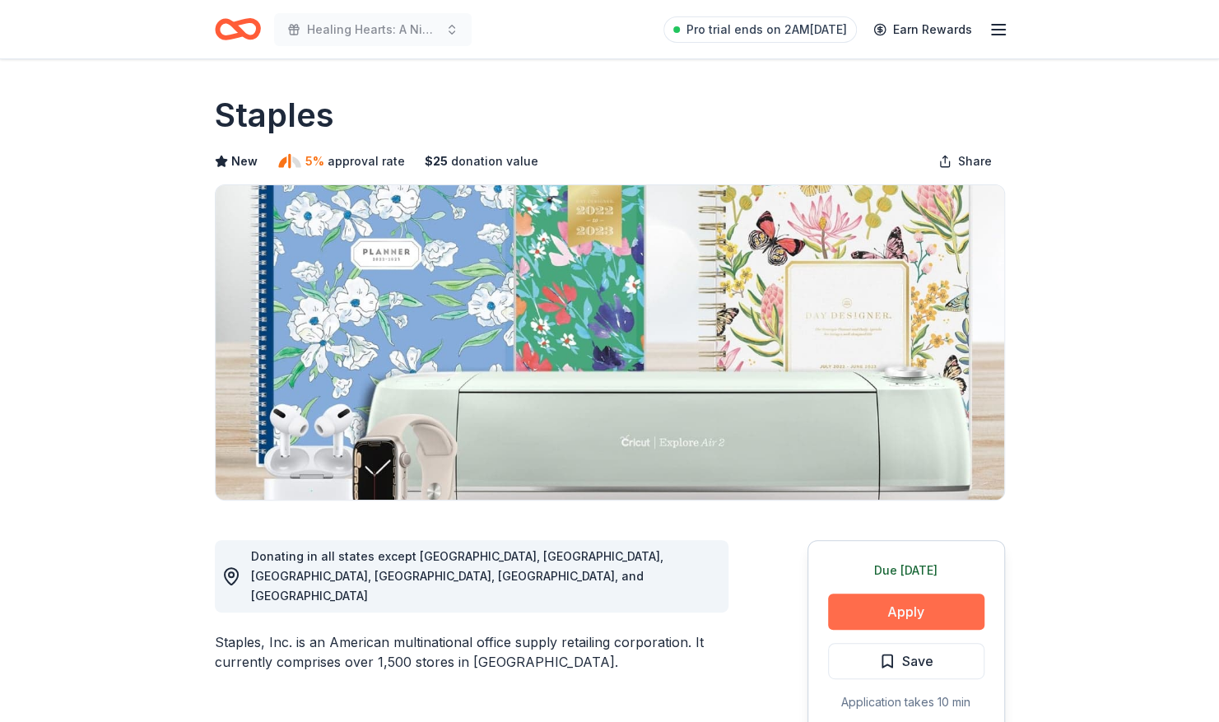
click at [902, 615] on button "Apply" at bounding box center [906, 611] width 156 height 36
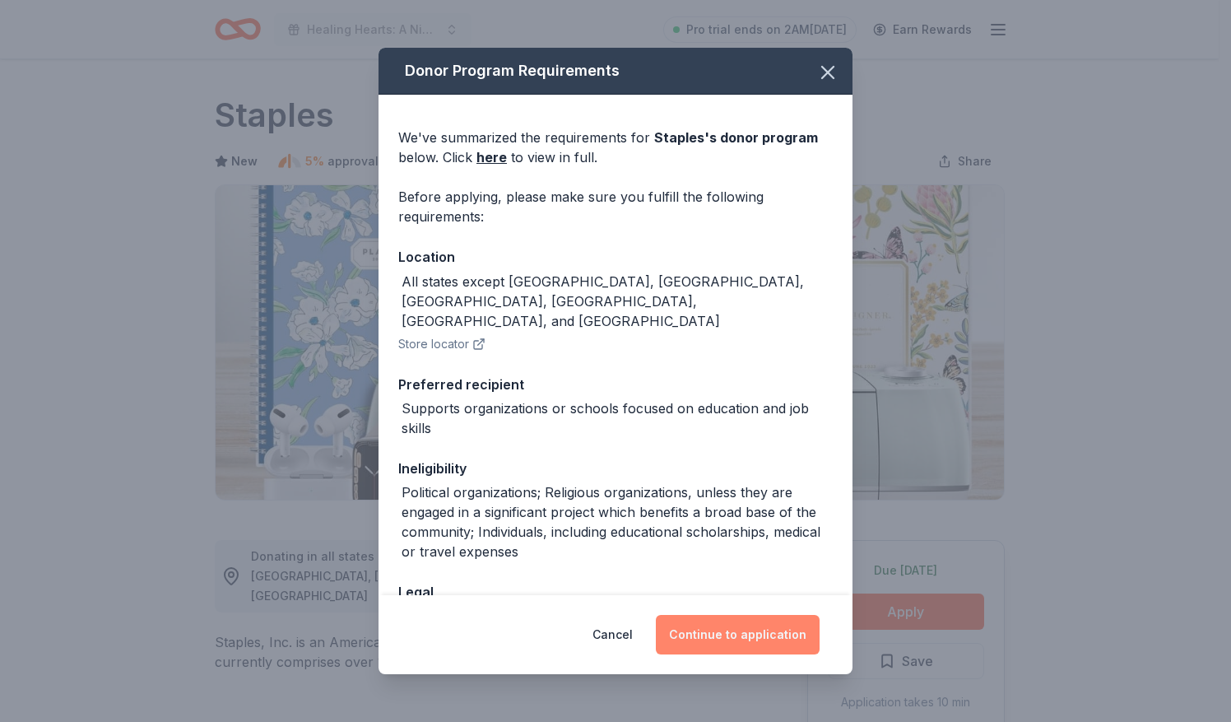
click at [737, 630] on button "Continue to application" at bounding box center [738, 635] width 164 height 40
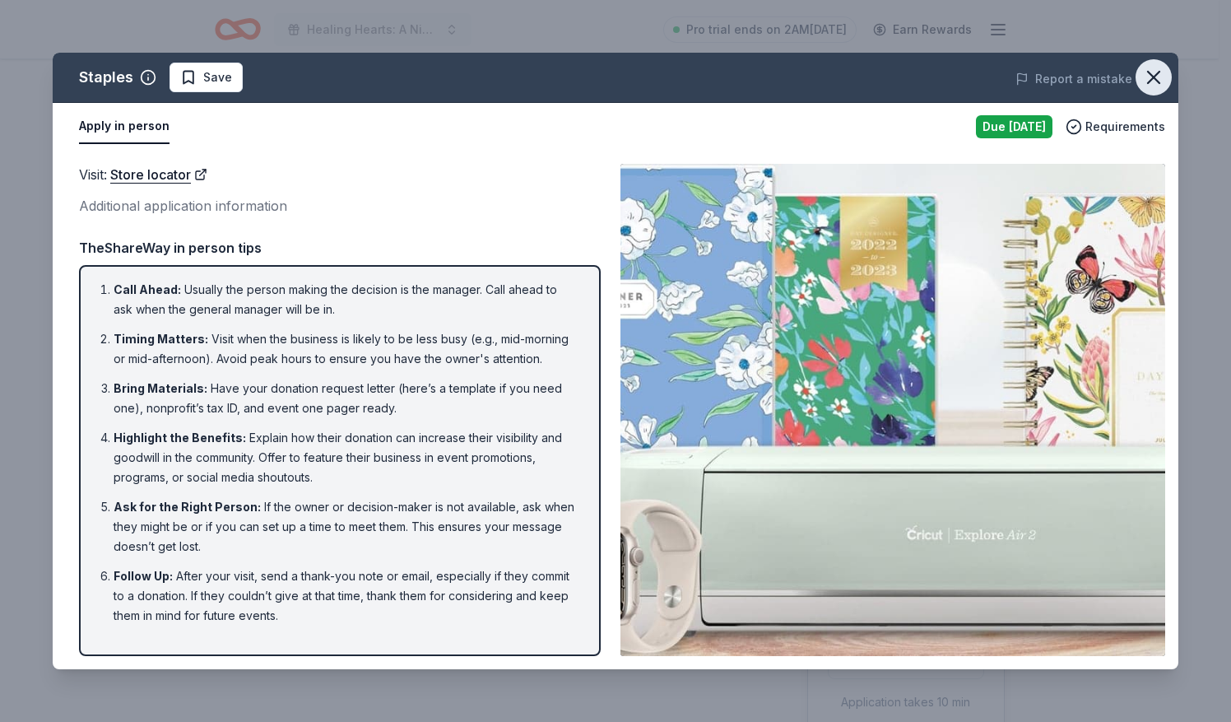
click at [1160, 80] on icon "button" at bounding box center [1153, 77] width 23 height 23
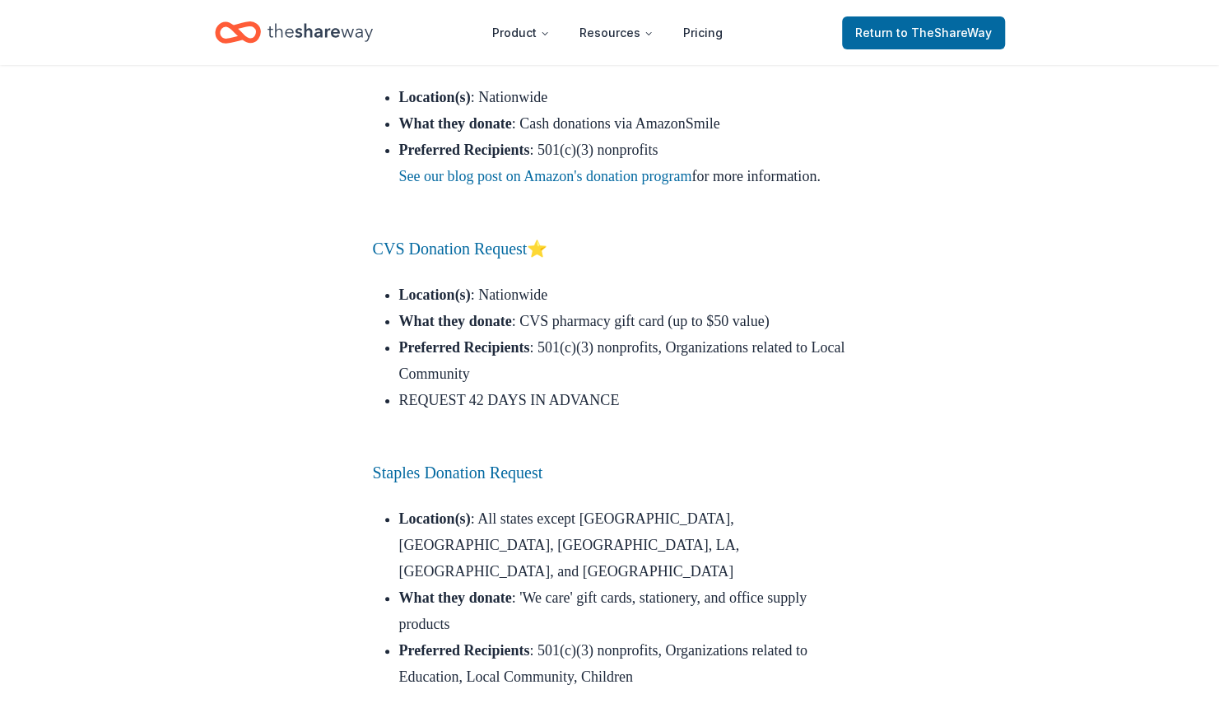
scroll to position [14610, 0]
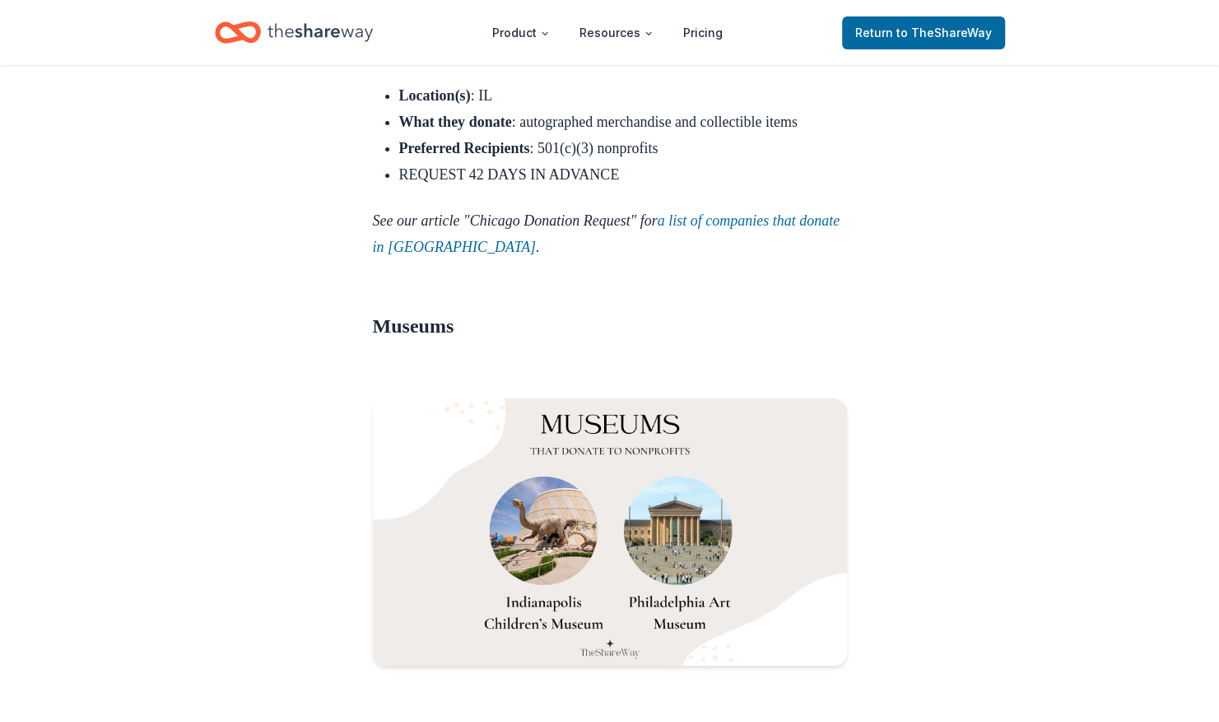
scroll to position [17952, 0]
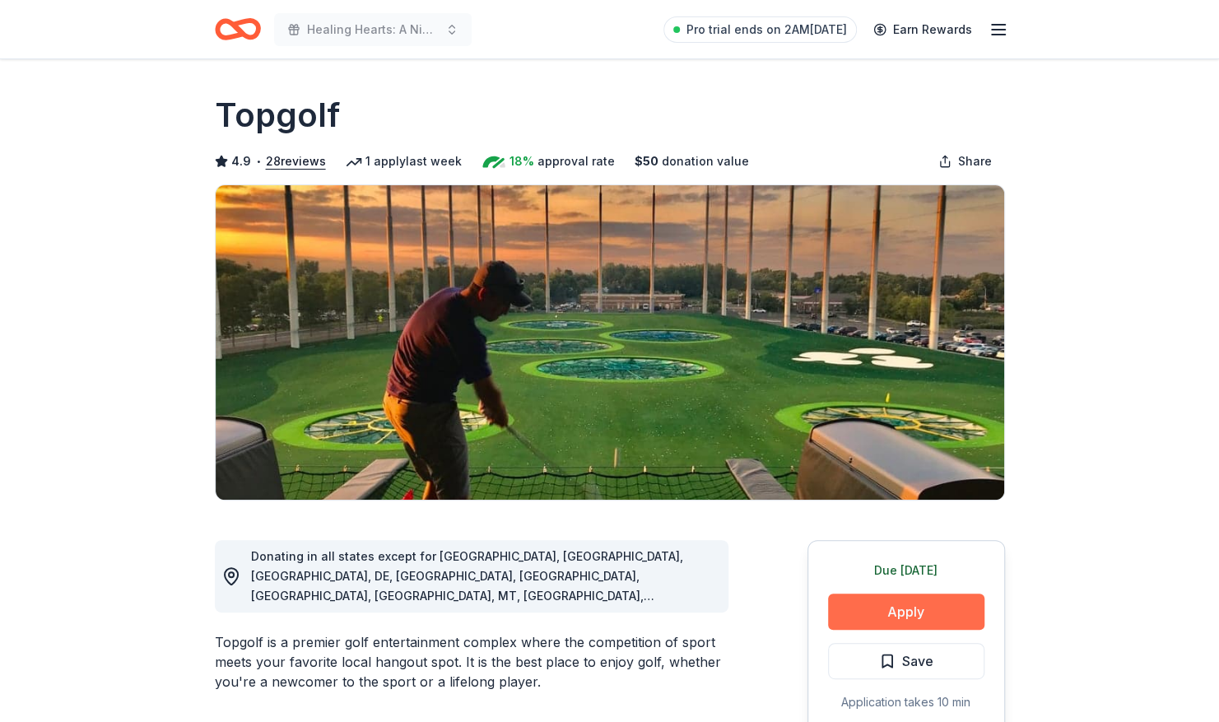
click at [915, 617] on button "Apply" at bounding box center [906, 611] width 156 height 36
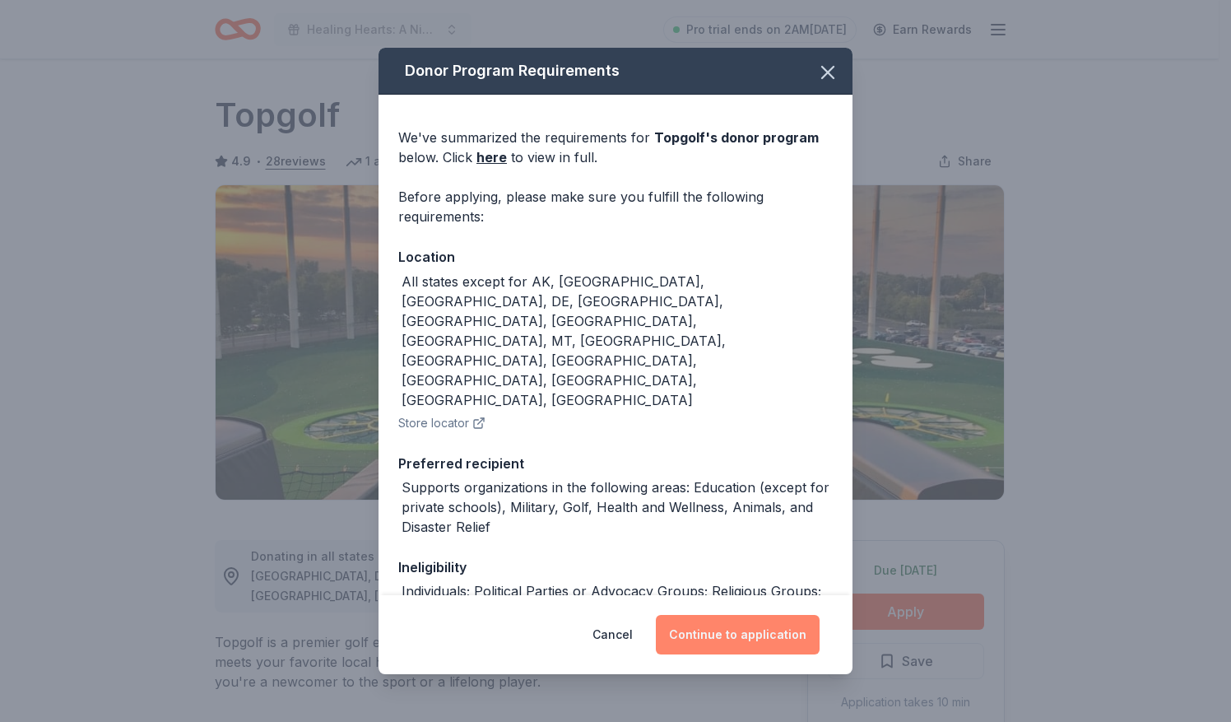
click at [720, 640] on button "Continue to application" at bounding box center [738, 635] width 164 height 40
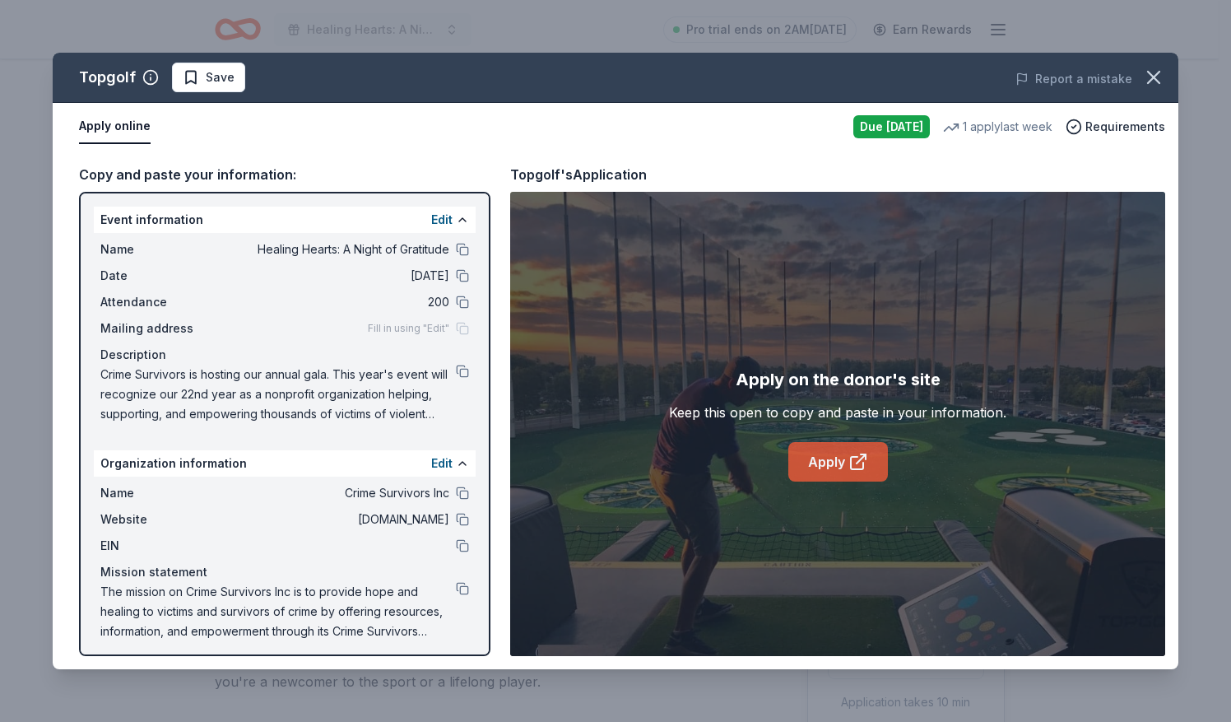
click at [836, 474] on link "Apply" at bounding box center [839, 462] width 100 height 40
click at [1159, 81] on icon "button" at bounding box center [1153, 77] width 23 height 23
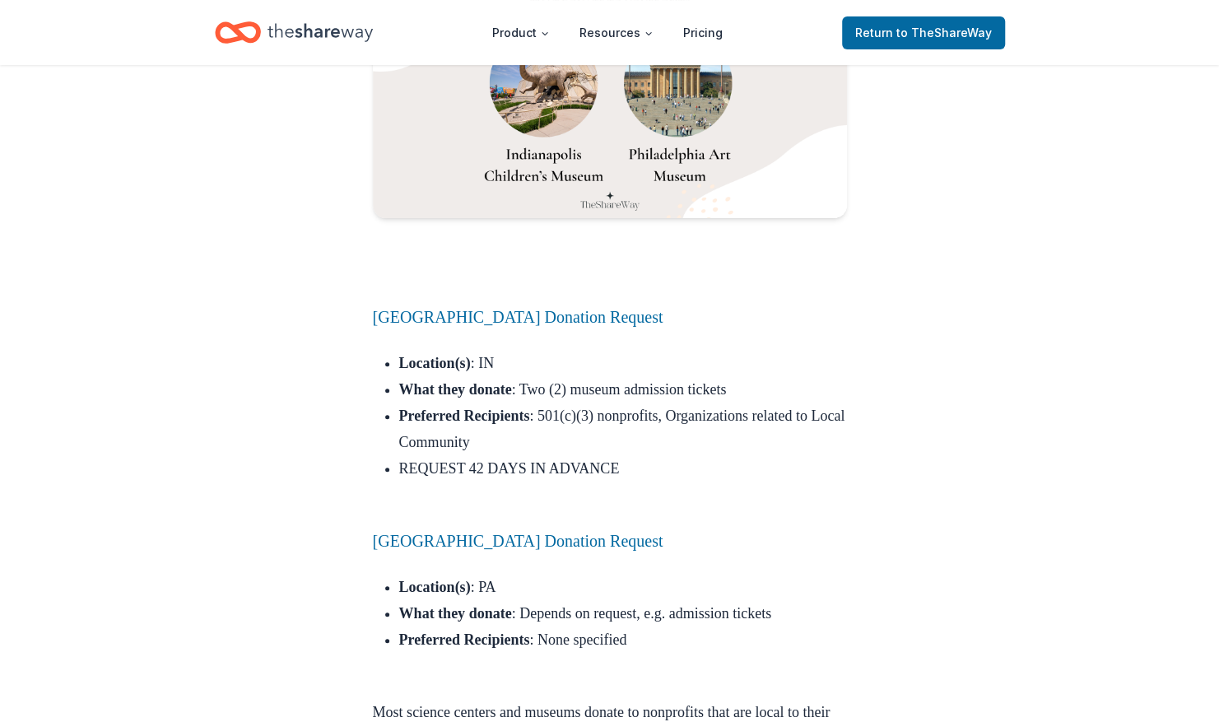
scroll to position [18394, 0]
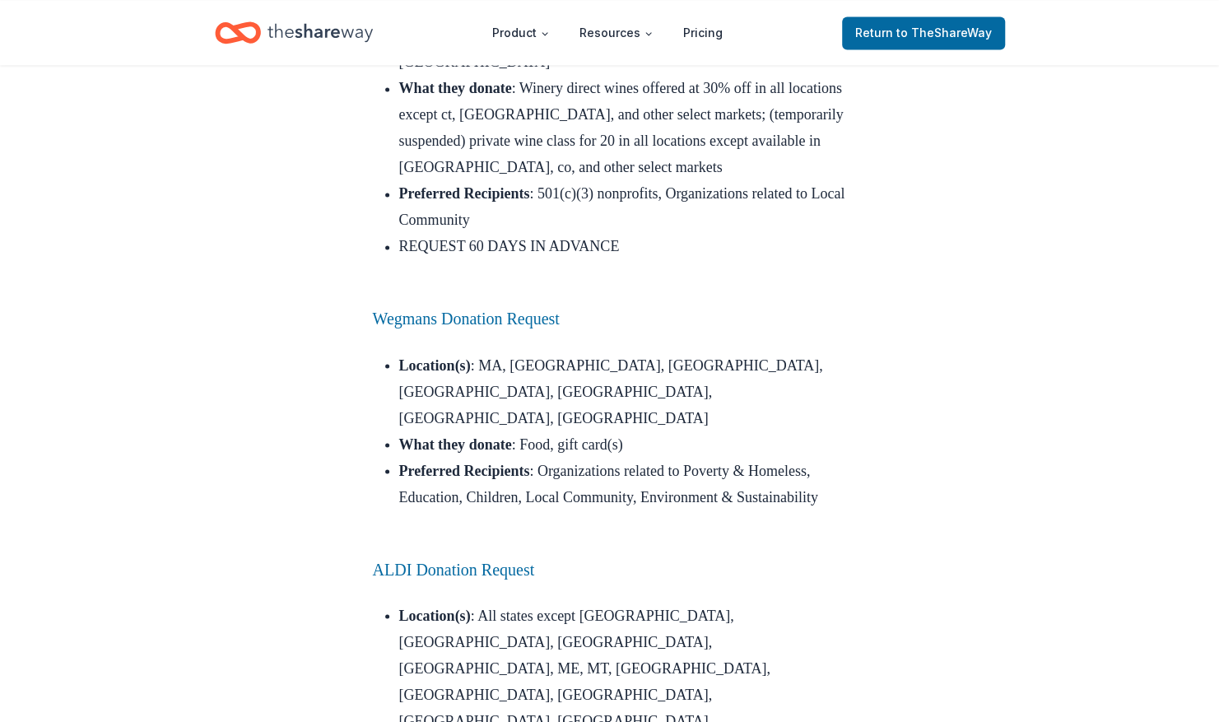
scroll to position [8761, 0]
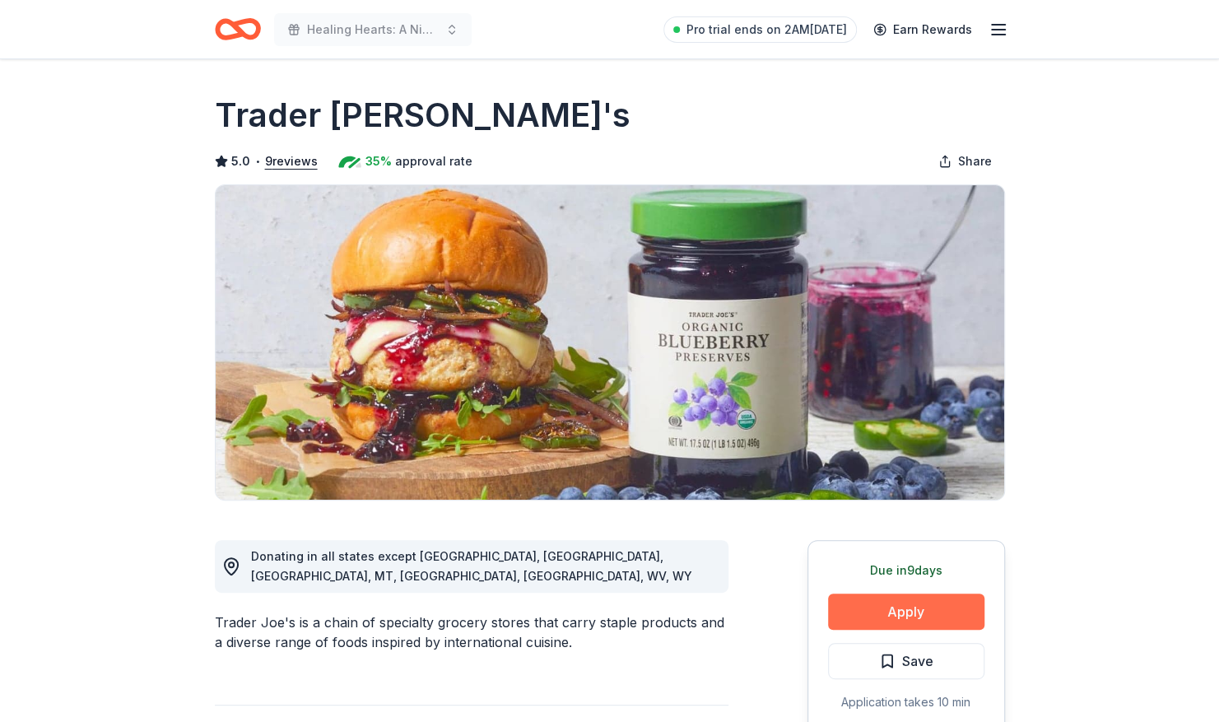
click at [892, 611] on button "Apply" at bounding box center [906, 611] width 156 height 36
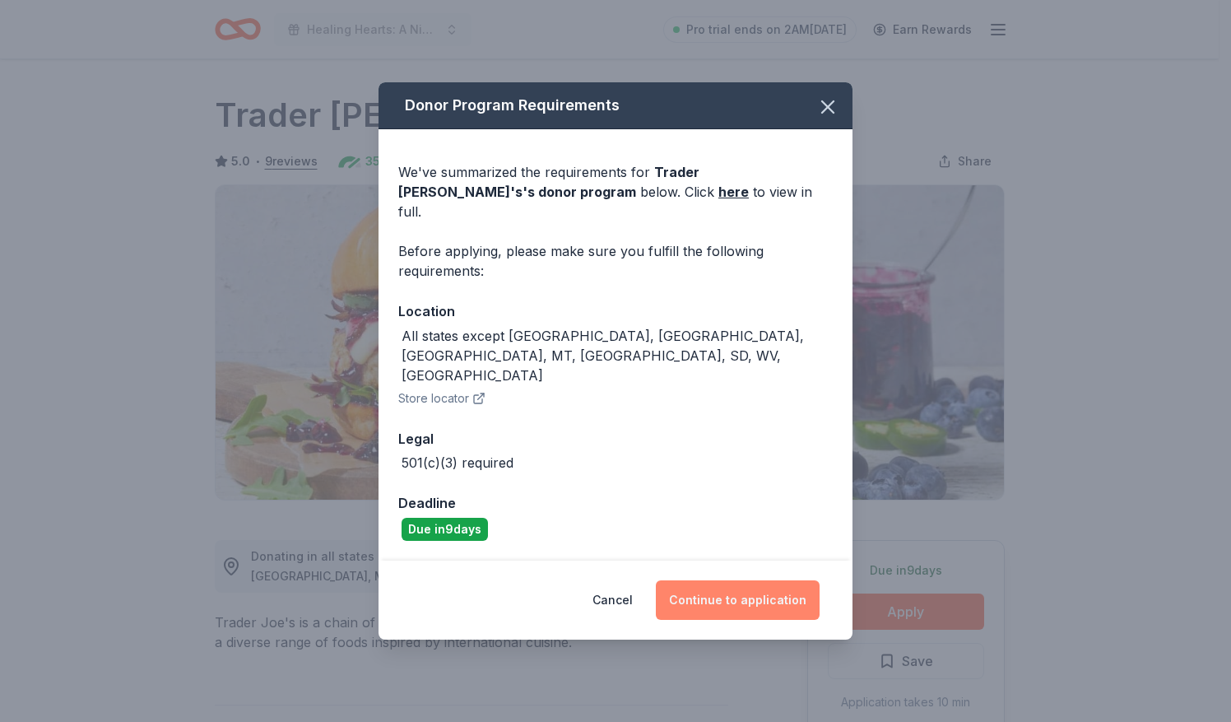
click at [746, 580] on button "Continue to application" at bounding box center [738, 600] width 164 height 40
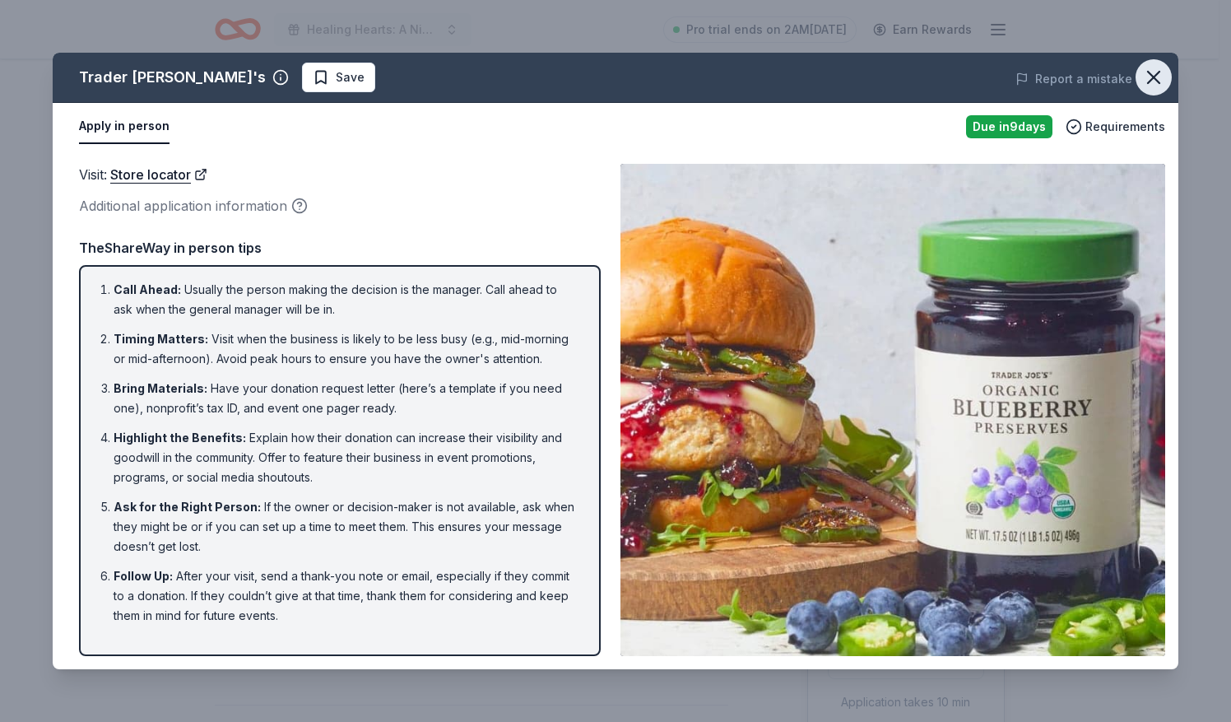
click at [1154, 69] on icon "button" at bounding box center [1153, 77] width 23 height 23
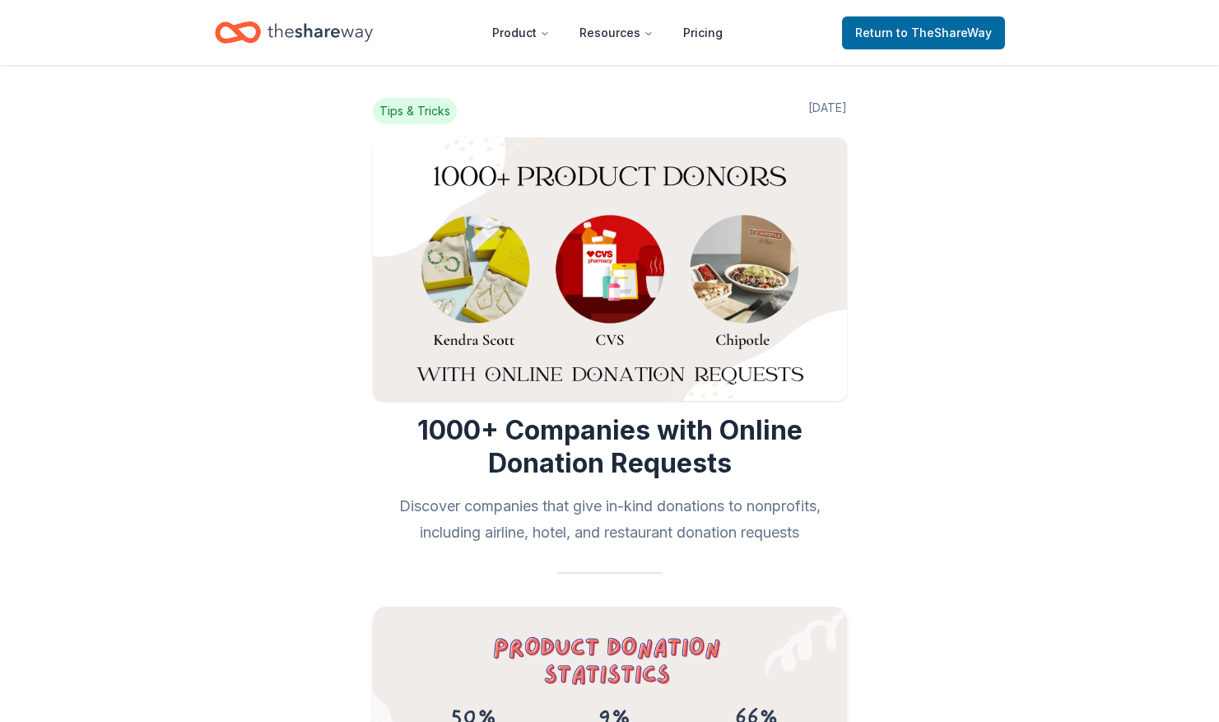
scroll to position [8761, 0]
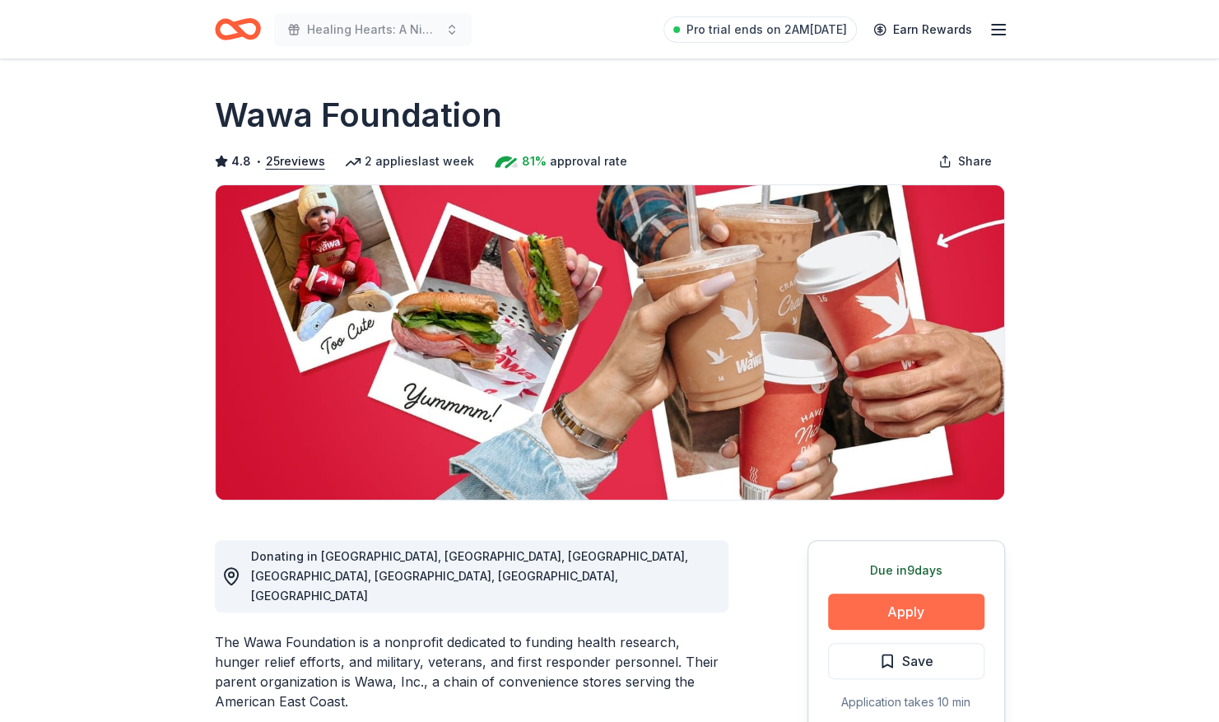
click at [902, 610] on button "Apply" at bounding box center [906, 611] width 156 height 36
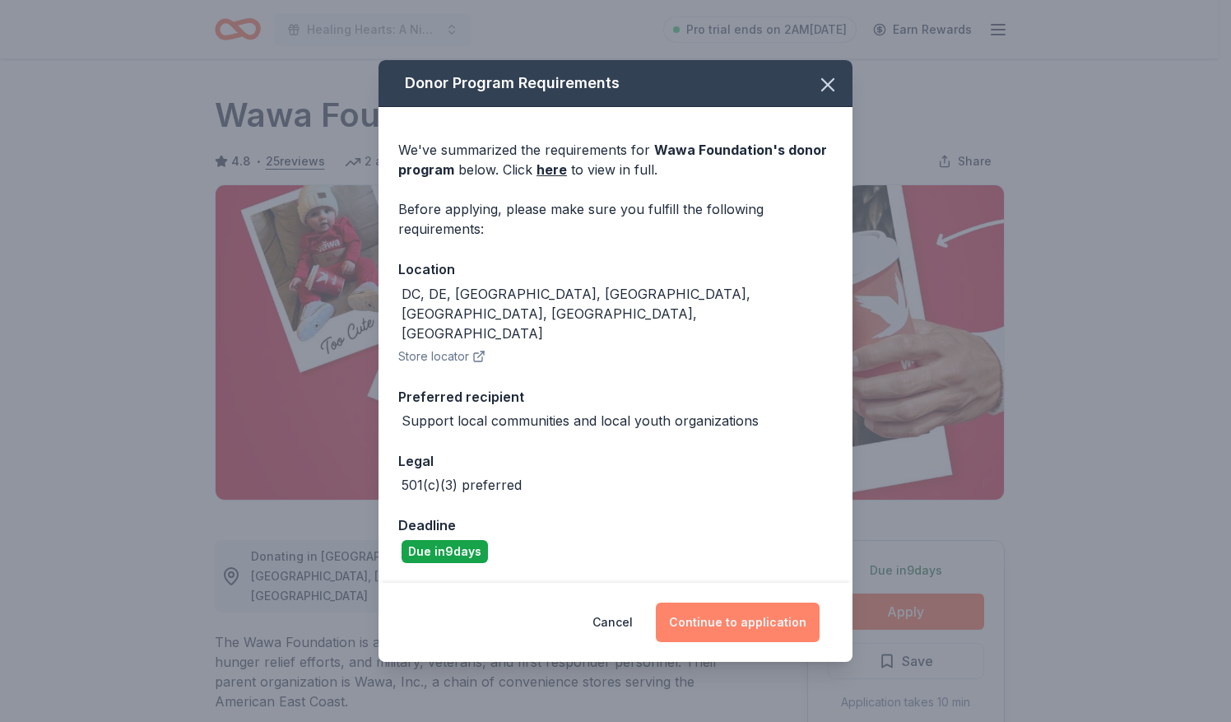
click at [797, 603] on button "Continue to application" at bounding box center [738, 623] width 164 height 40
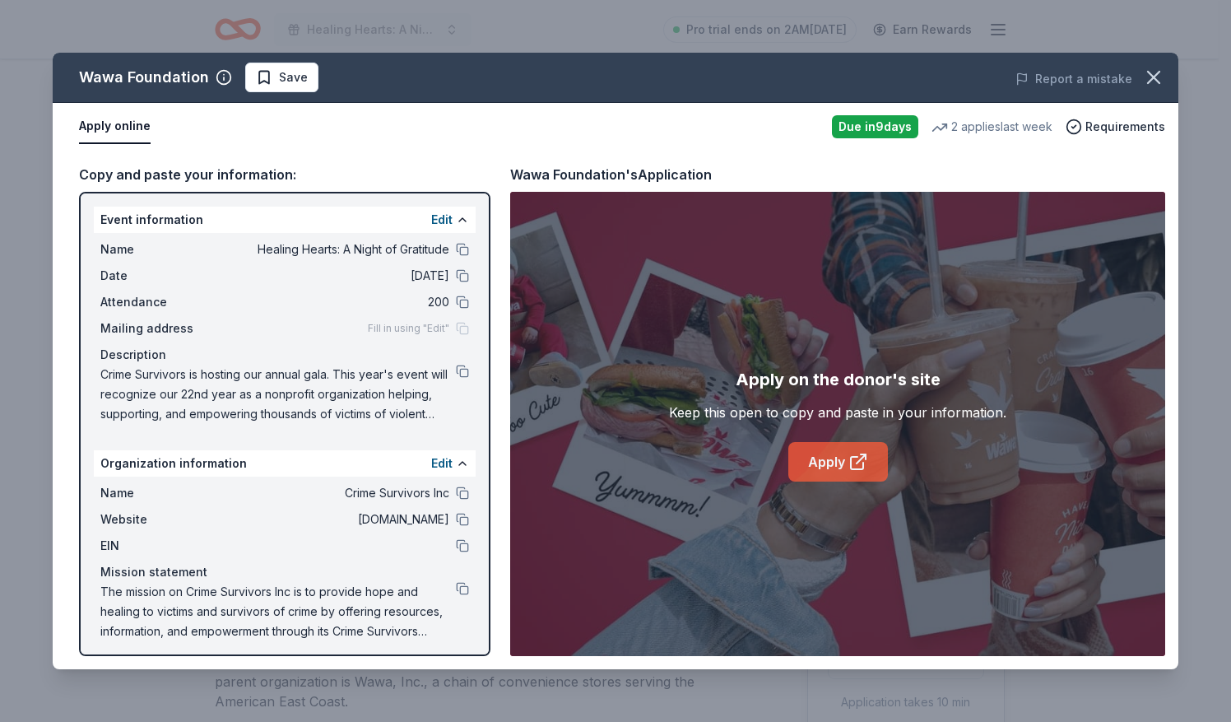
click at [835, 464] on link "Apply" at bounding box center [839, 462] width 100 height 40
click at [1158, 78] on icon "button" at bounding box center [1153, 77] width 23 height 23
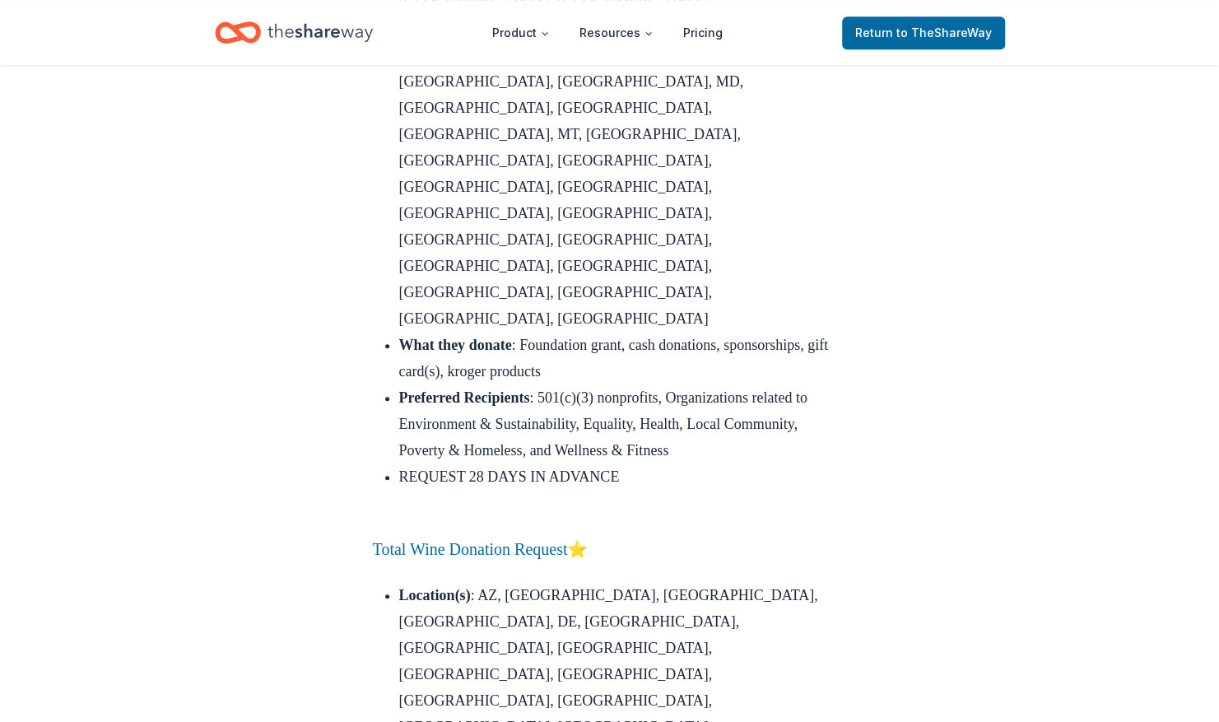
scroll to position [7950, 0]
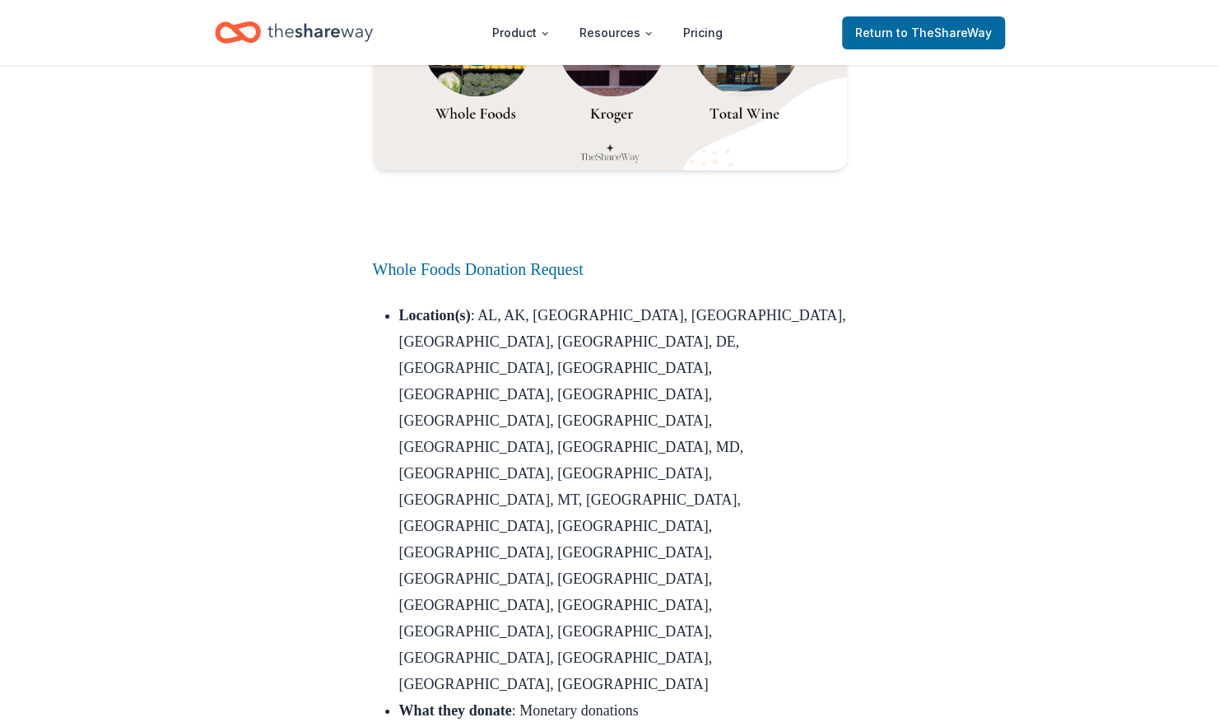
scroll to position [7045, 0]
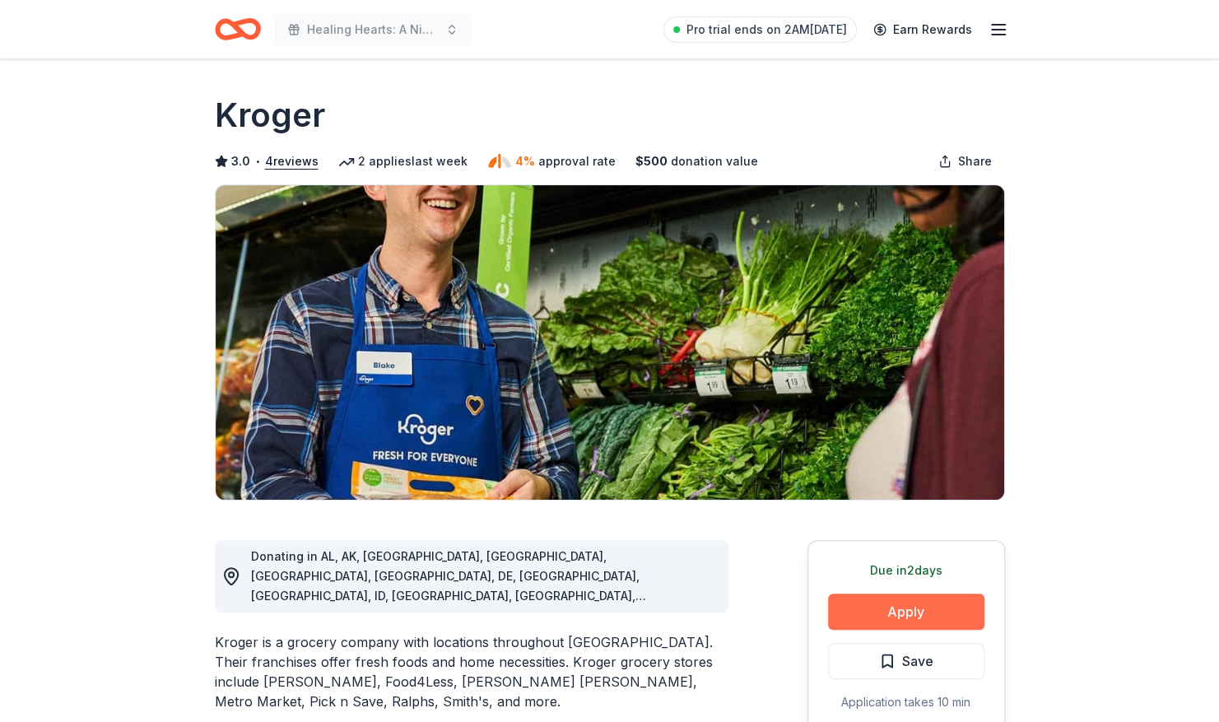
click at [868, 607] on button "Apply" at bounding box center [906, 611] width 156 height 36
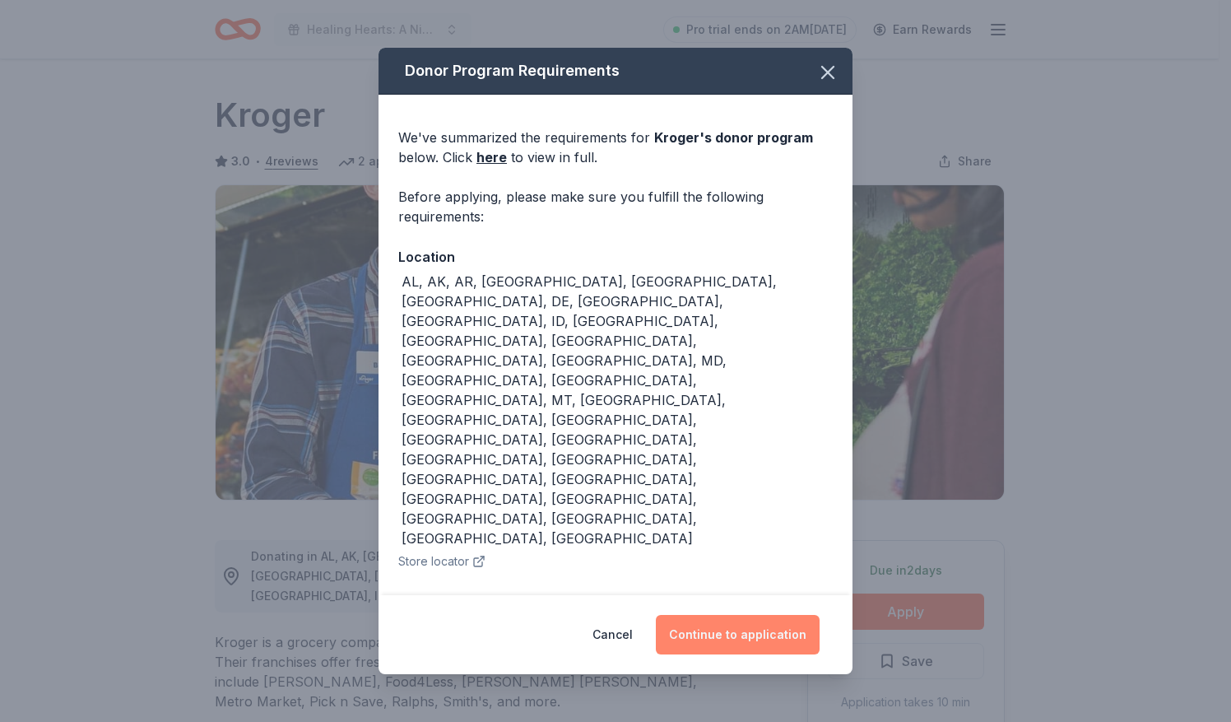
click at [776, 626] on button "Continue to application" at bounding box center [738, 635] width 164 height 40
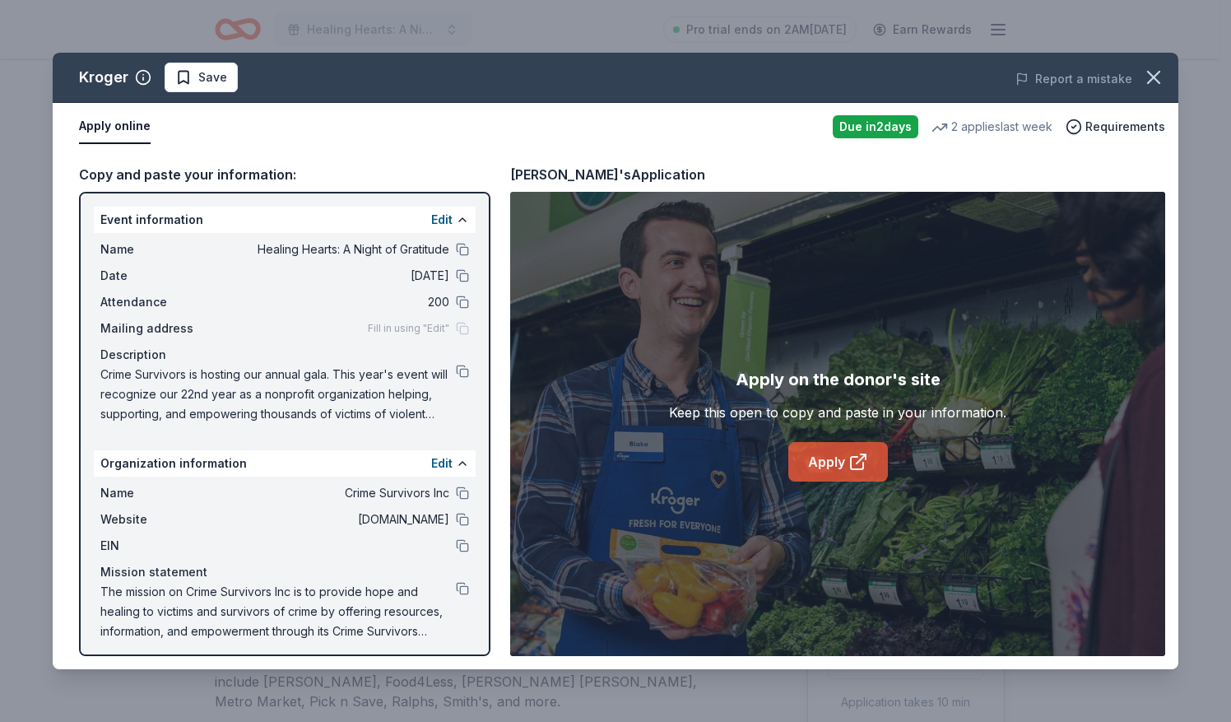
click at [829, 463] on link "Apply" at bounding box center [839, 462] width 100 height 40
click at [1147, 76] on icon "button" at bounding box center [1153, 77] width 23 height 23
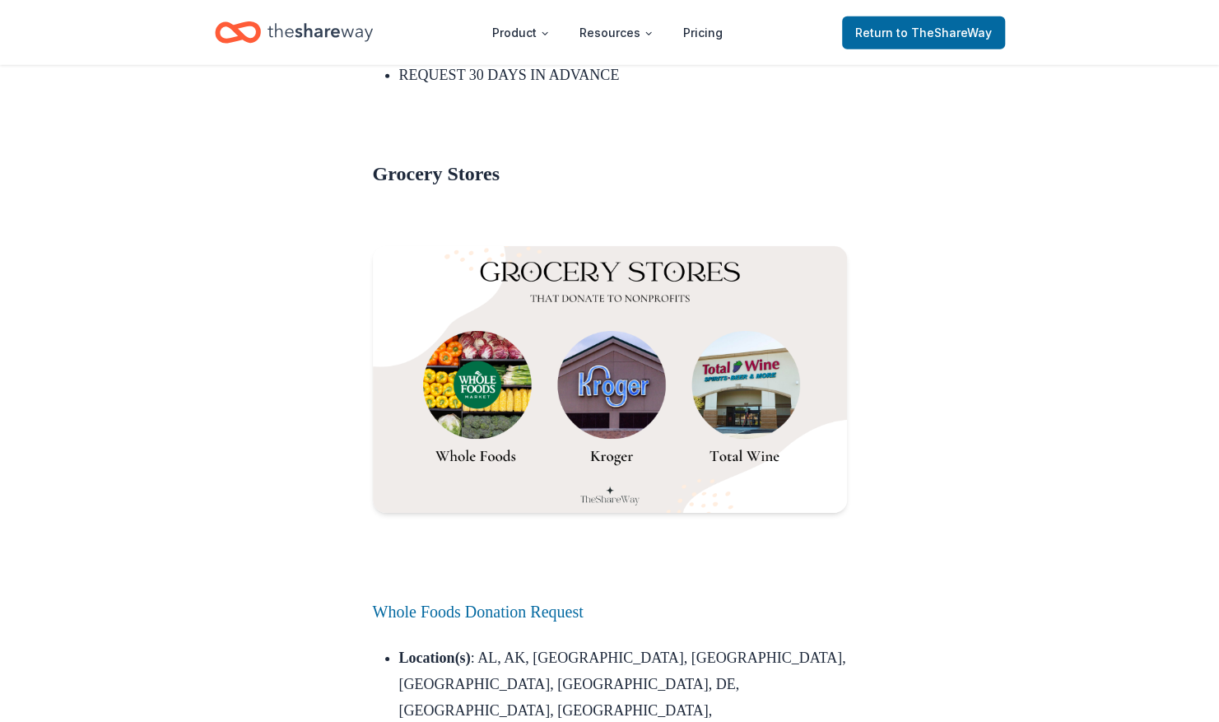
scroll to position [6700, 0]
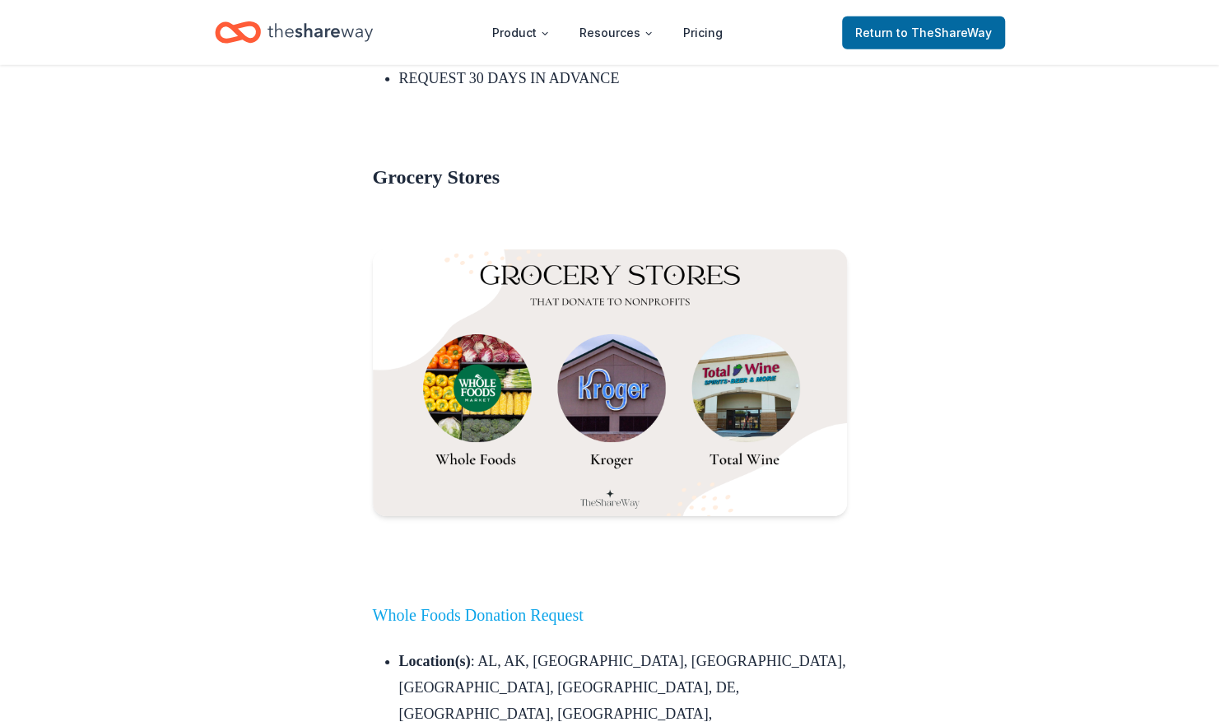
click at [498, 606] on link "Whole Foods Donation Request" at bounding box center [478, 615] width 211 height 18
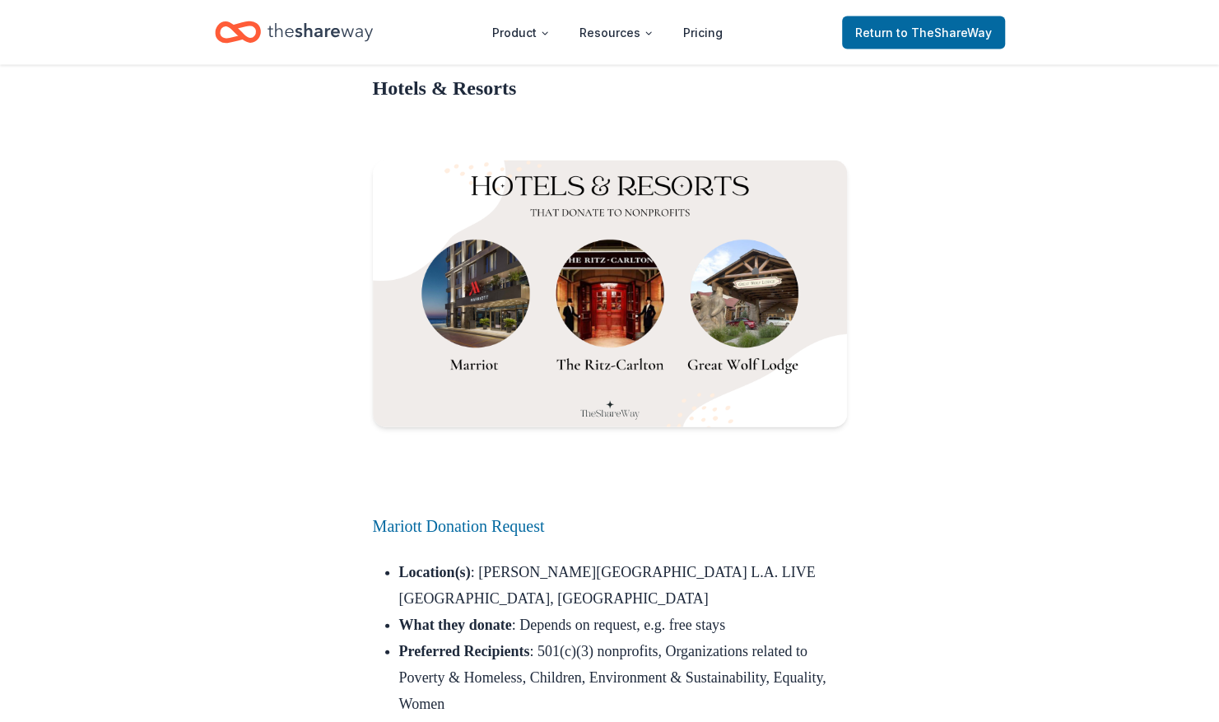
scroll to position [2091, 0]
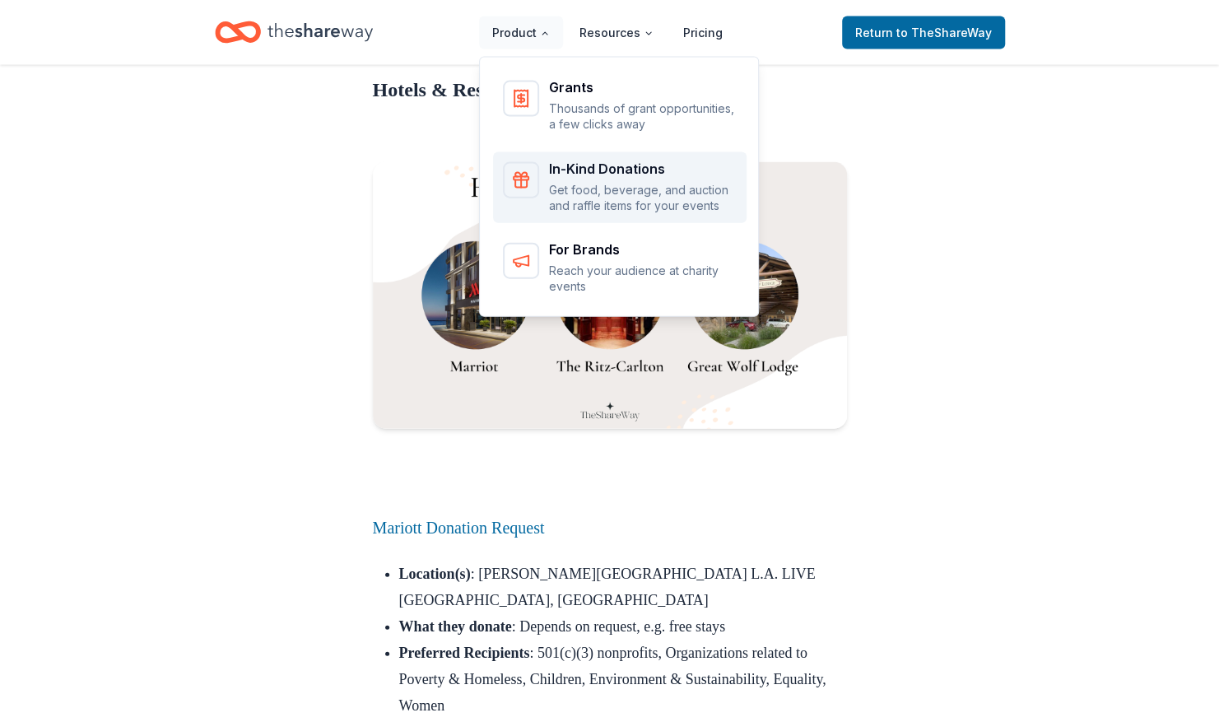
click at [591, 174] on div "In-Kind Donations" at bounding box center [643, 168] width 188 height 13
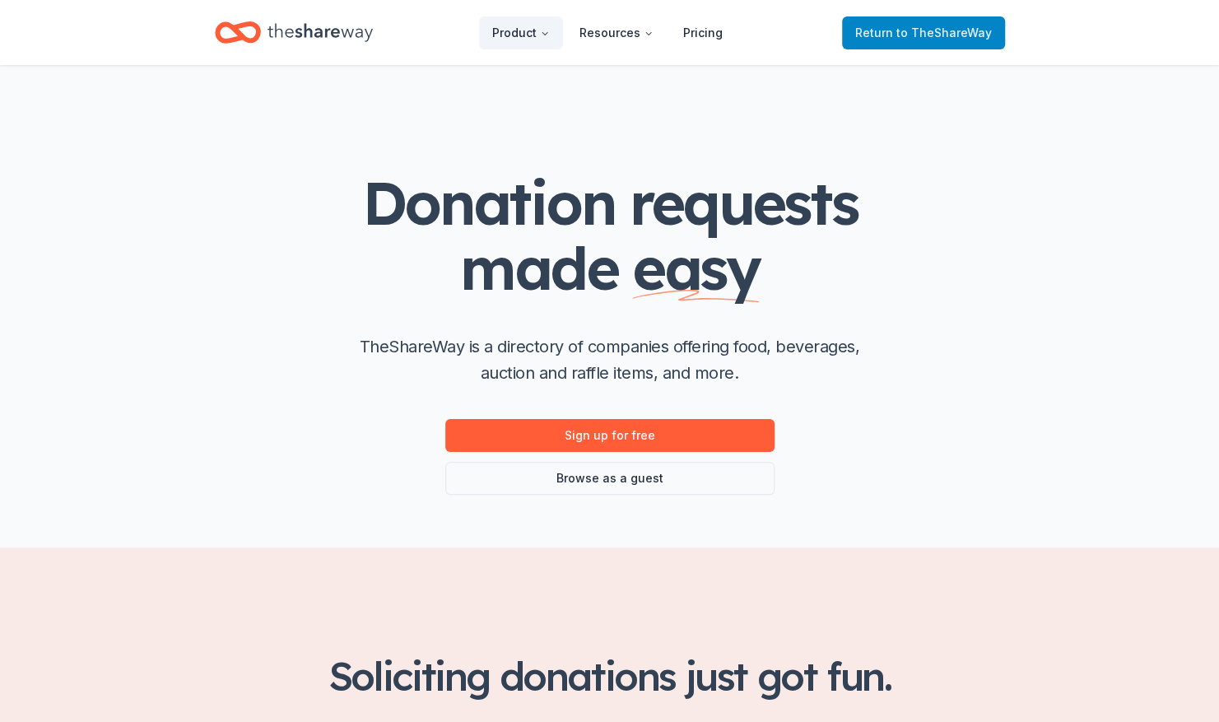
click at [943, 24] on span "Return to TheShareWay" at bounding box center [923, 33] width 137 height 20
click at [937, 31] on span "to TheShareWay" at bounding box center [943, 33] width 95 height 14
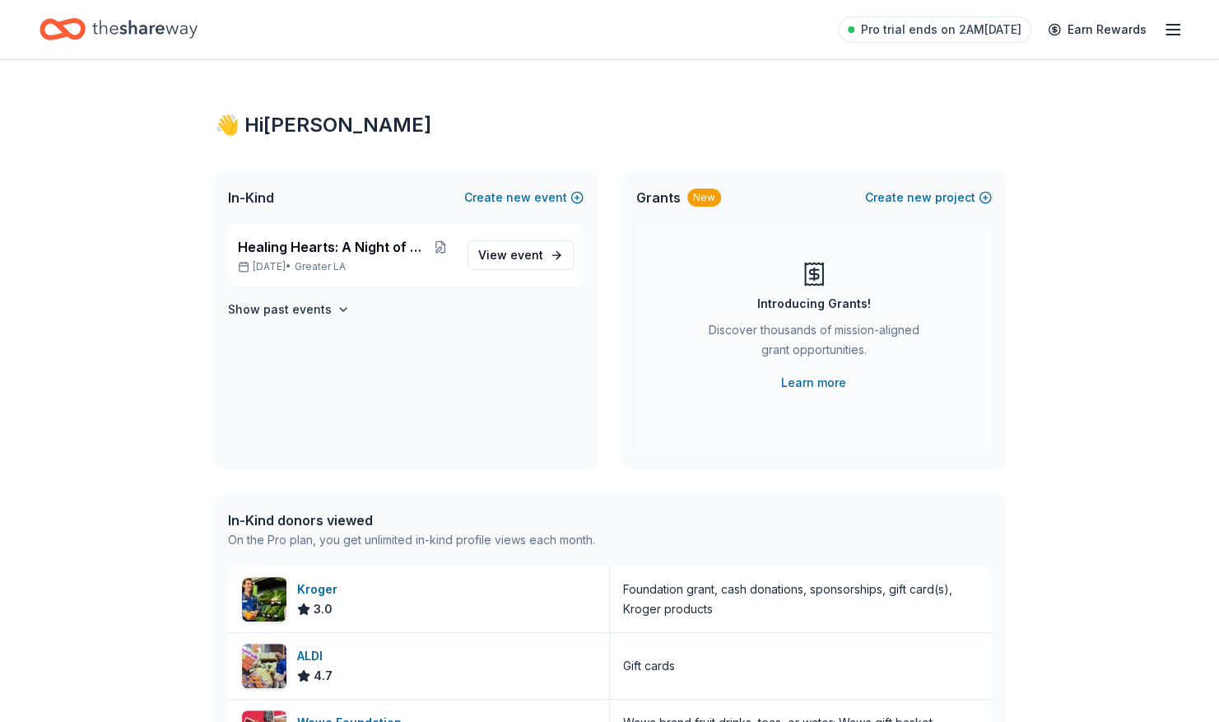
click at [1174, 26] on icon "button" at bounding box center [1173, 30] width 20 height 20
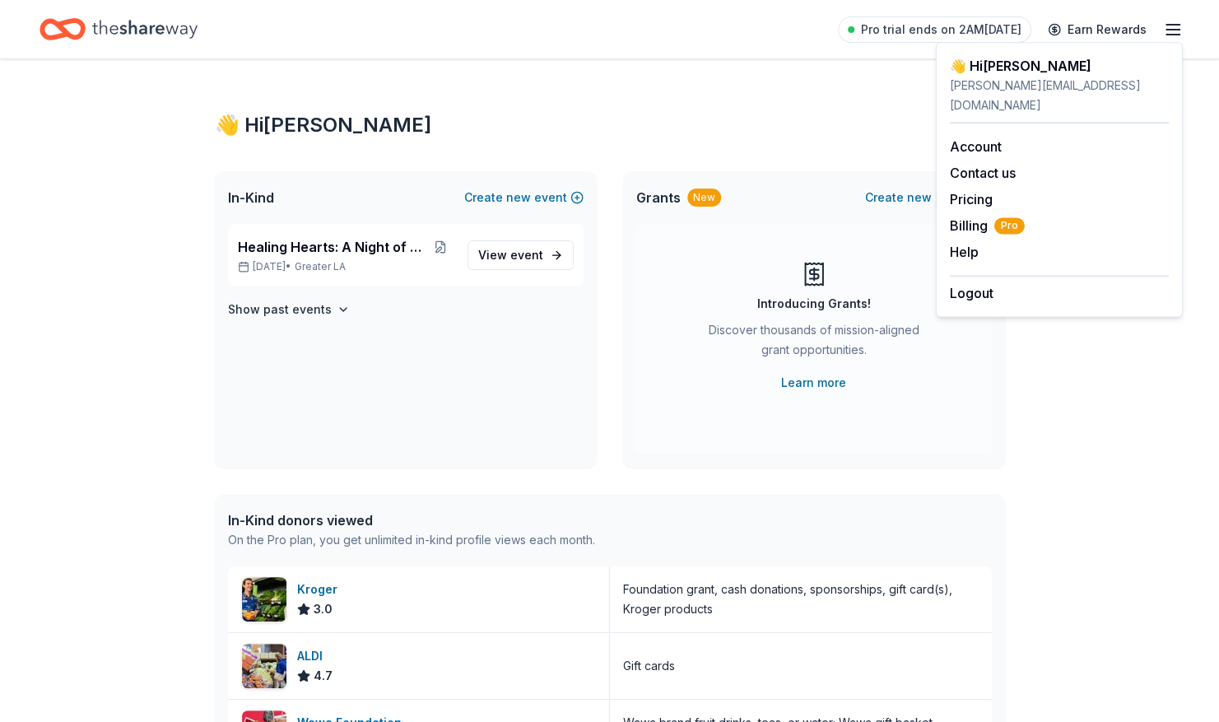
click at [815, 91] on div "👋 Hi Sarah In-Kind Create new event Healing Hearts: A Night of Gratitude Oct 23…" at bounding box center [609, 633] width 843 height 1149
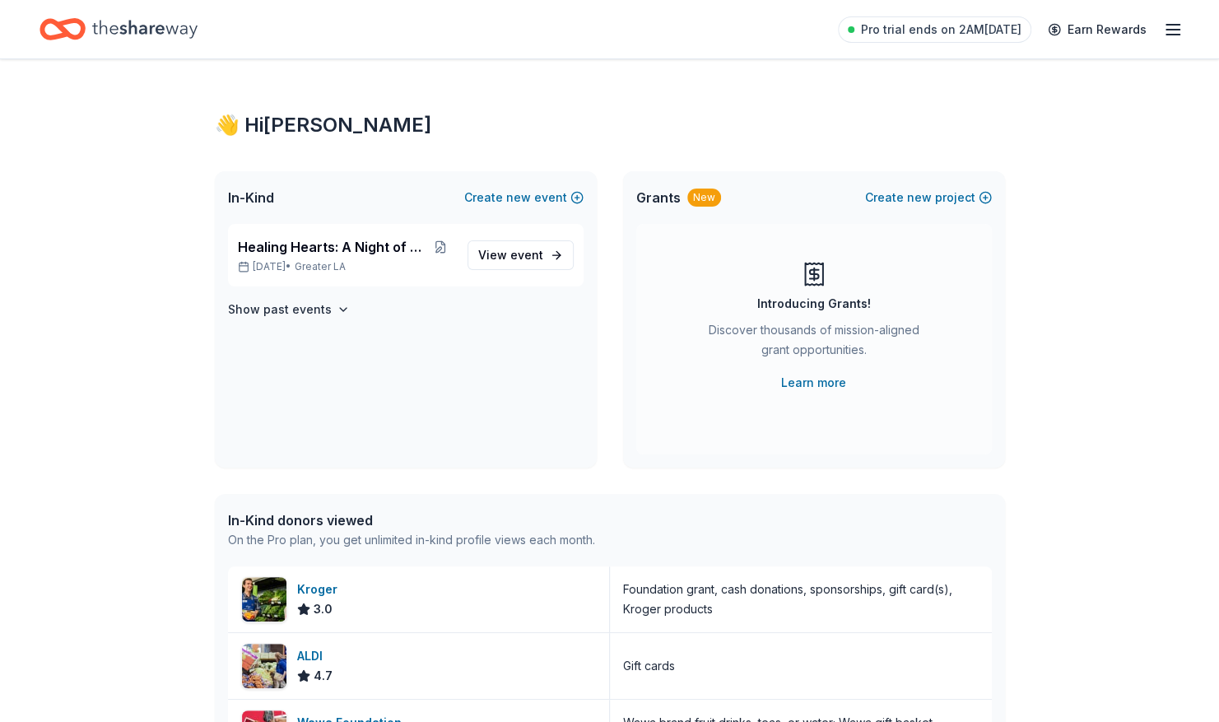
click at [370, 536] on div "On the Pro plan, you get unlimited in-kind profile views each month." at bounding box center [411, 540] width 367 height 20
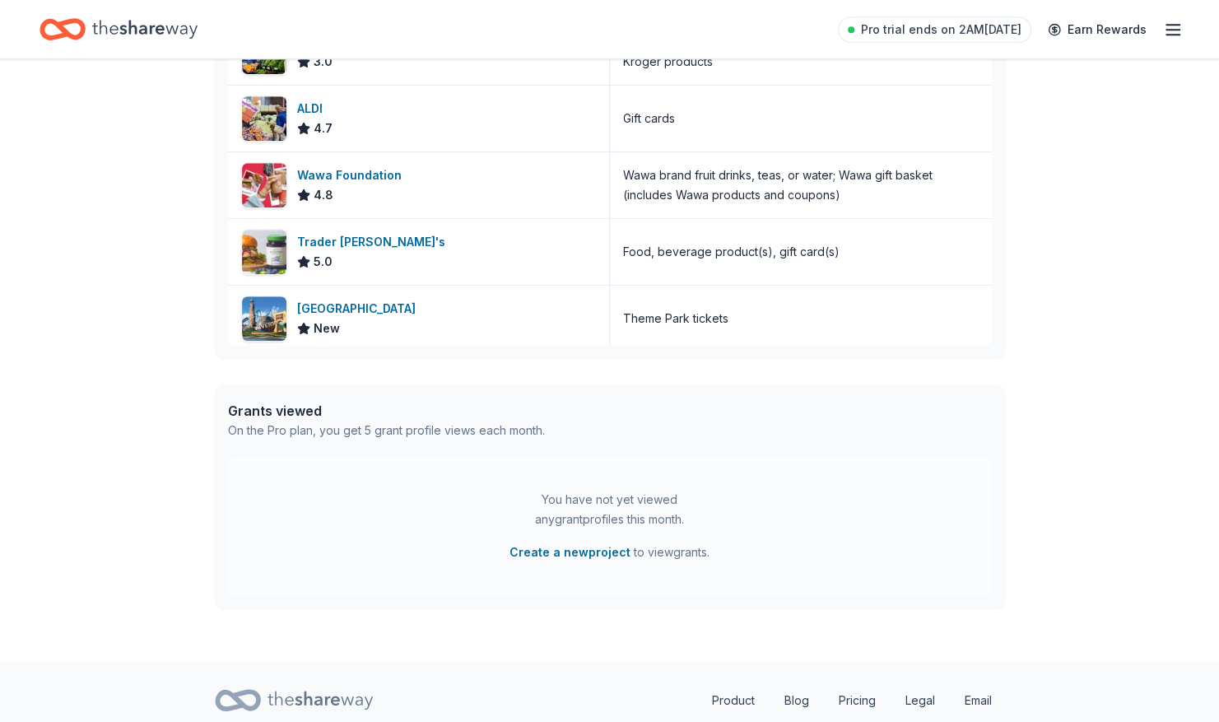
scroll to position [544, 0]
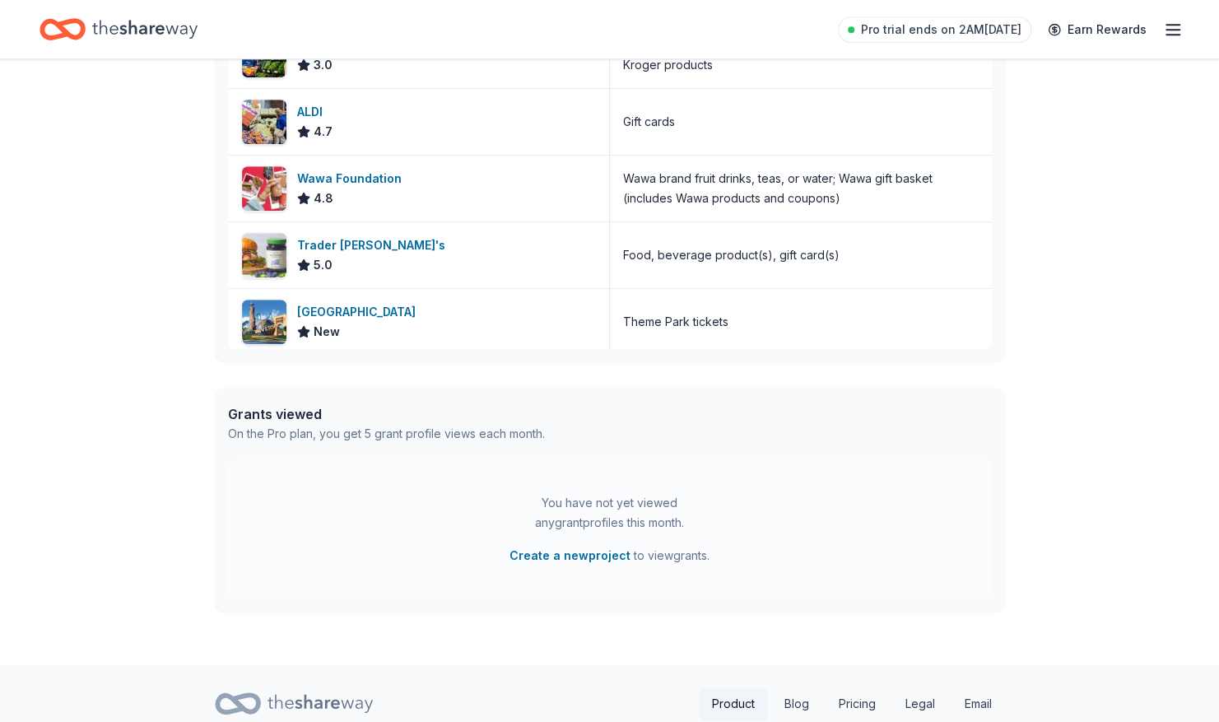
click at [726, 697] on link "Product" at bounding box center [733, 703] width 69 height 33
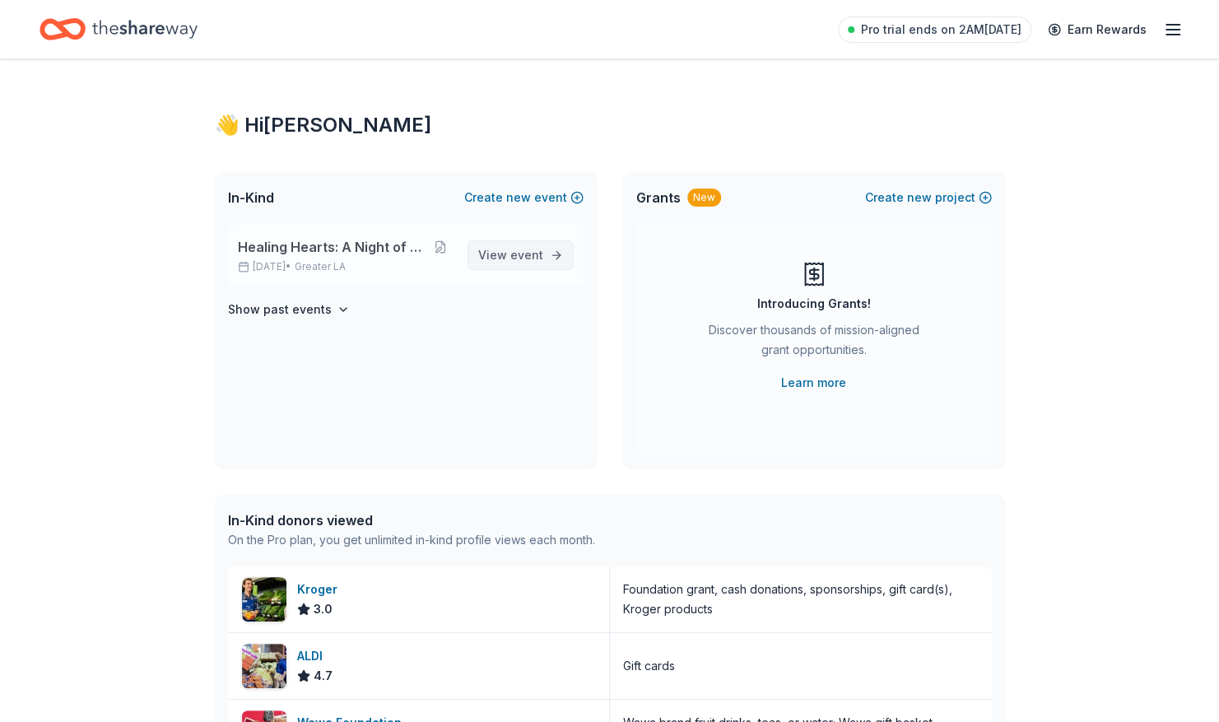
click at [509, 254] on span "View event" at bounding box center [510, 255] width 65 height 20
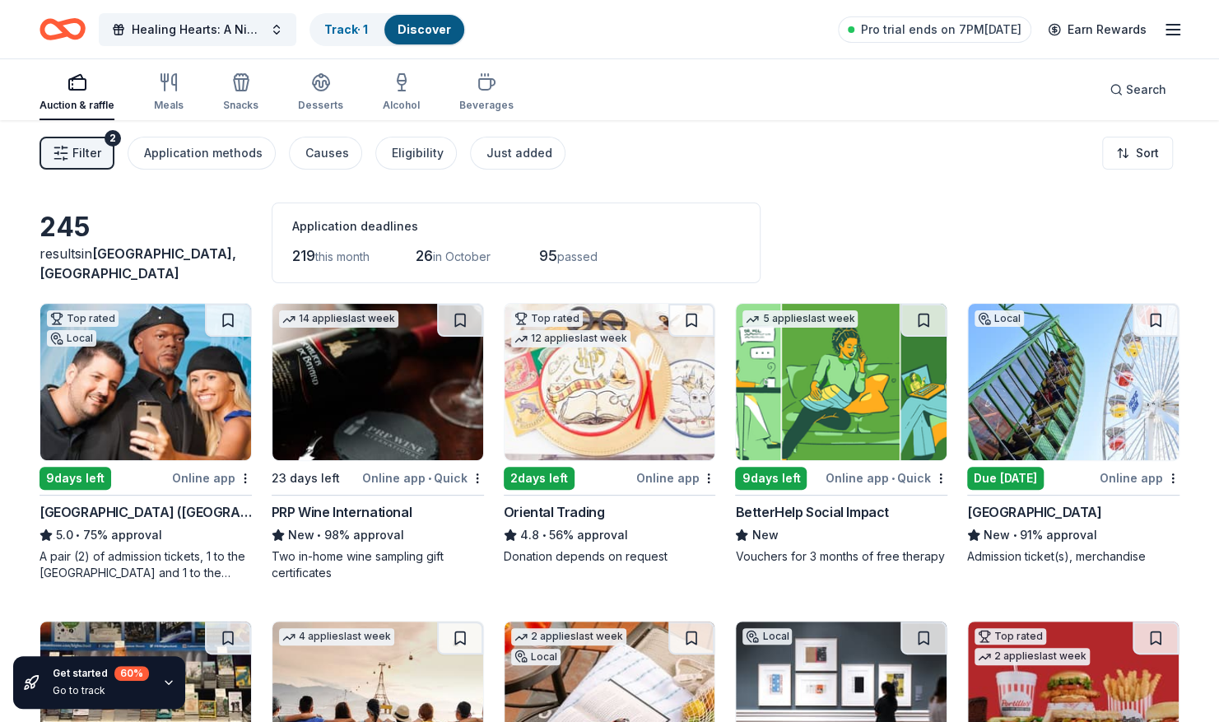
click at [128, 397] on img at bounding box center [145, 382] width 211 height 156
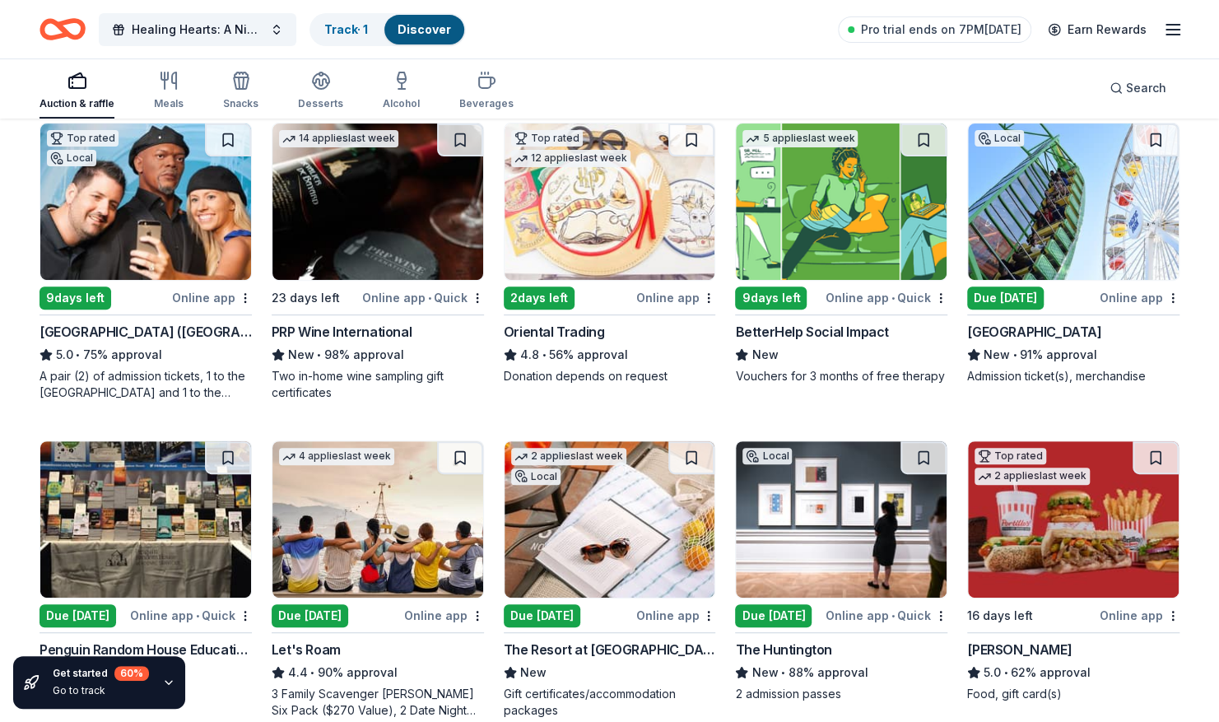
scroll to position [188, 0]
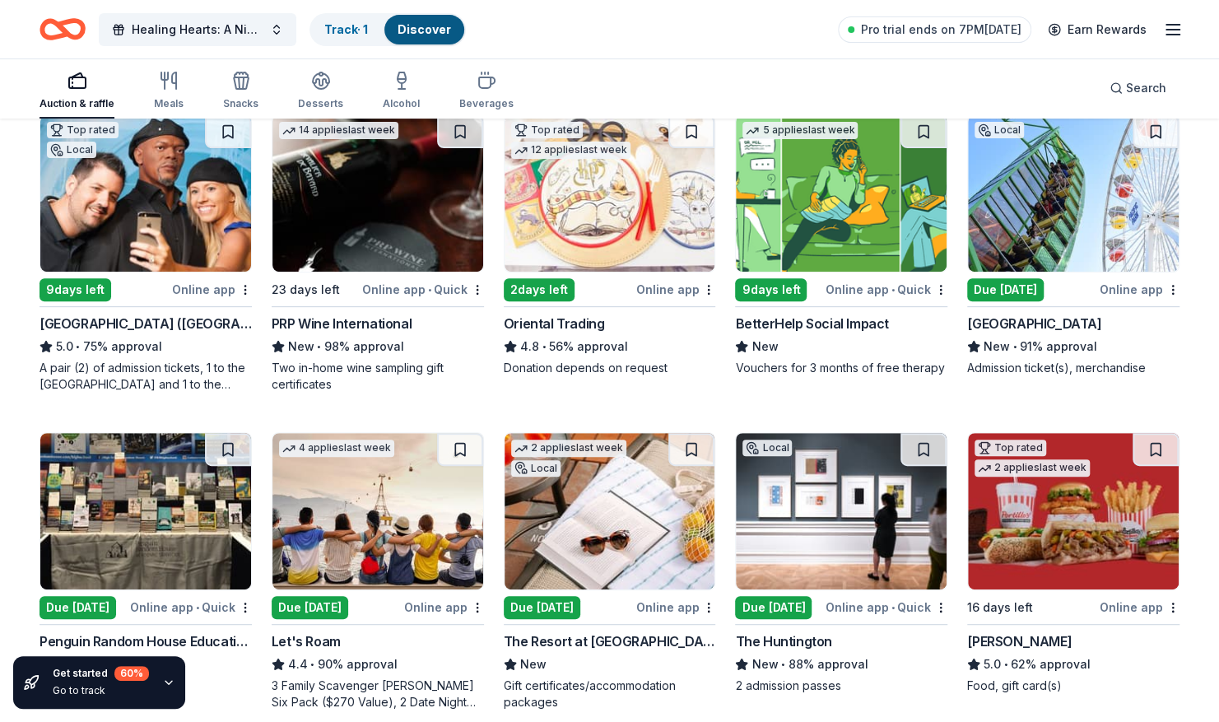
click at [640, 193] on img at bounding box center [610, 193] width 211 height 156
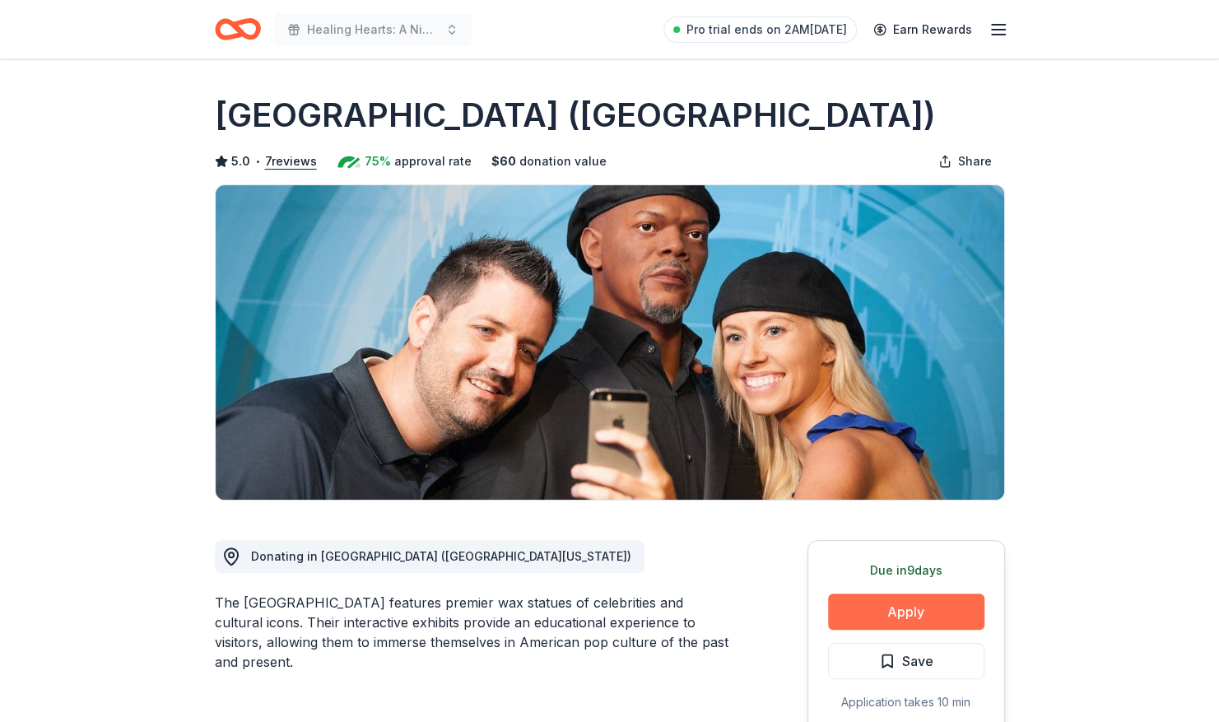
click at [927, 609] on button "Apply" at bounding box center [906, 611] width 156 height 36
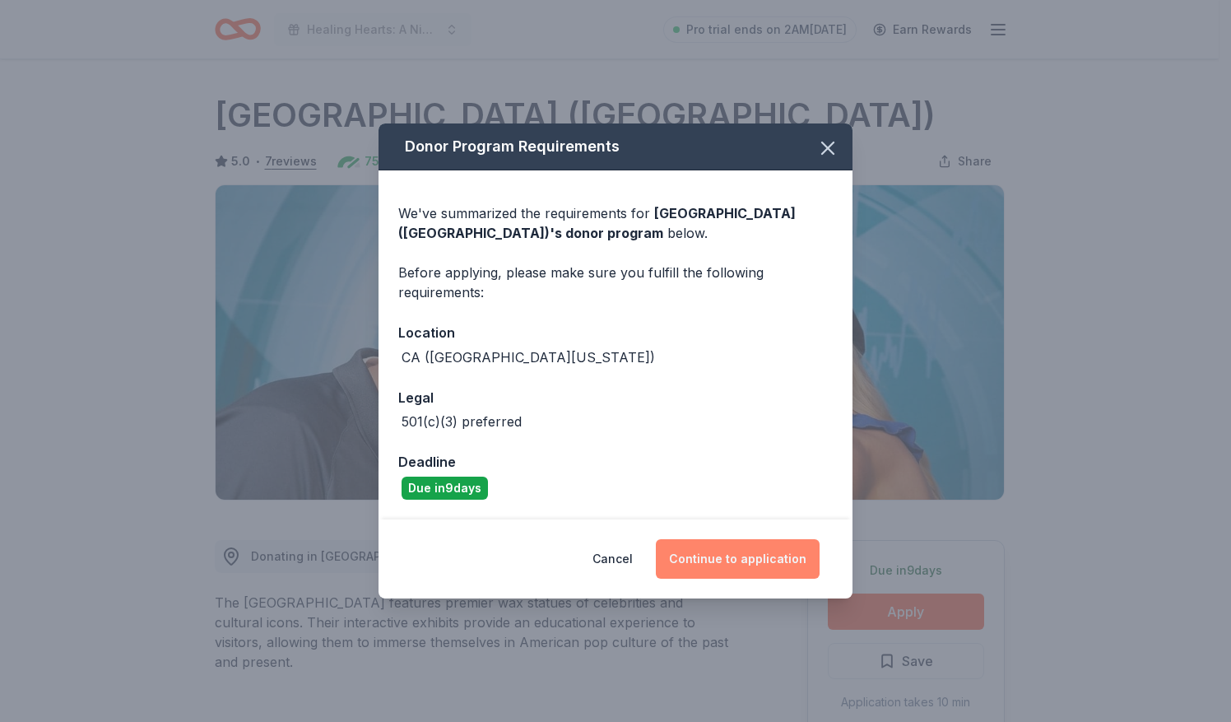
click at [761, 556] on button "Continue to application" at bounding box center [738, 559] width 164 height 40
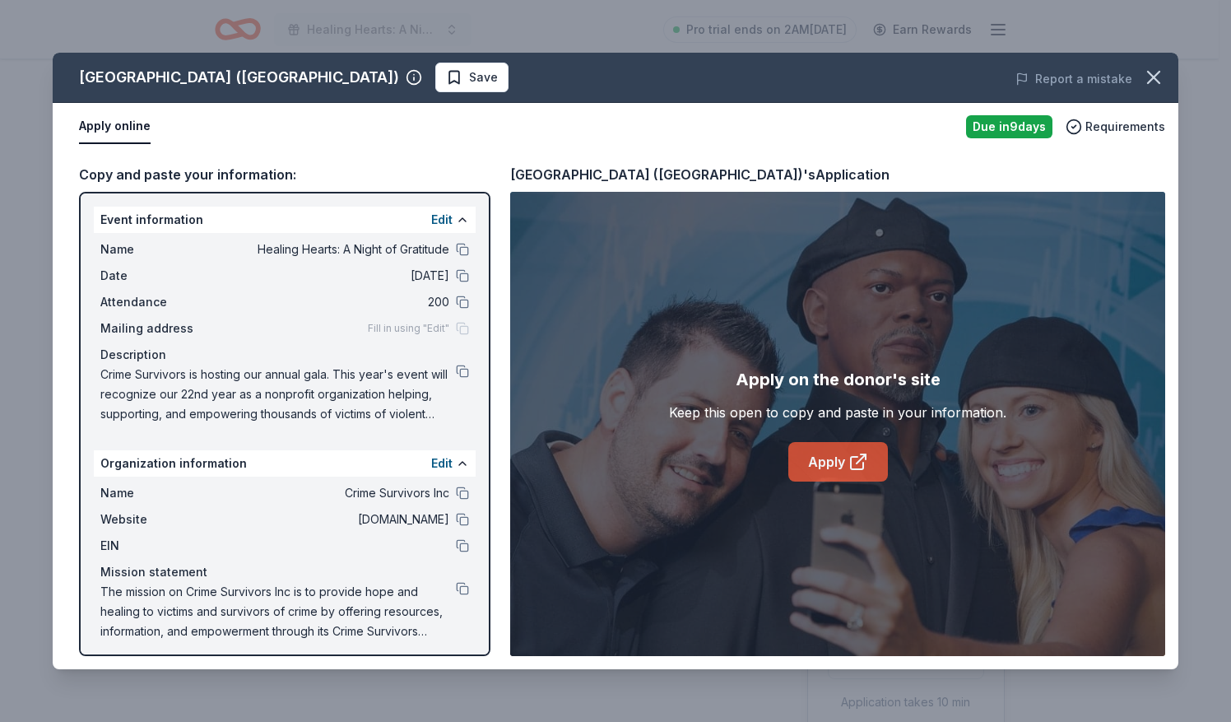
click at [859, 463] on icon at bounding box center [859, 462] width 20 height 20
click at [1154, 76] on icon "button" at bounding box center [1154, 78] width 12 height 12
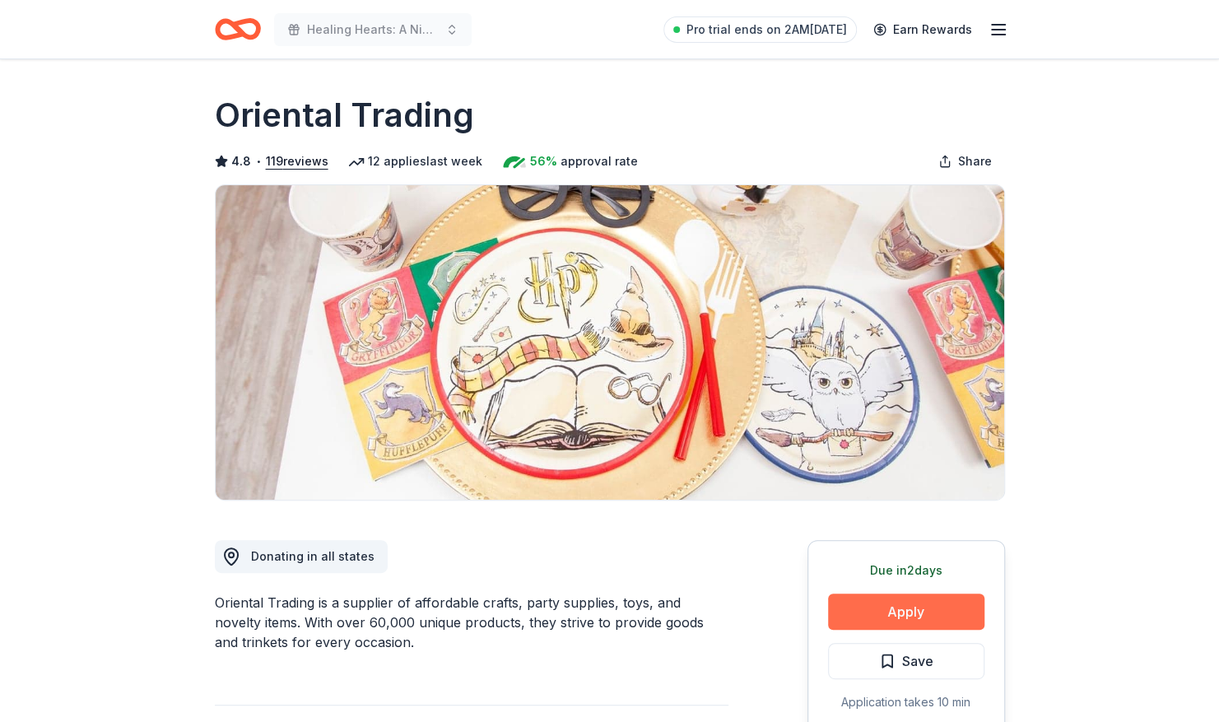
click at [905, 616] on button "Apply" at bounding box center [906, 611] width 156 height 36
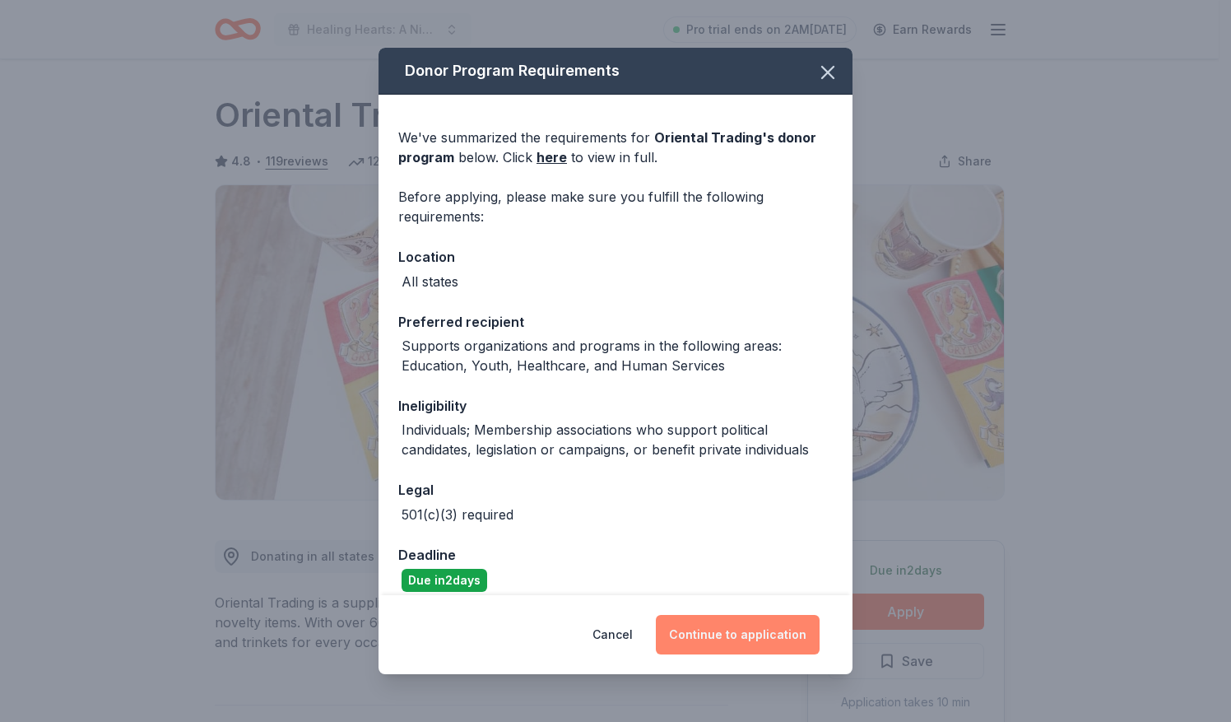
click at [782, 635] on button "Continue to application" at bounding box center [738, 635] width 164 height 40
